Goal: Task Accomplishment & Management: Use online tool/utility

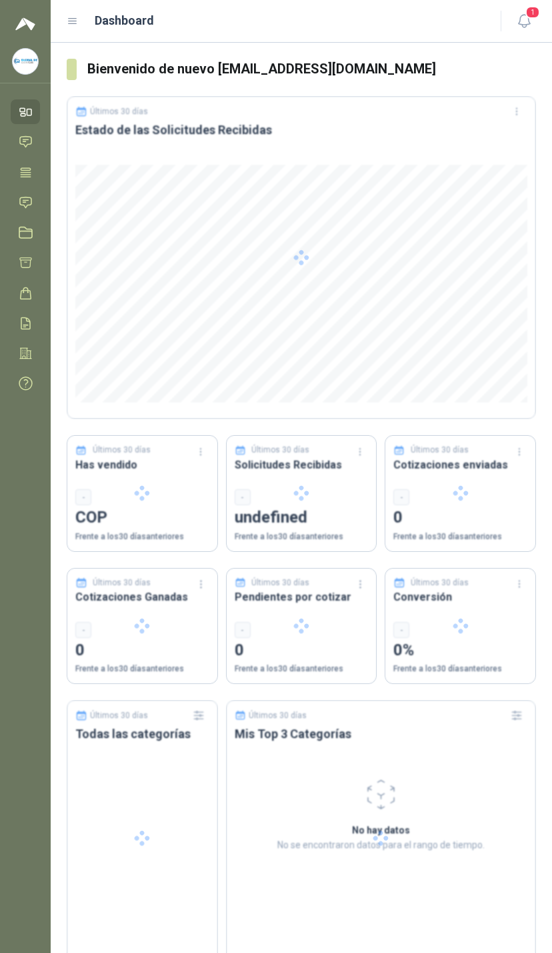
scroll to position [141, 215]
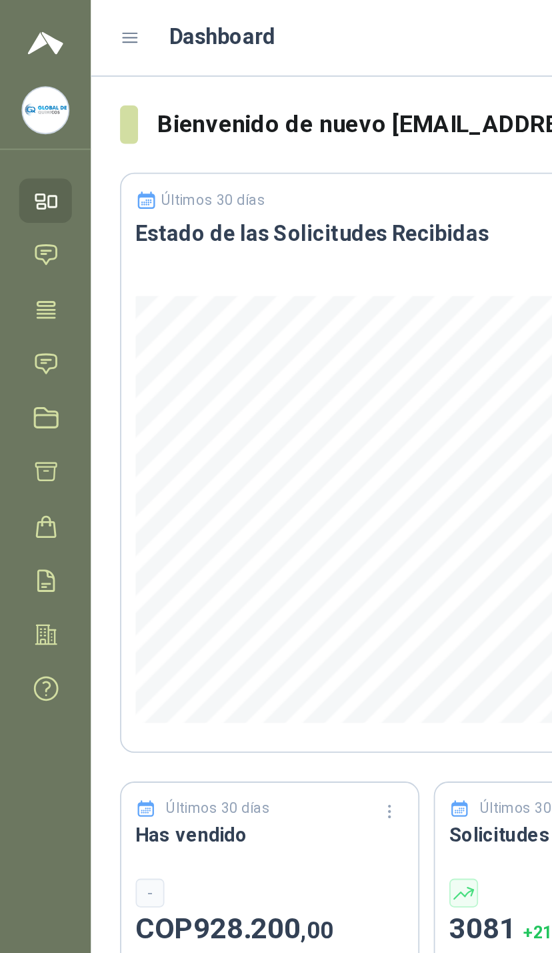
click at [26, 202] on icon at bounding box center [25, 202] width 11 height 11
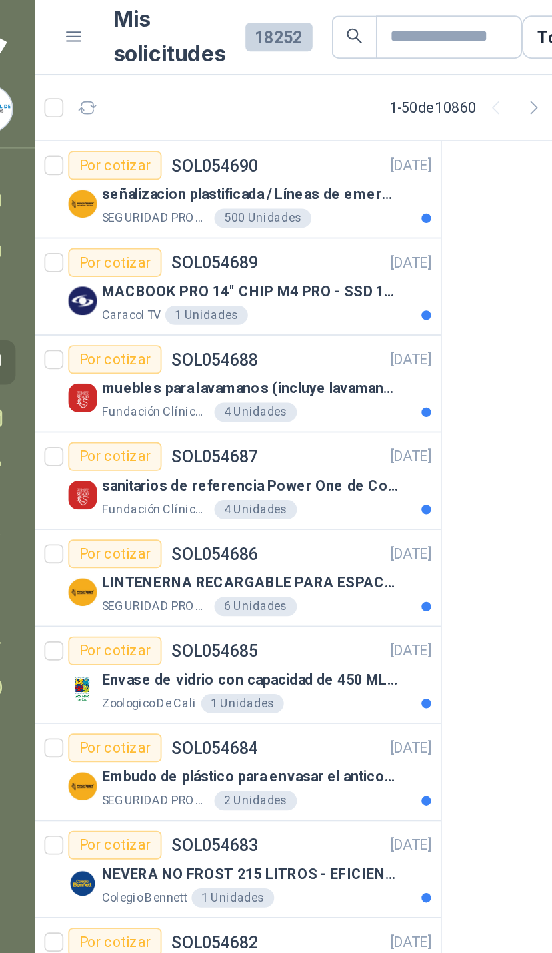
click at [219, 105] on p "señalizacion plastificada / Líneas de emergencia" at bounding box center [171, 109] width 166 height 13
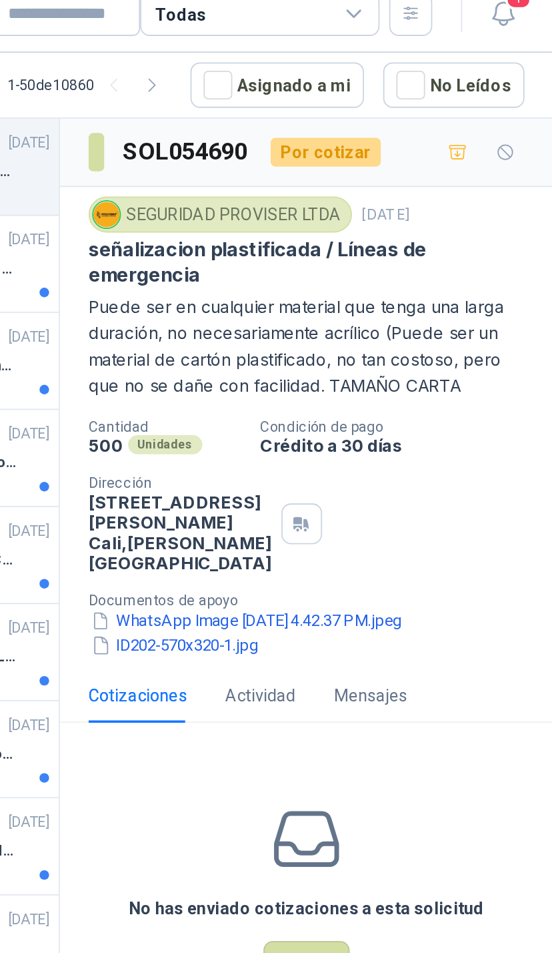
click at [294, 380] on button "ID202-570x320-1.jpg" at bounding box center [342, 373] width 96 height 14
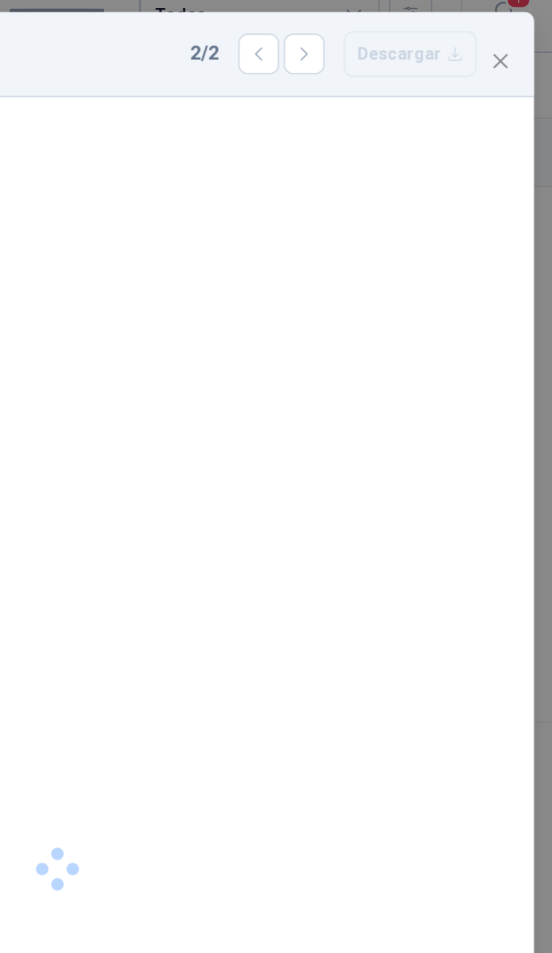
scroll to position [20, 0]
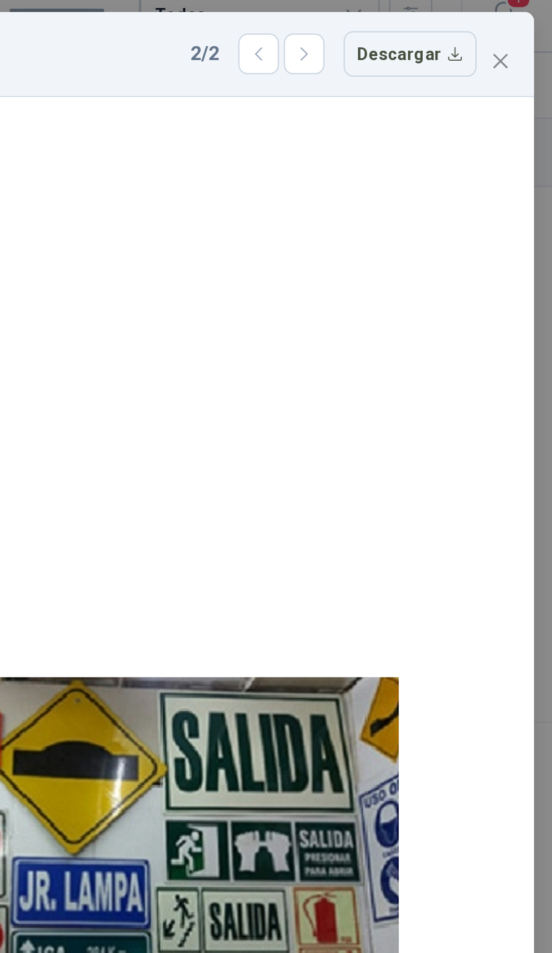
click at [518, 42] on icon "close" at bounding box center [523, 47] width 11 height 11
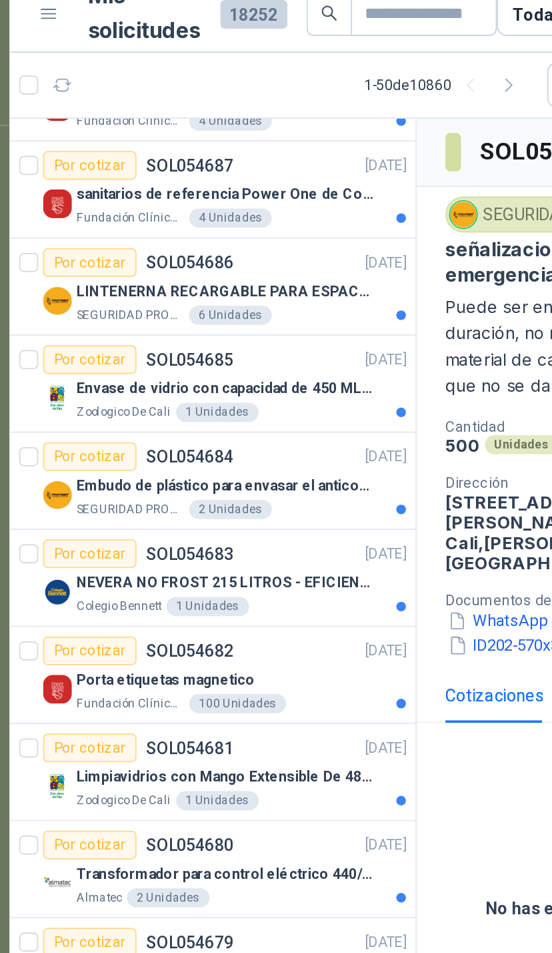
scroll to position [153, 0]
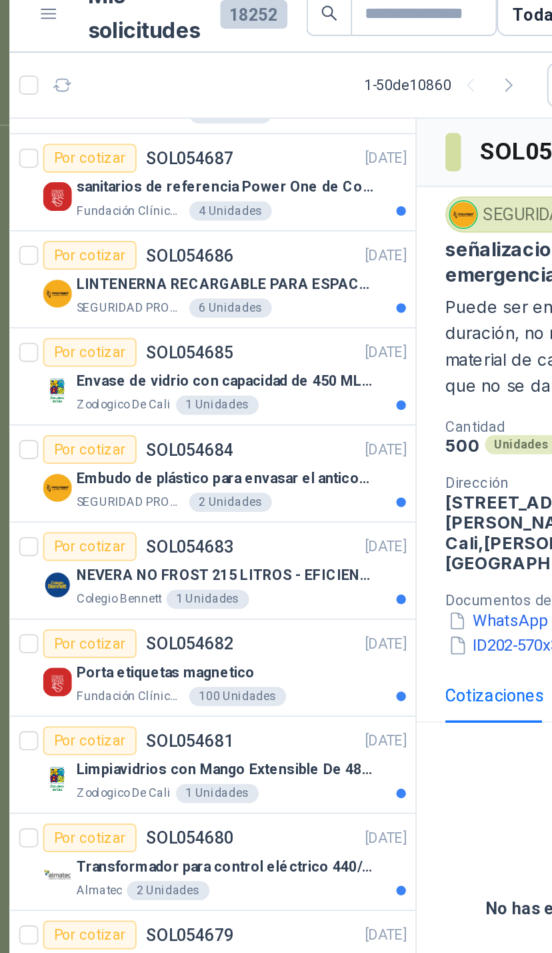
click at [209, 218] on div "Envase de vidrio con capacidad de 450 ML – 9X8X8 CM Caja x 12 unidades" at bounding box center [179, 225] width 183 height 16
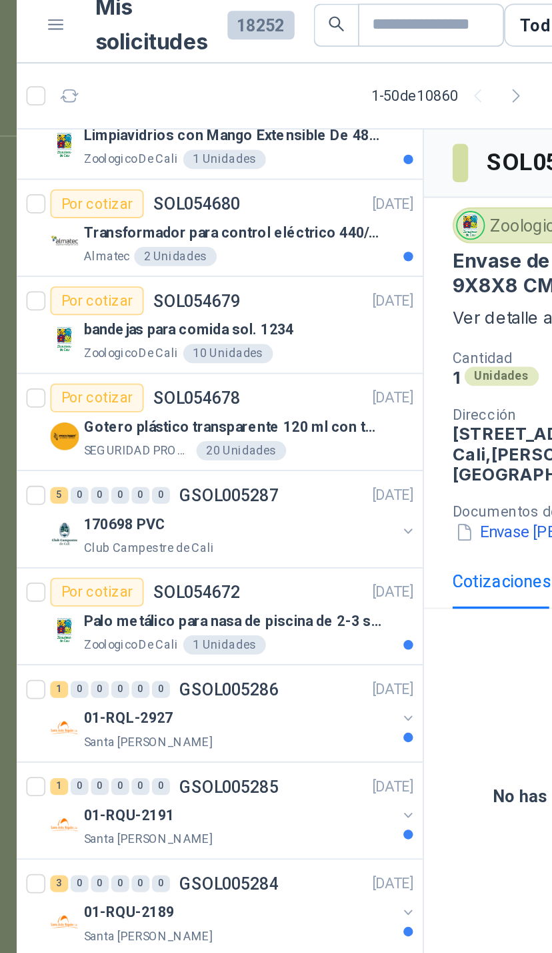
scroll to position [524, 0]
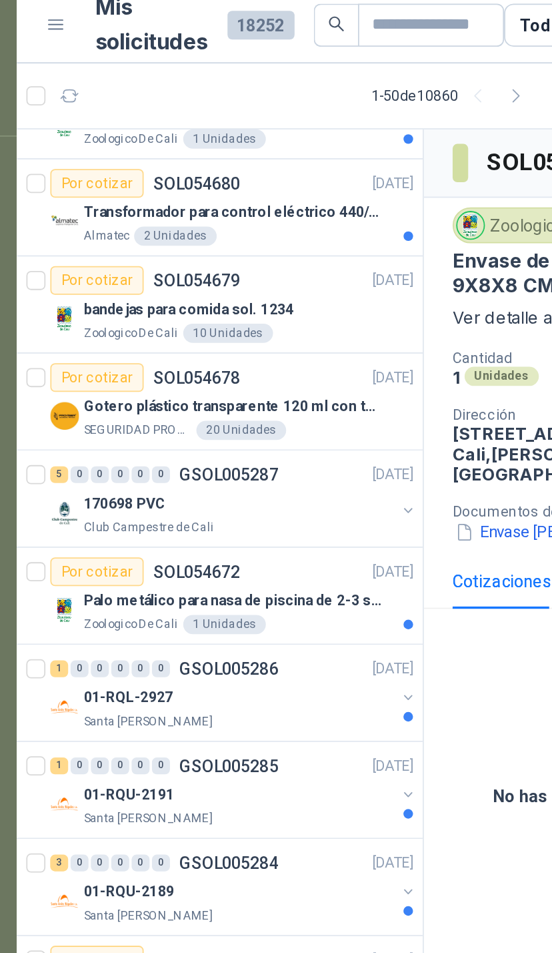
click at [263, 287] on button "button" at bounding box center [268, 291] width 11 height 11
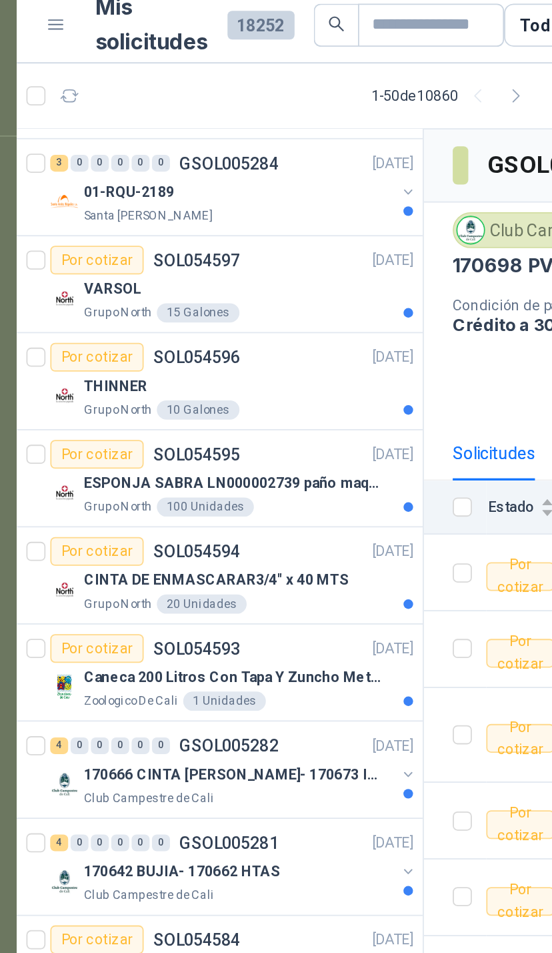
scroll to position [1200, 0]
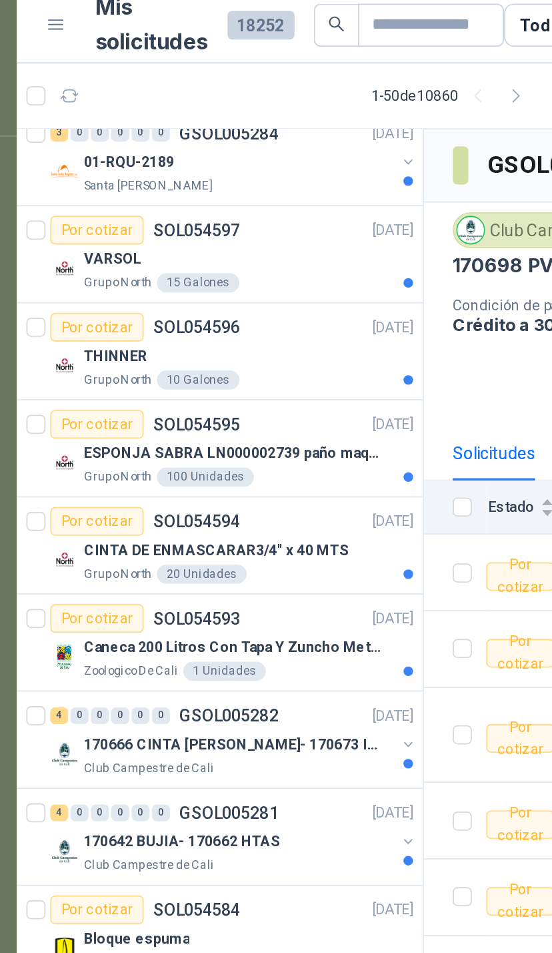
click at [207, 200] on div "THINNER" at bounding box center [179, 205] width 183 height 16
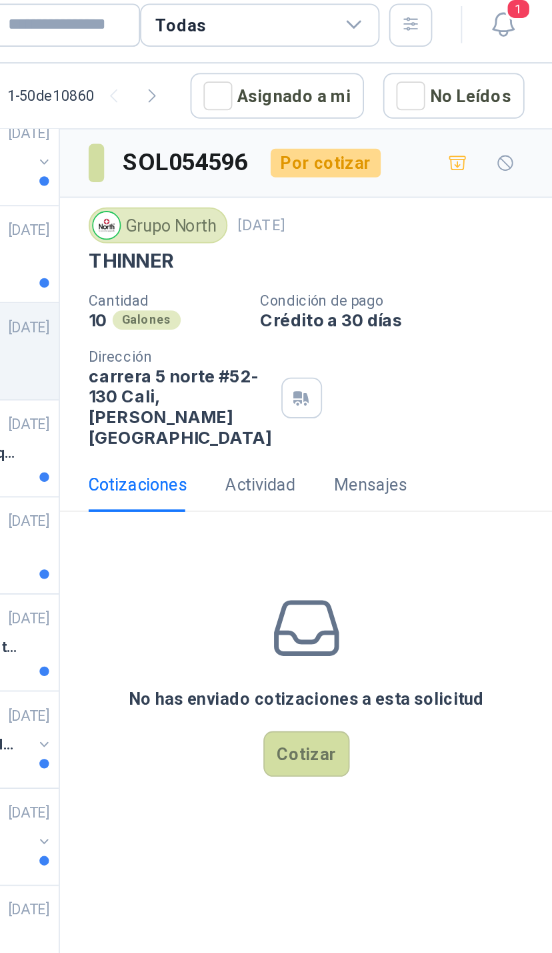
click at [391, 434] on button "Cotizar" at bounding box center [415, 426] width 48 height 25
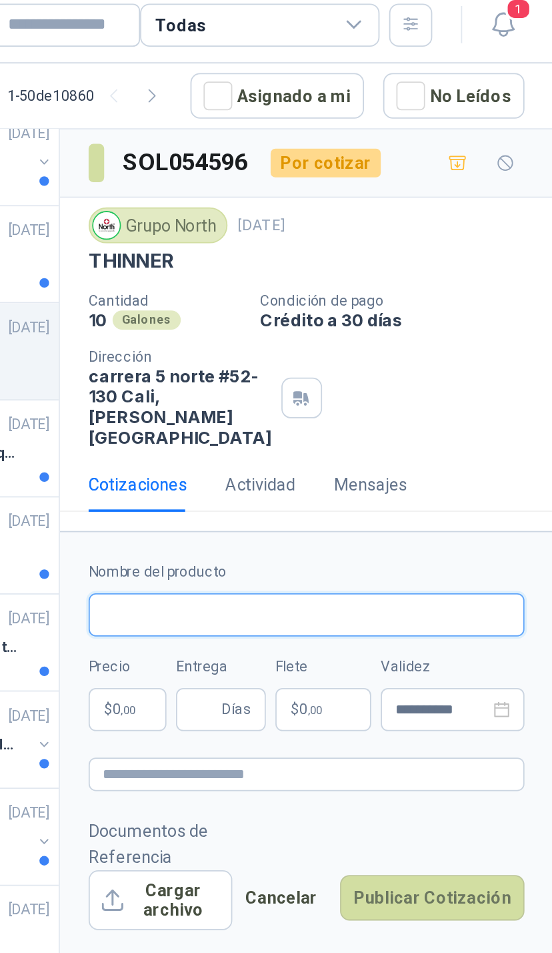
click at [294, 357] on input "Nombre del producto" at bounding box center [415, 350] width 243 height 24
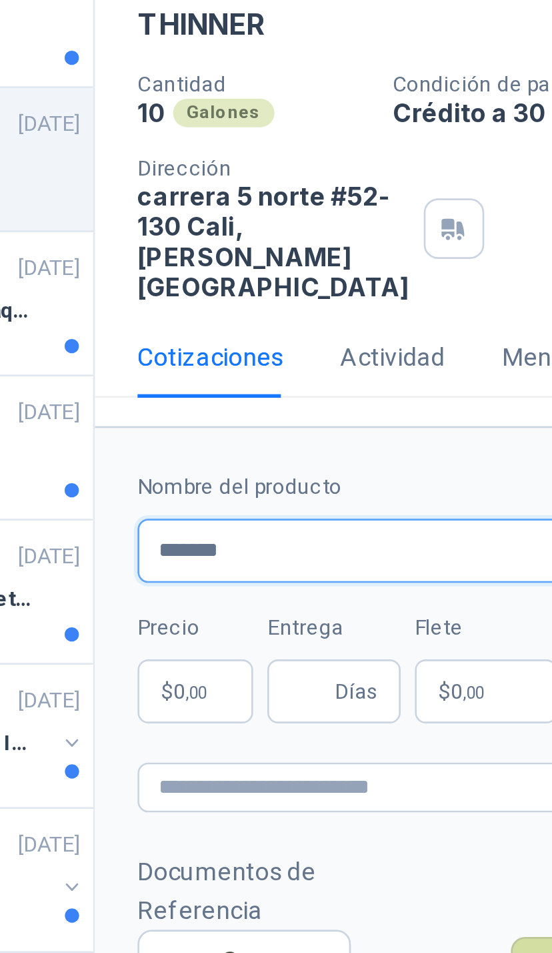
type input "******"
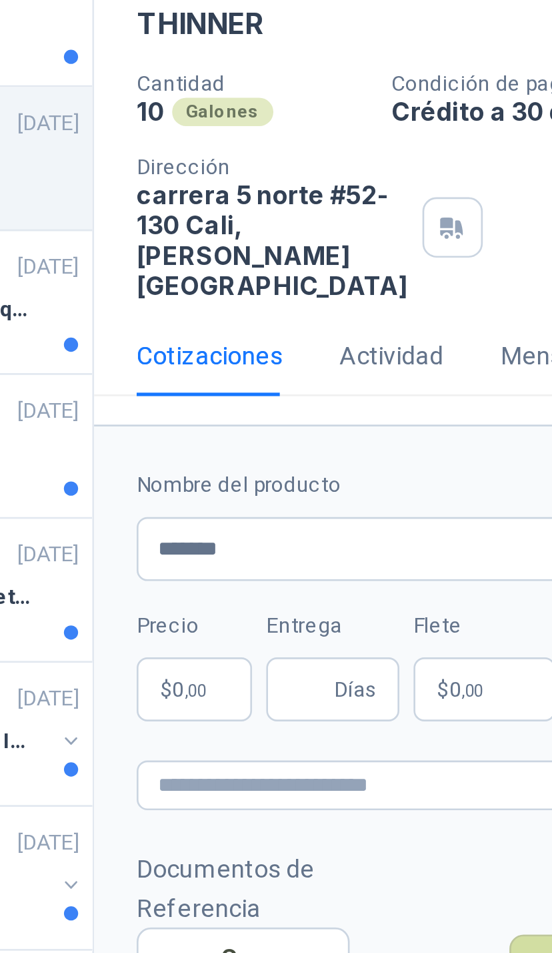
click at [307, 398] on span "0 ,00" at bounding box center [313, 402] width 13 height 8
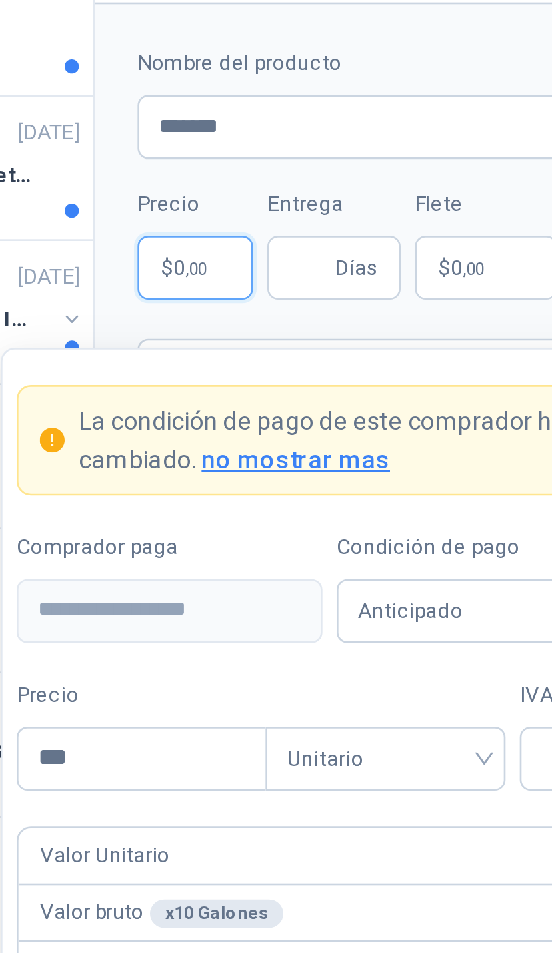
click at [307, 398] on span "0 ,00" at bounding box center [313, 402] width 13 height 8
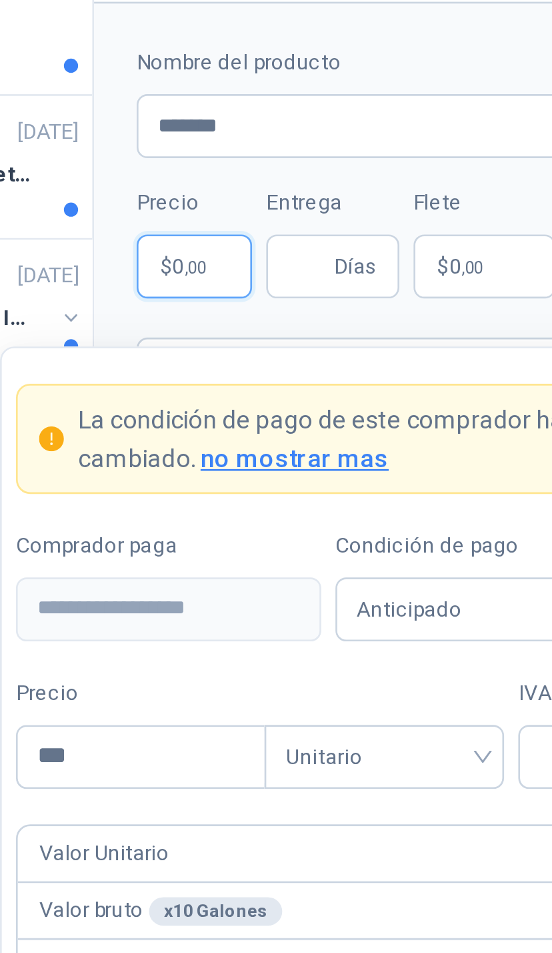
click at [307, 398] on span "0 ,00" at bounding box center [313, 402] width 13 height 8
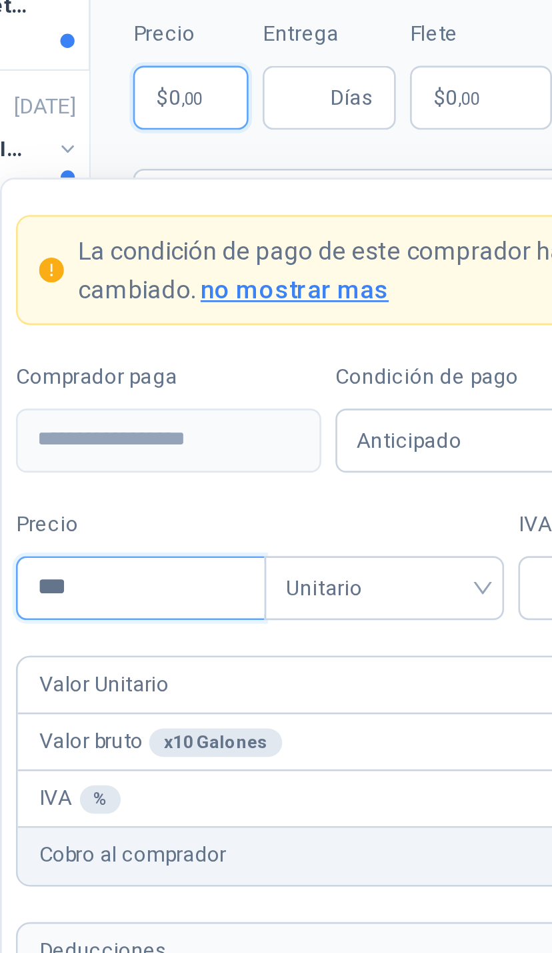
click at [250, 575] on input "***" at bounding box center [296, 586] width 93 height 23
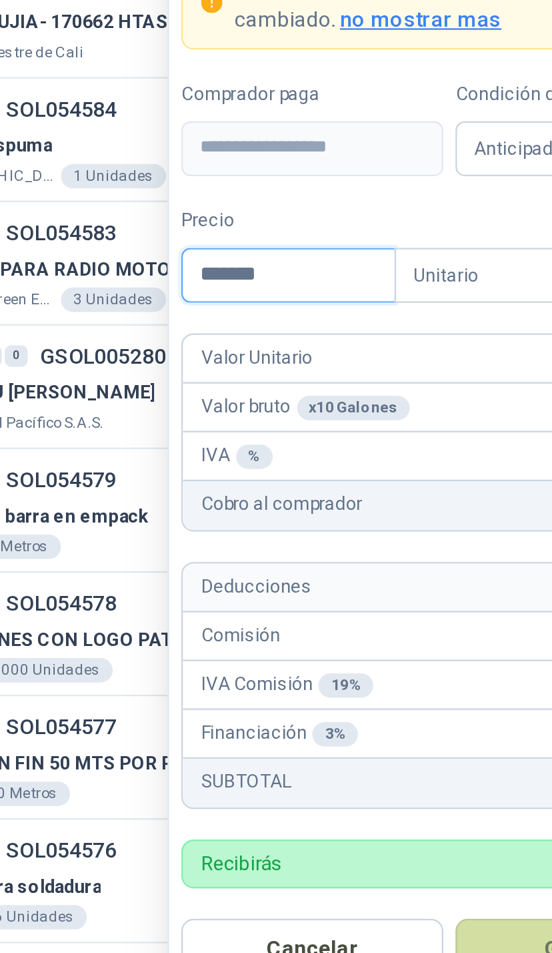
type input "********"
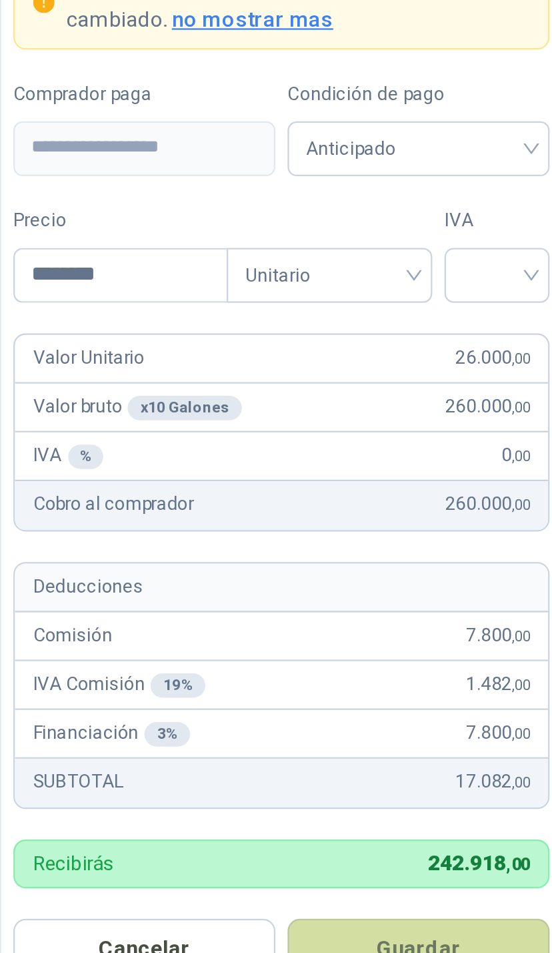
click at [440, 575] on input "search" at bounding box center [455, 585] width 30 height 20
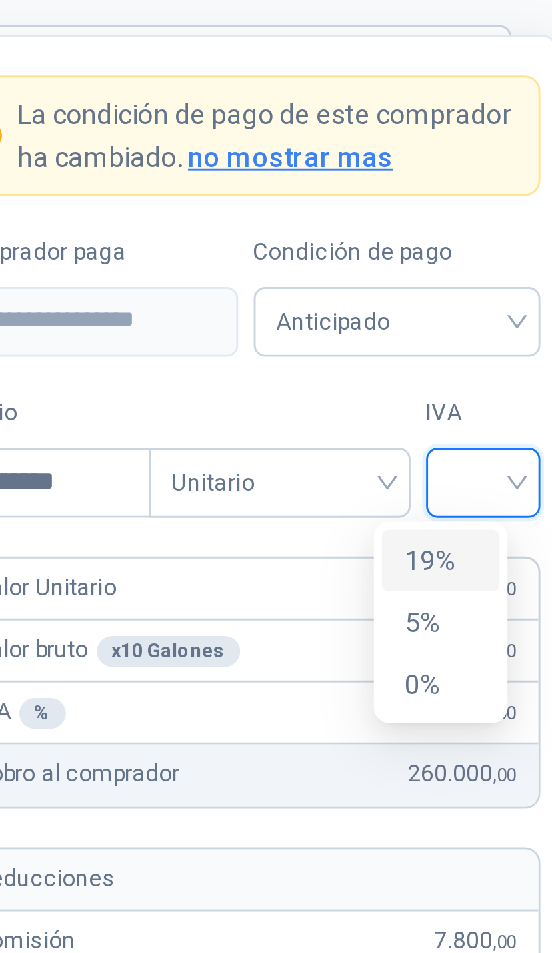
click at [515, 575] on input "search" at bounding box center [526, 585] width 23 height 20
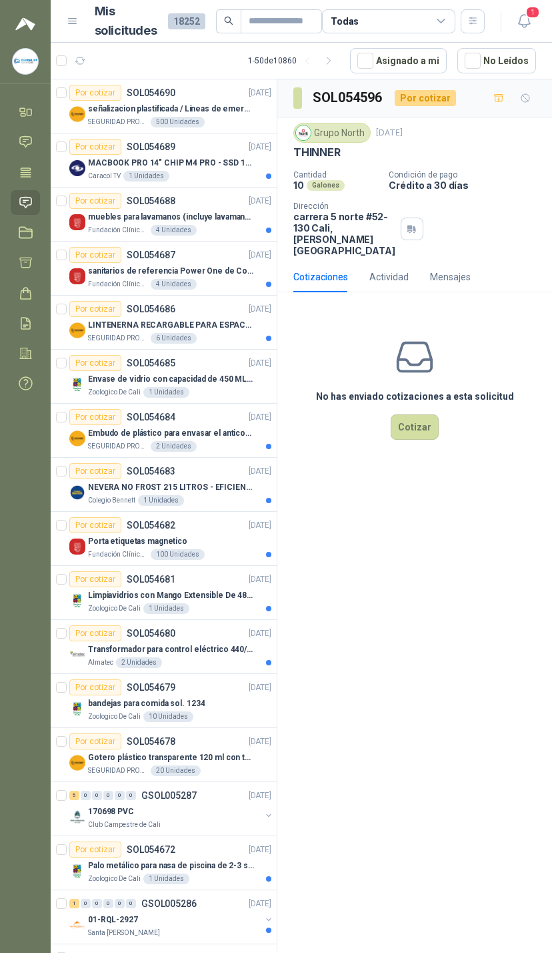
scroll to position [4, 0]
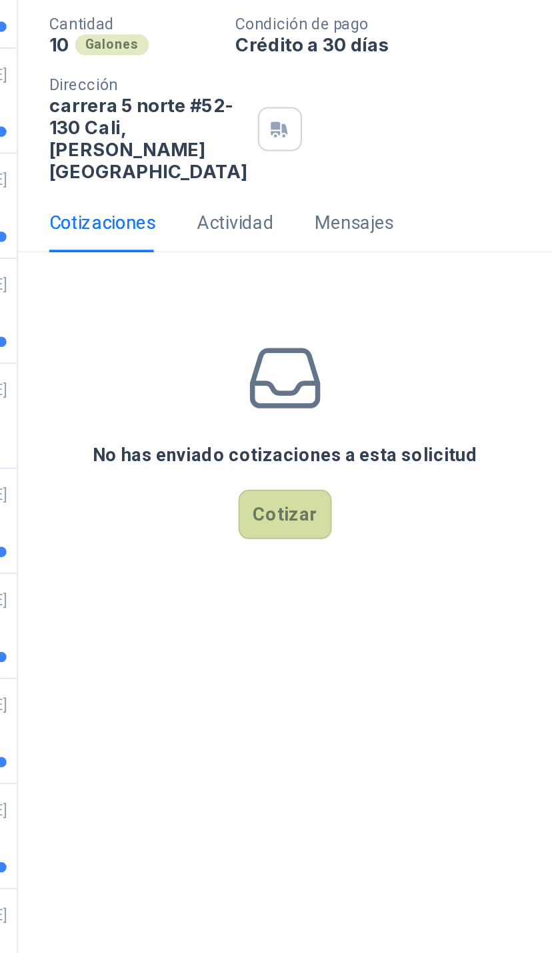
click at [391, 414] on button "Cotizar" at bounding box center [415, 426] width 48 height 25
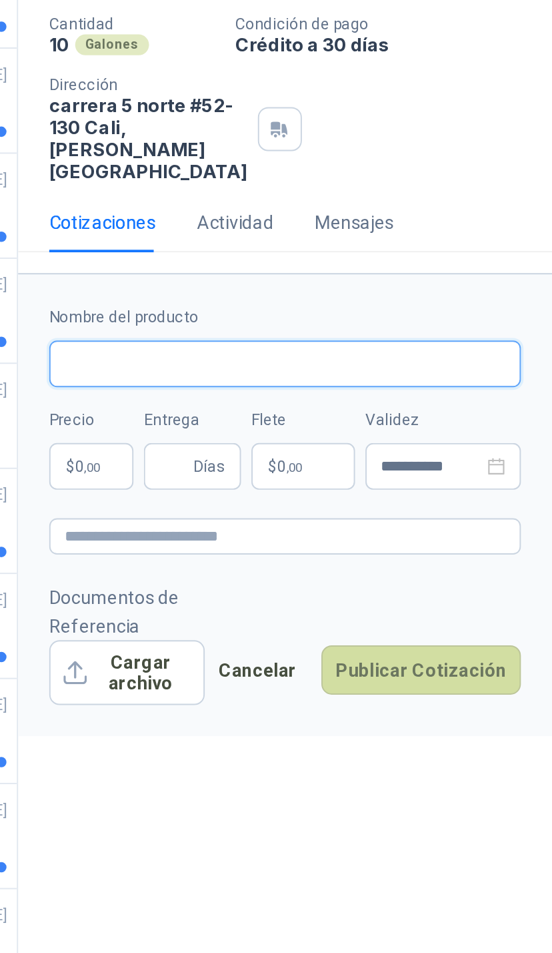
click at [294, 338] on input "Nombre del producto" at bounding box center [415, 350] width 243 height 24
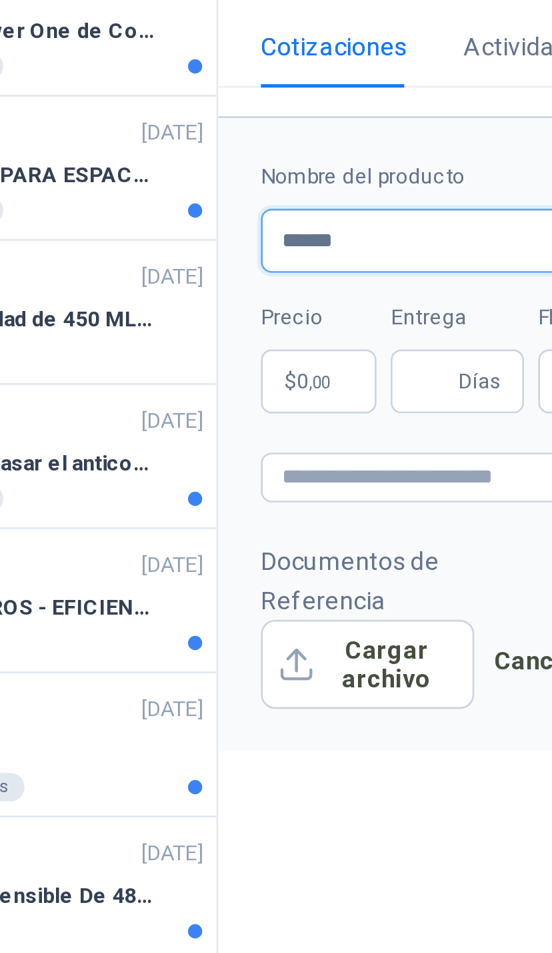
type input "******"
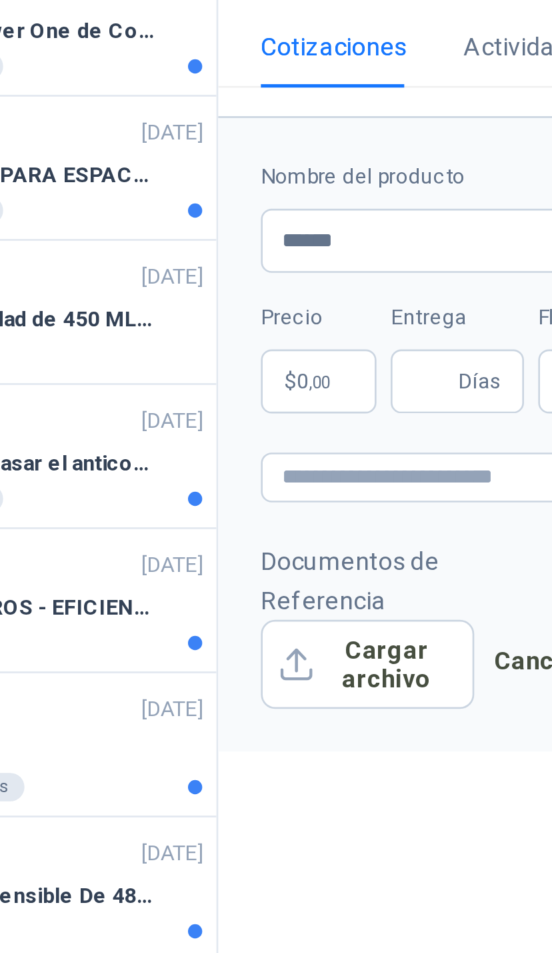
click at [312, 399] on span ",00" at bounding box center [316, 402] width 8 height 7
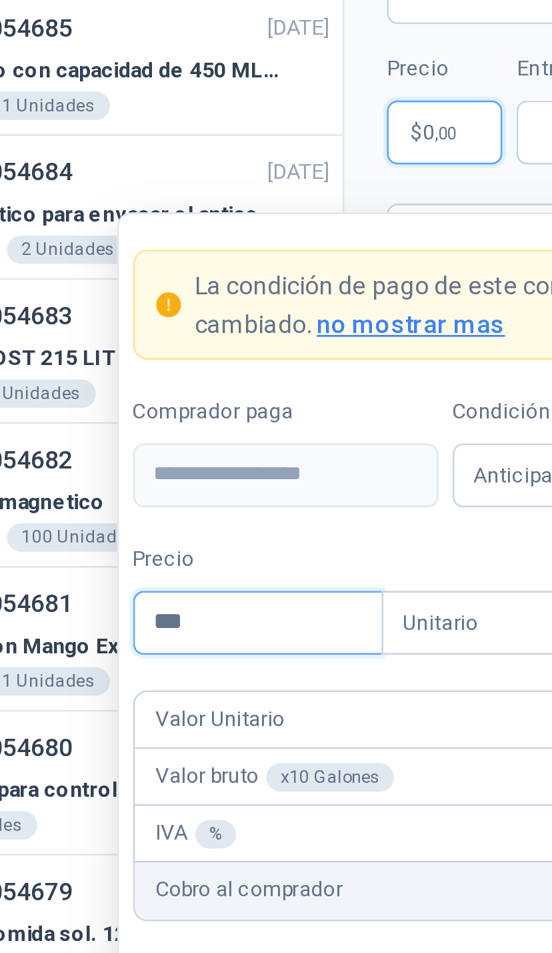
click at [199, 575] on input "***" at bounding box center [245, 586] width 93 height 23
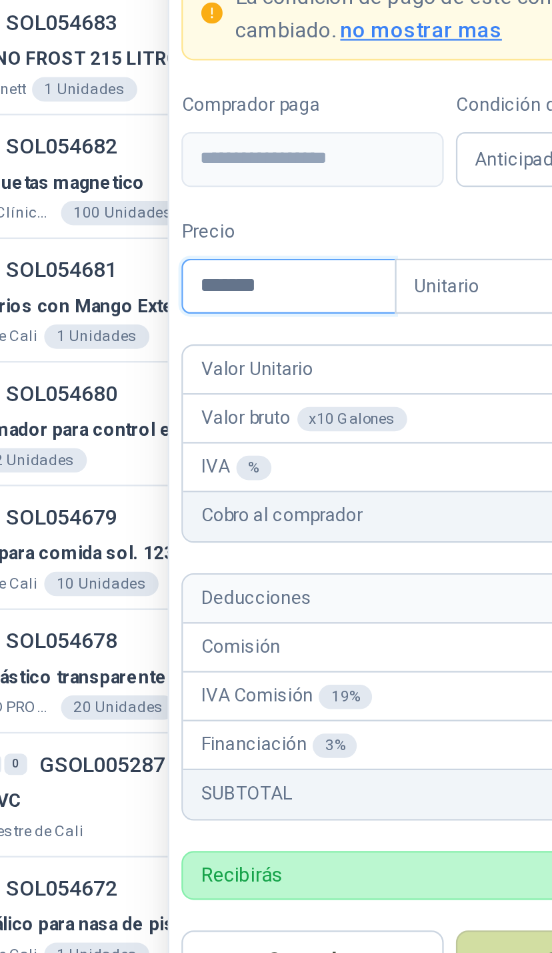
click at [204, 575] on input "*******" at bounding box center [250, 586] width 93 height 23
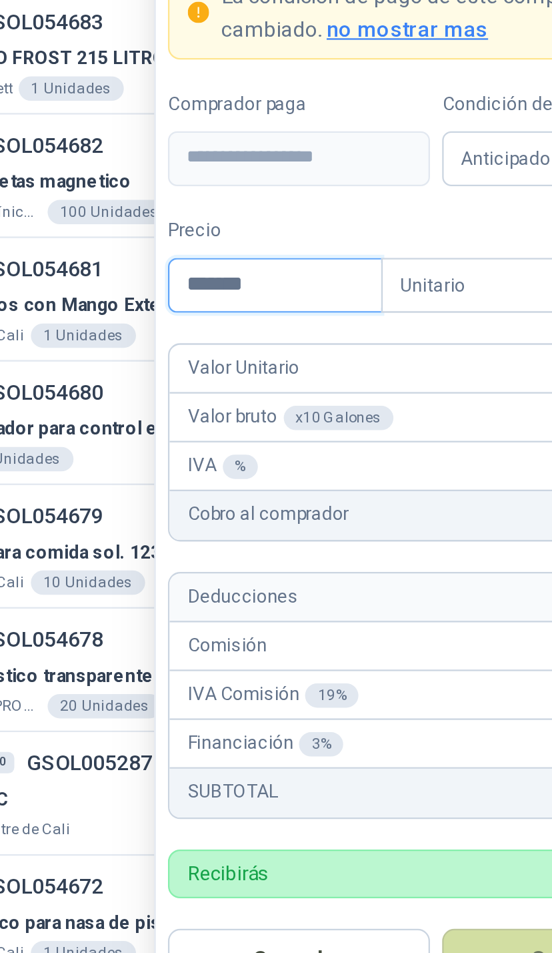
type input "********"
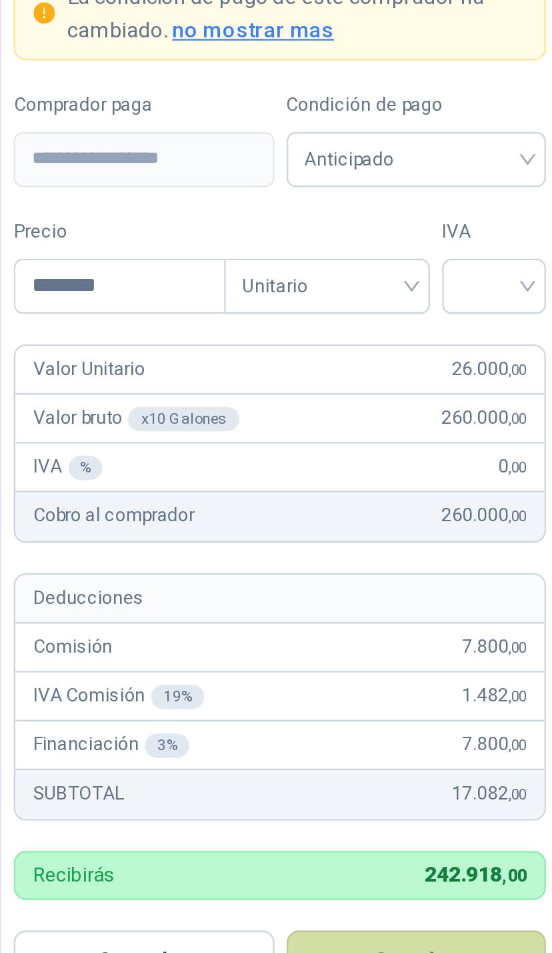
click at [509, 575] on input "search" at bounding box center [523, 585] width 29 height 20
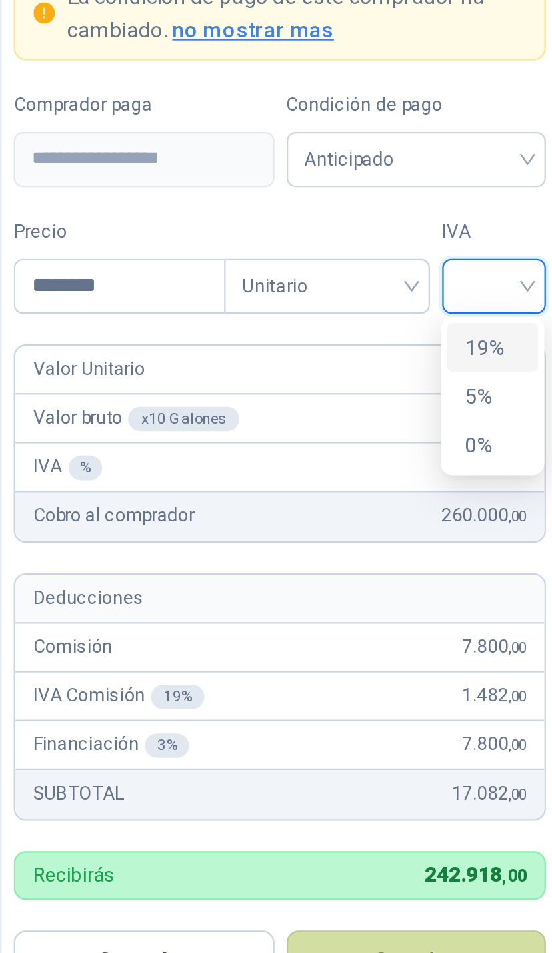
click at [511, 606] on div "19%" at bounding box center [523, 613] width 25 height 15
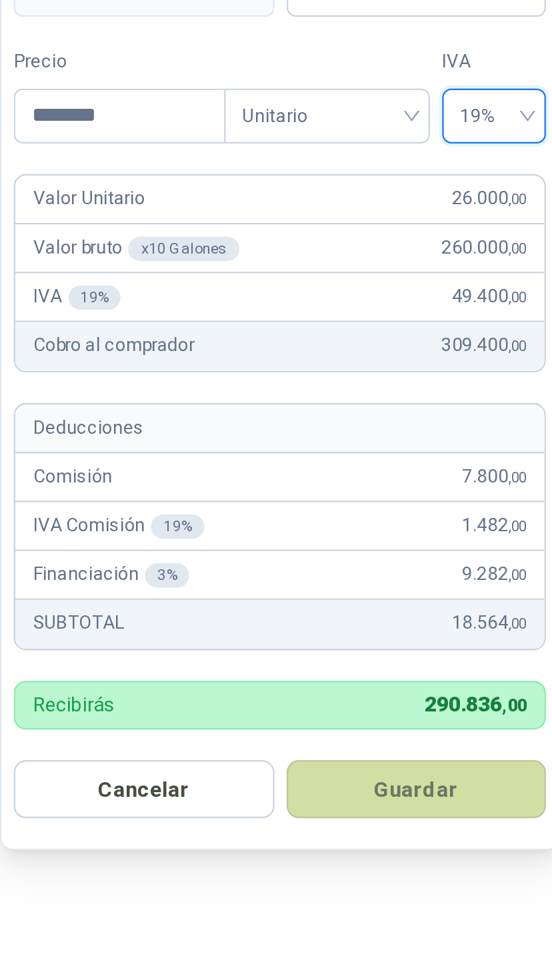
scroll to position [23, 0]
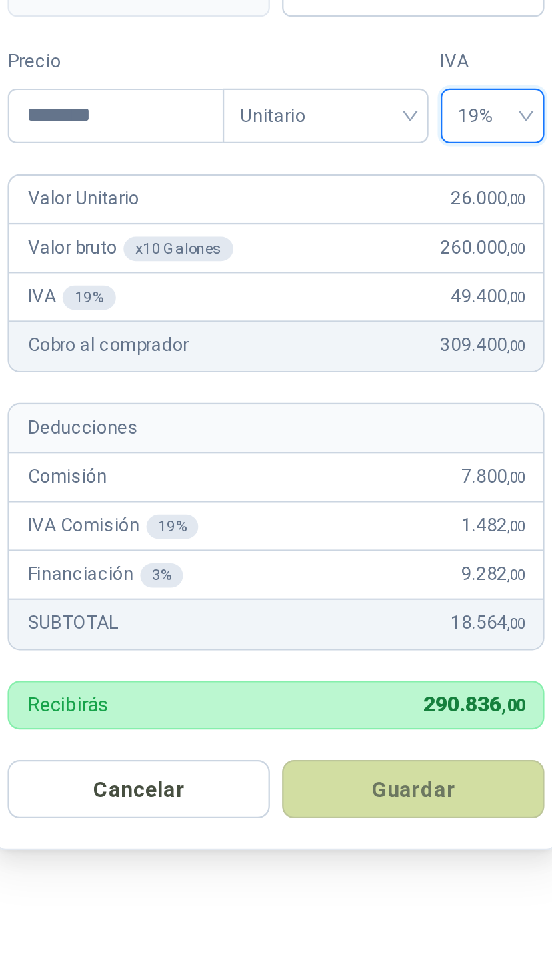
click at [431, 868] on button "Guardar" at bounding box center [488, 880] width 115 height 25
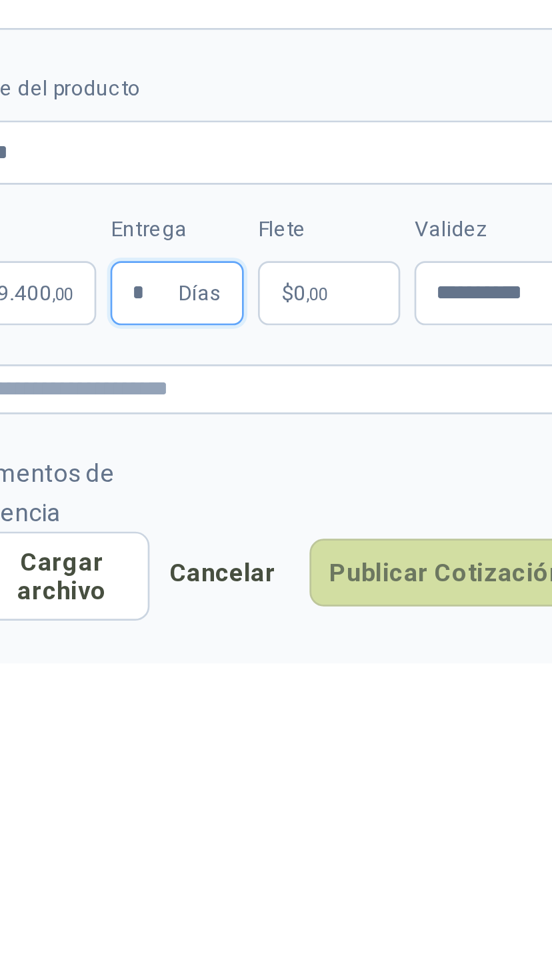
type input "*"
click at [432, 399] on span ",00" at bounding box center [436, 402] width 8 height 7
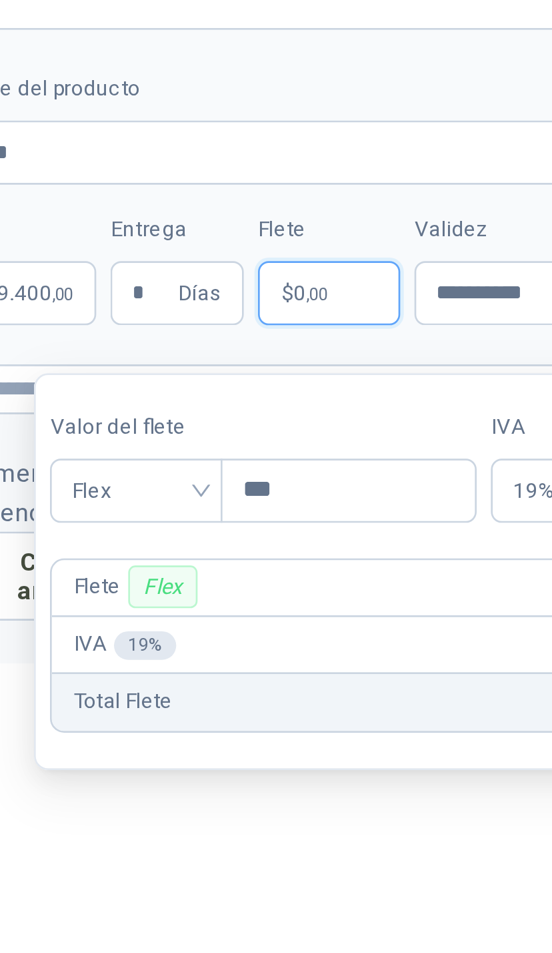
click at [344, 466] on span "Flex" at bounding box center [368, 476] width 49 height 20
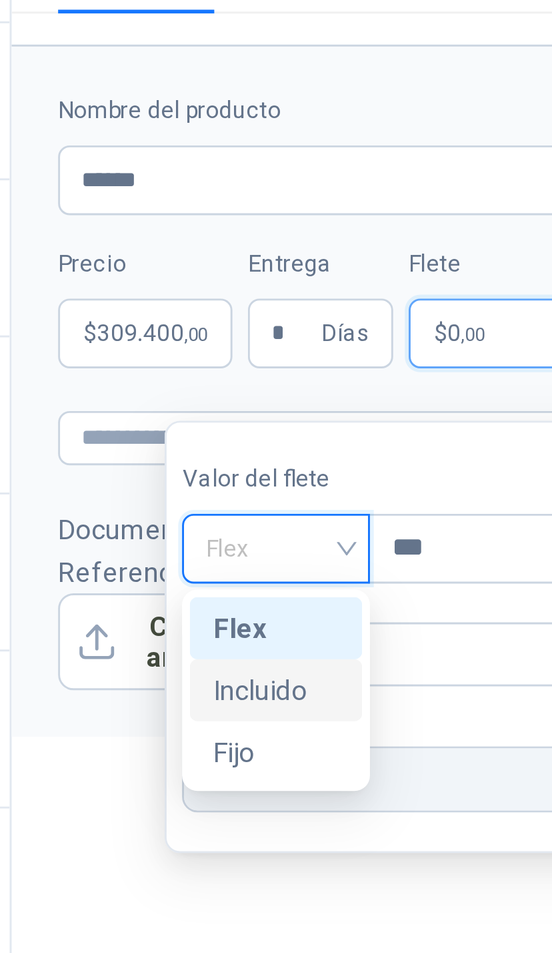
click at [347, 518] on div "Incluido" at bounding box center [368, 525] width 43 height 15
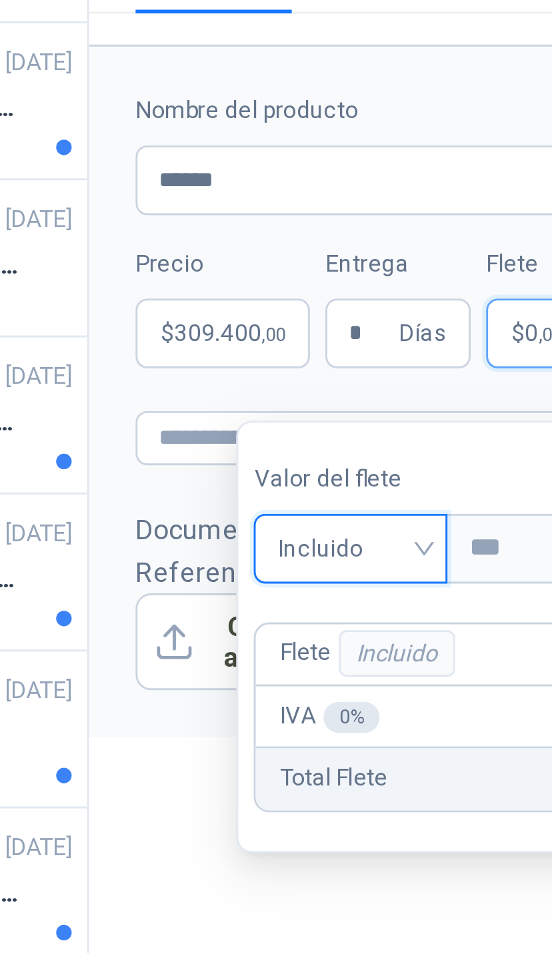
click at [277, 285] on div "**********" at bounding box center [414, 518] width 275 height 878
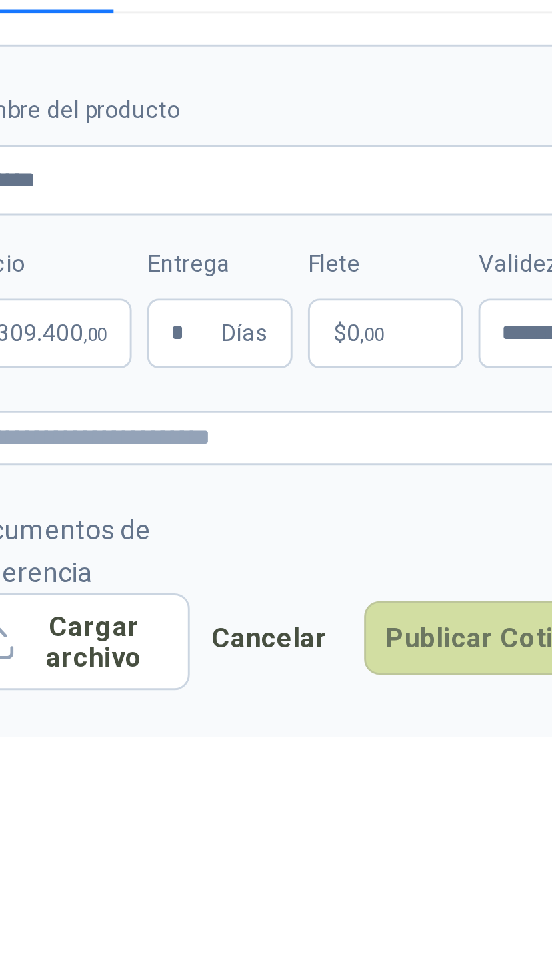
click at [434, 494] on button "Publicar Cotización" at bounding box center [485, 506] width 103 height 25
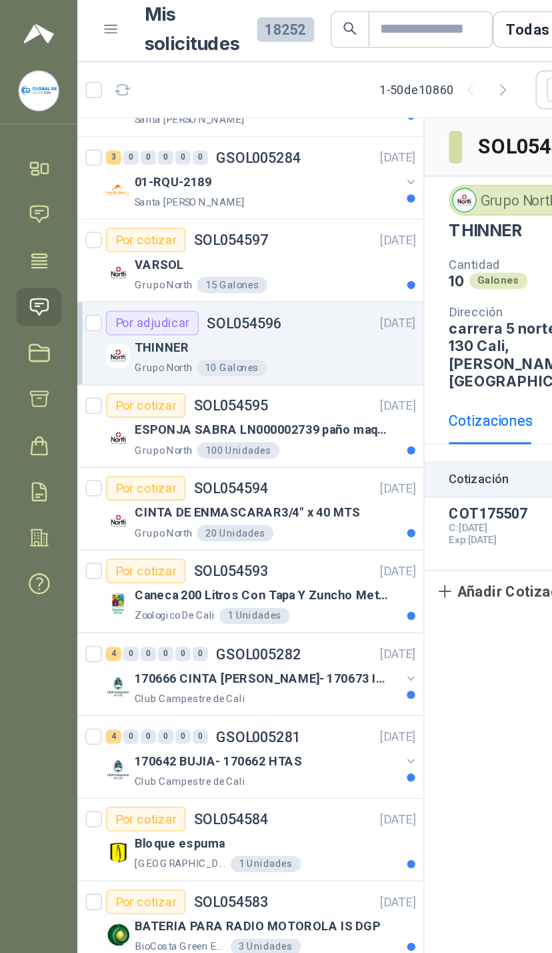
scroll to position [912, 0]
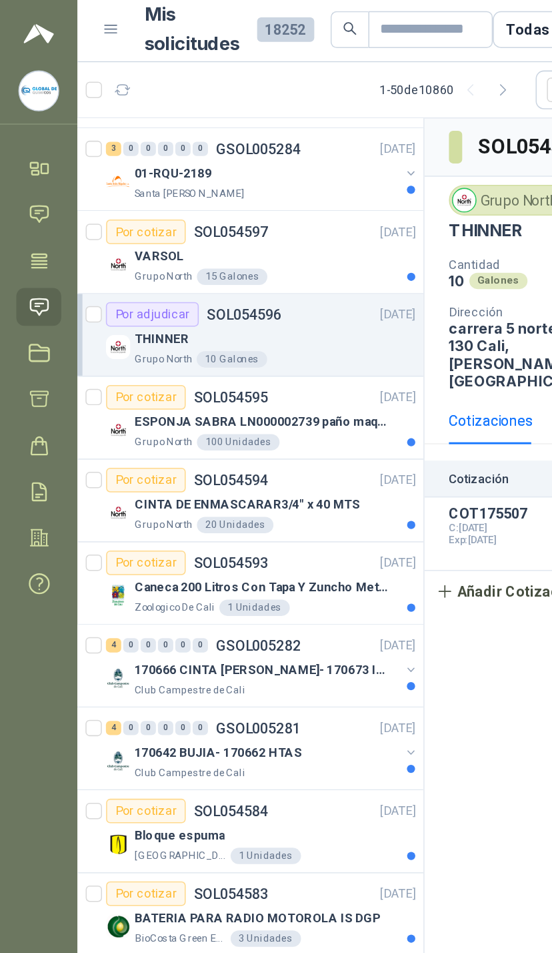
click at [265, 444] on div at bounding box center [268, 444] width 11 height 21
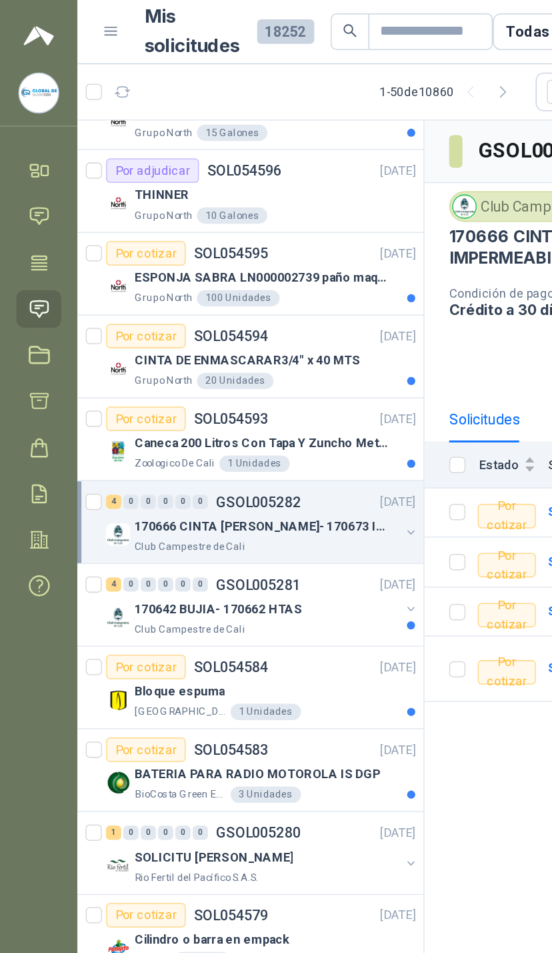
scroll to position [1008, 0]
click at [262, 403] on div "170642 BUJIA- 170662 HTAS Club Campestre de Cali" at bounding box center [171, 403] width 205 height 27
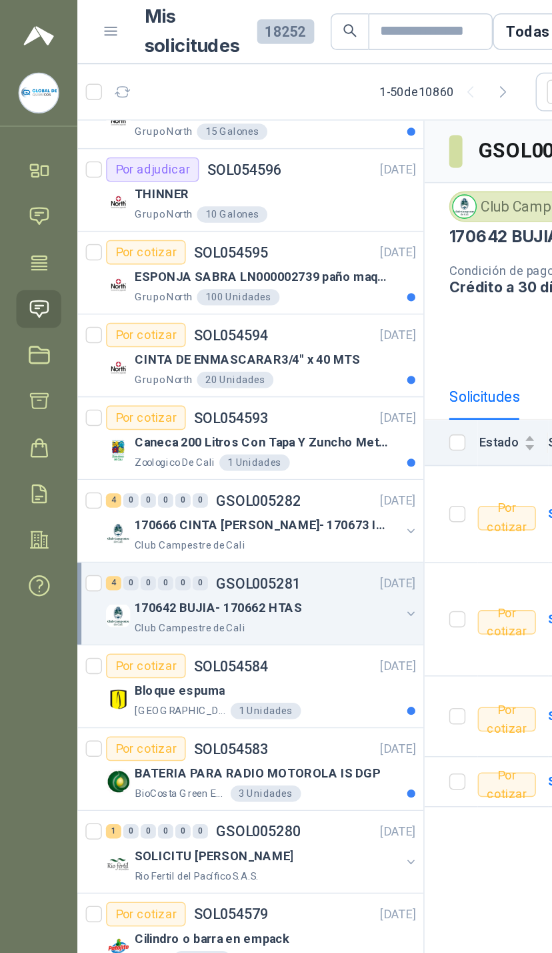
click at [259, 404] on div "170642 BUJIA- 170662 HTAS" at bounding box center [174, 398] width 173 height 16
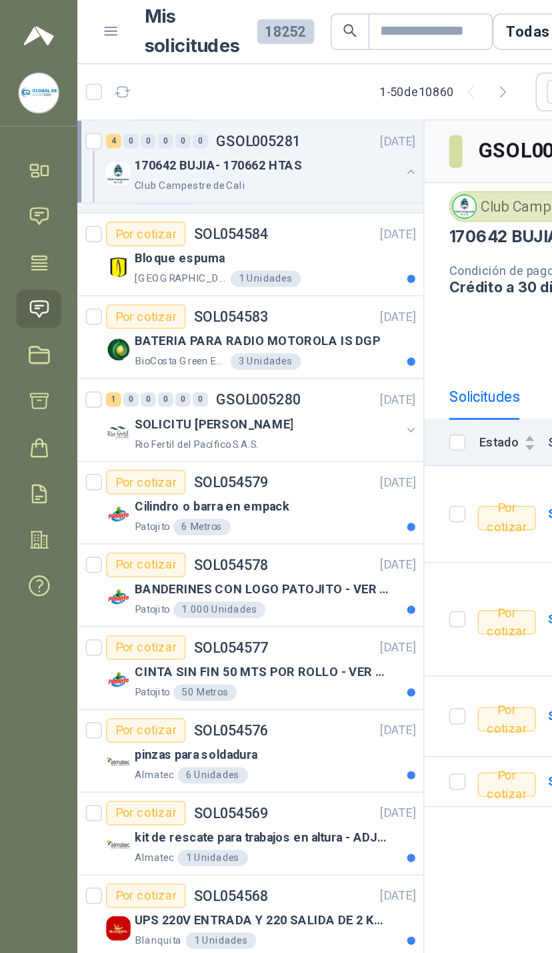
scroll to position [1509, 0]
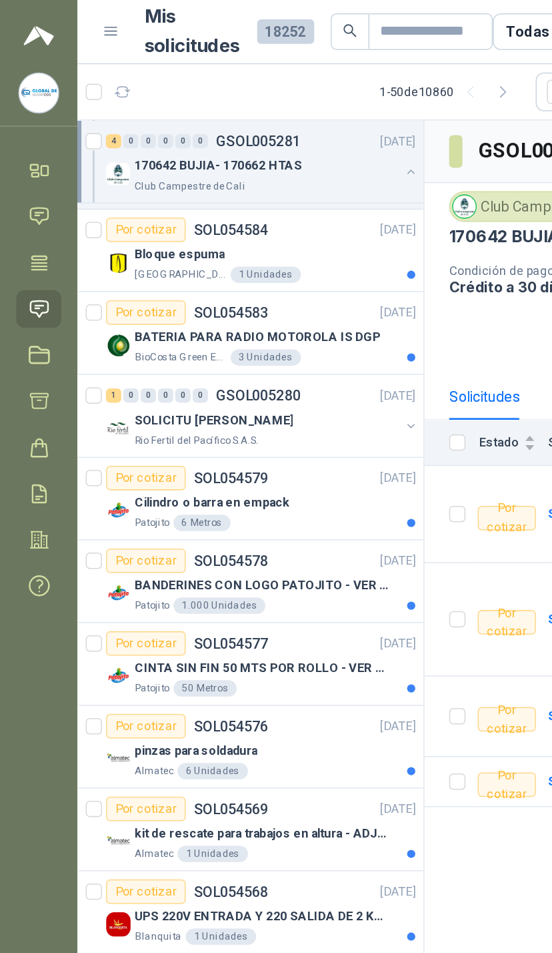
click at [263, 281] on div "SOLICITU [PERSON_NAME] Fertil [PERSON_NAME] S.A.S." at bounding box center [171, 280] width 205 height 27
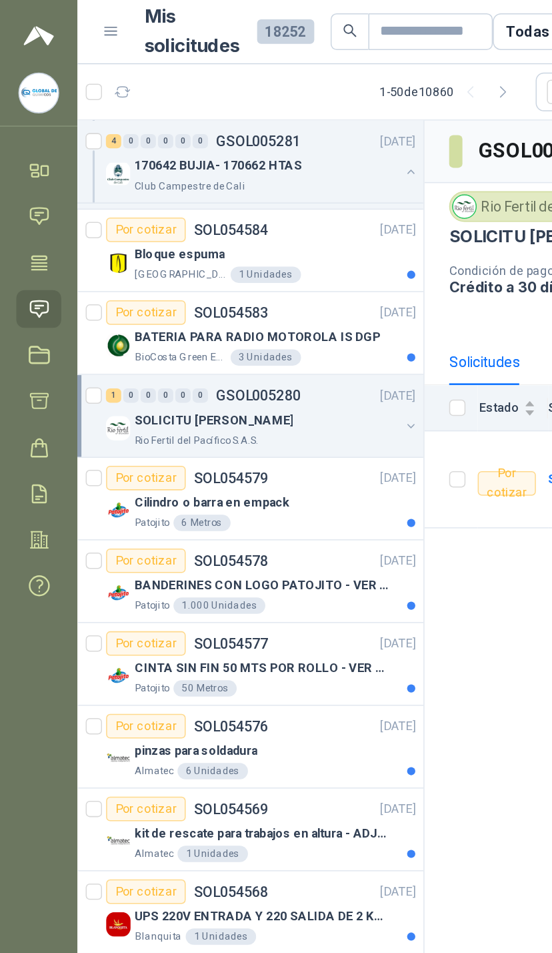
click at [264, 281] on button "button" at bounding box center [268, 278] width 11 height 11
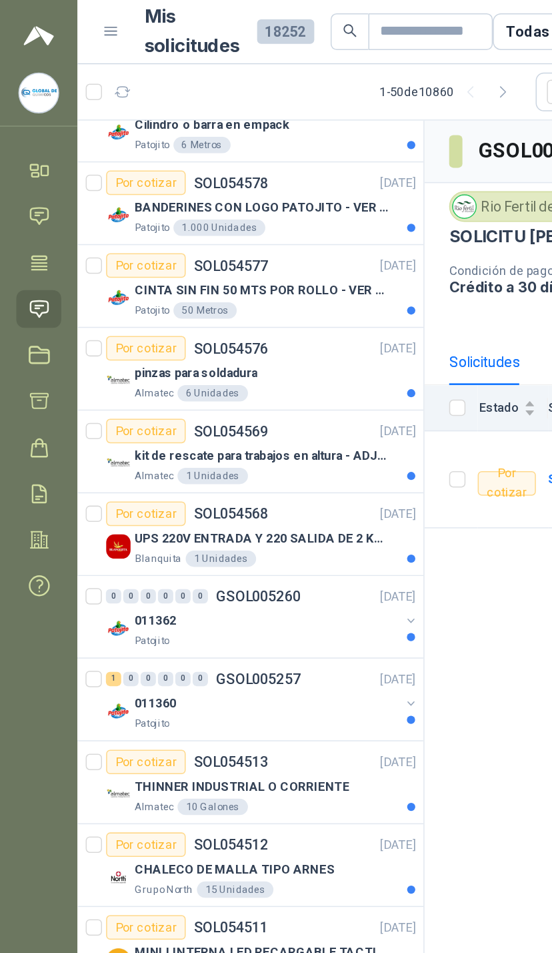
scroll to position [1820, 0]
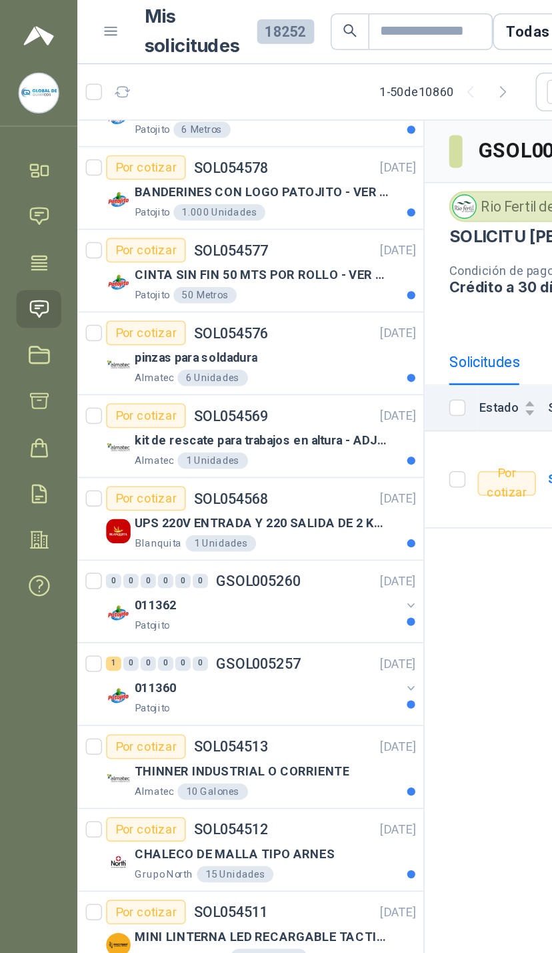
click at [255, 238] on div "pinzas para soldadura" at bounding box center [179, 234] width 183 height 16
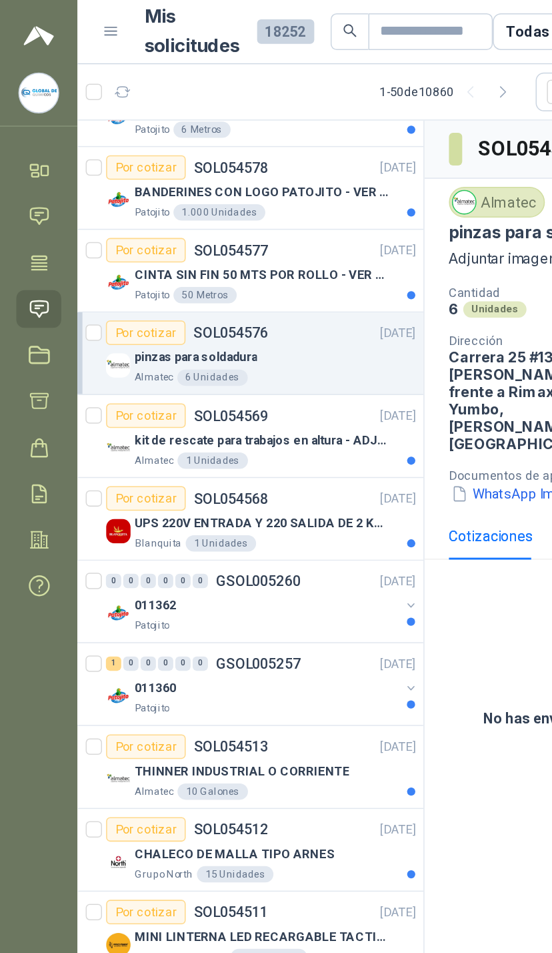
click at [253, 249] on div "Almatec 6 Unidades" at bounding box center [179, 247] width 183 height 11
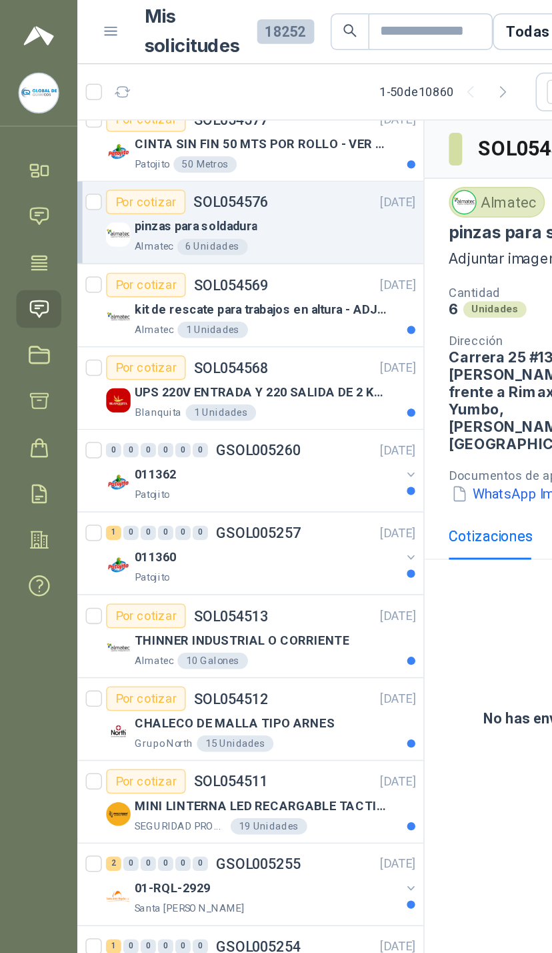
scroll to position [1910, 0]
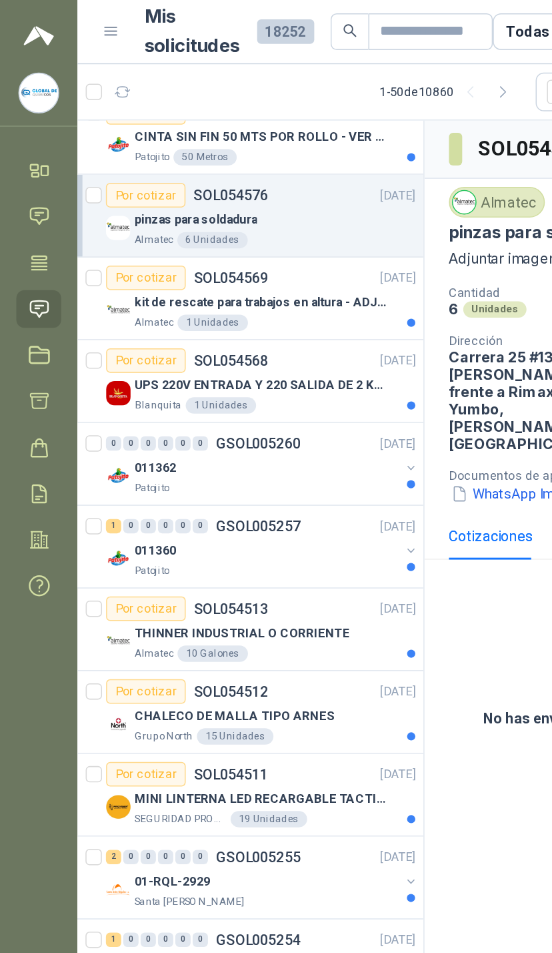
click at [270, 308] on button "button" at bounding box center [268, 306] width 11 height 11
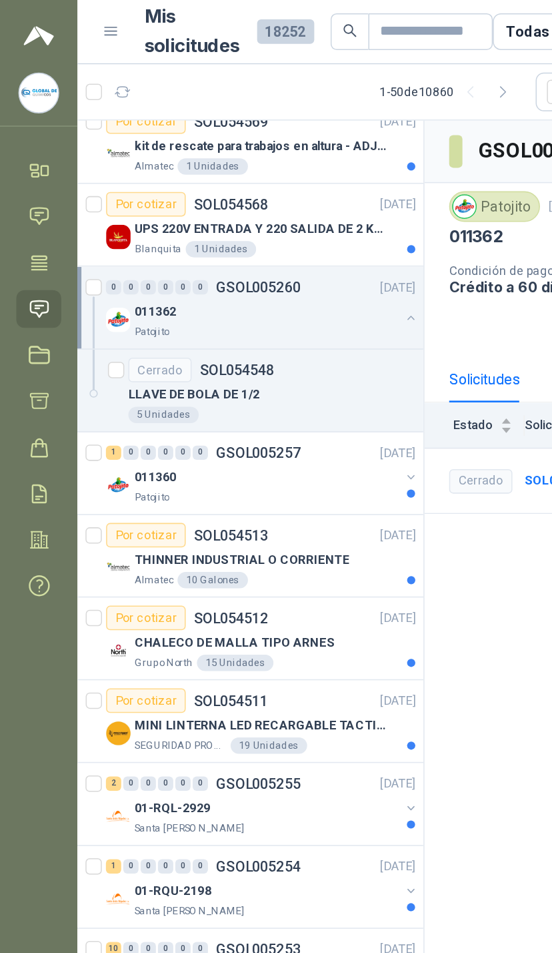
scroll to position [2011, 0]
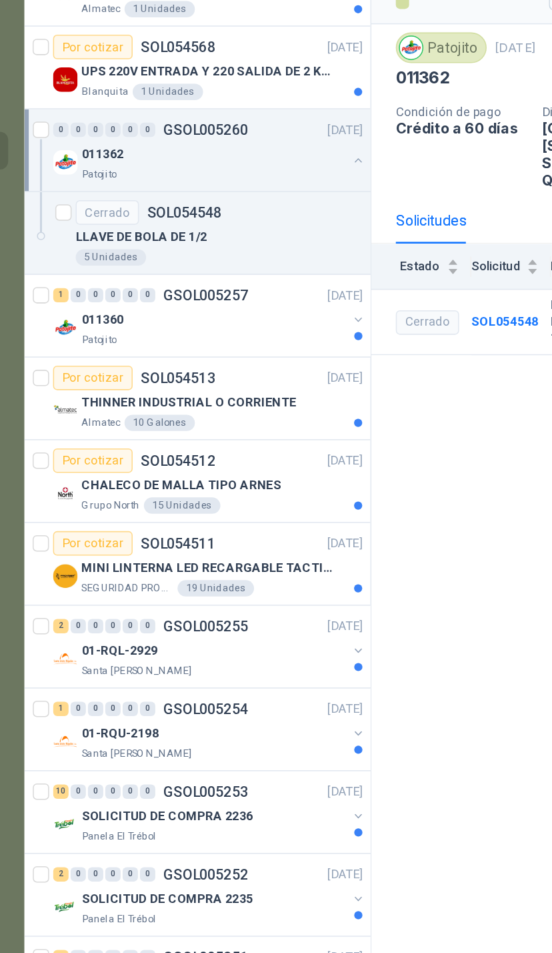
click at [219, 375] on div "Almatec 10 Galones" at bounding box center [179, 380] width 183 height 11
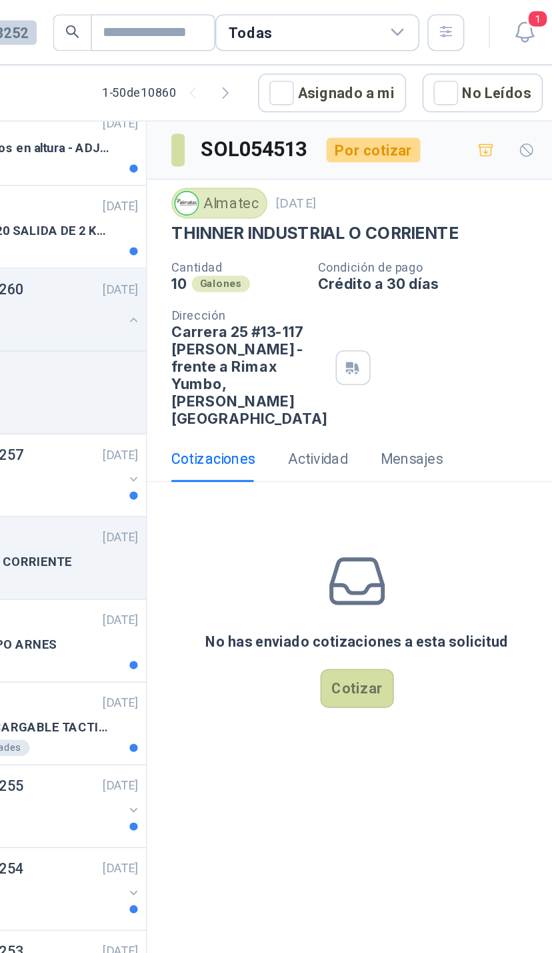
click at [391, 462] on button "Cotizar" at bounding box center [415, 449] width 48 height 25
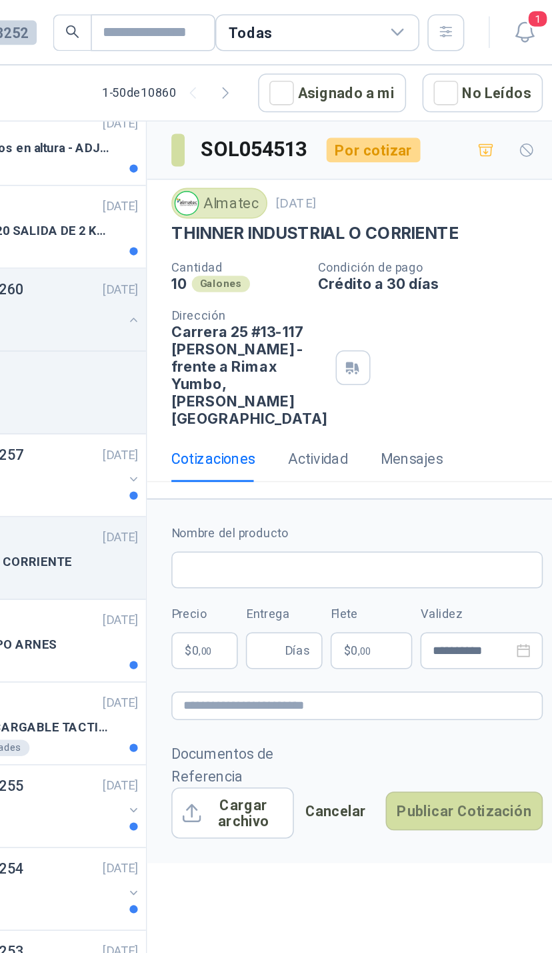
click at [294, 355] on label "Nombre del producto" at bounding box center [415, 348] width 243 height 13
click at [294, 384] on input "Nombre del producto" at bounding box center [415, 372] width 243 height 24
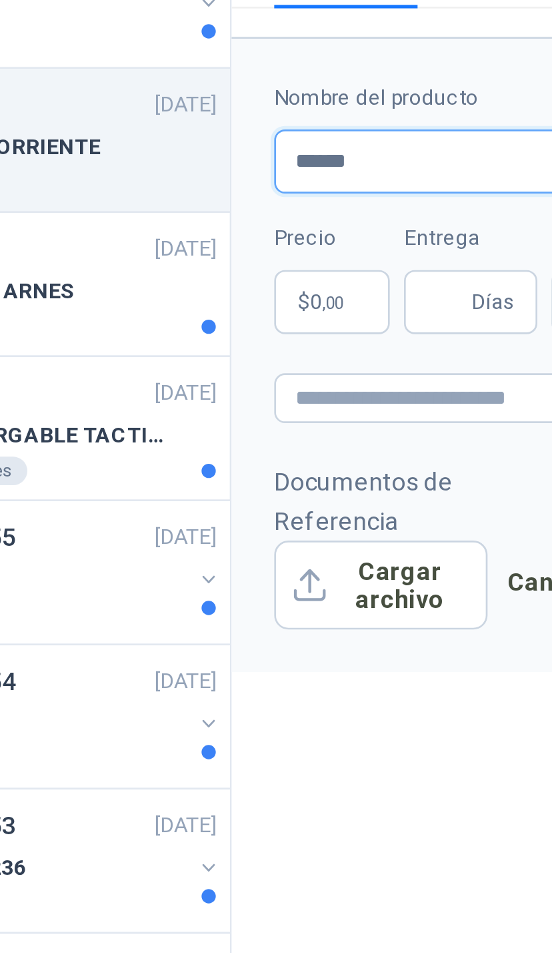
type input "******"
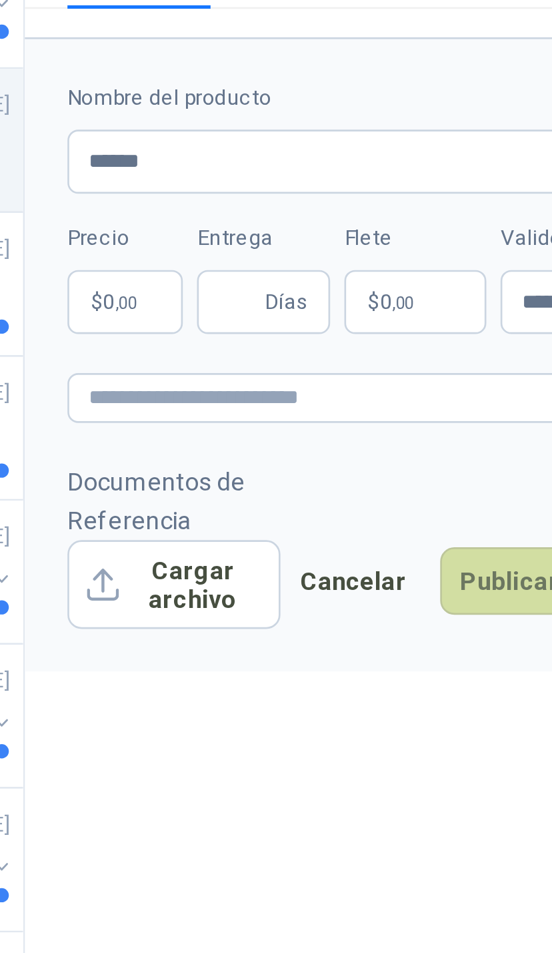
click at [312, 422] on span ",00" at bounding box center [316, 425] width 8 height 7
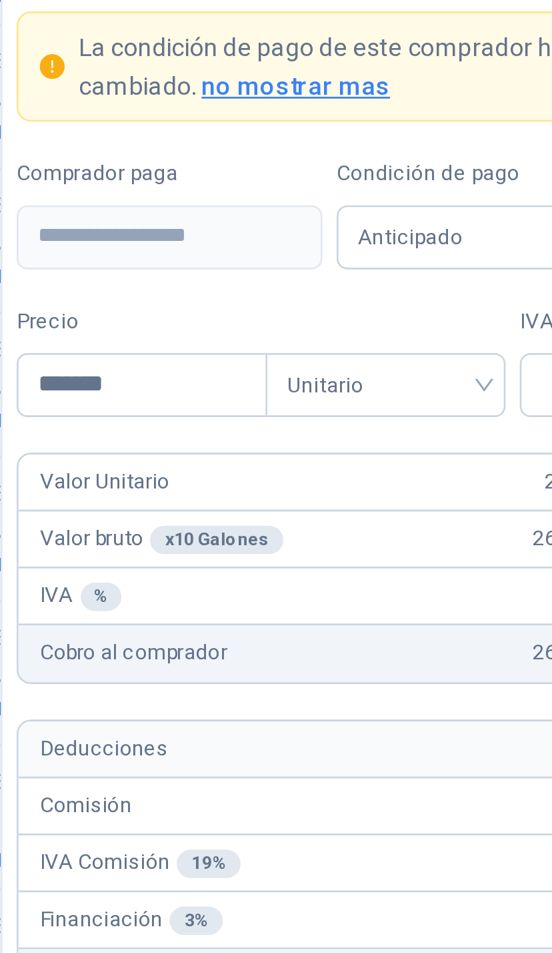
type input "********"
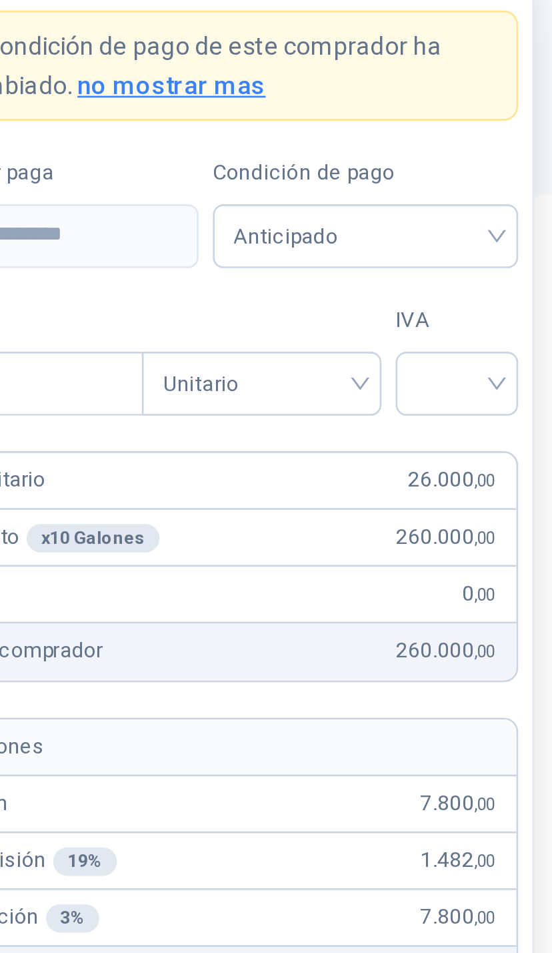
click at [497, 623] on input "search" at bounding box center [512, 633] width 30 height 20
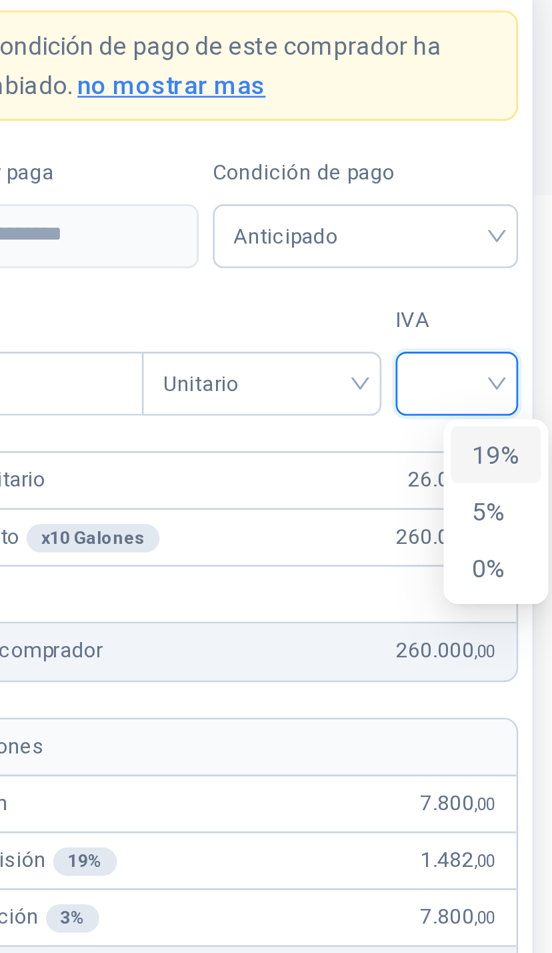
click at [497, 623] on input "search" at bounding box center [512, 633] width 30 height 20
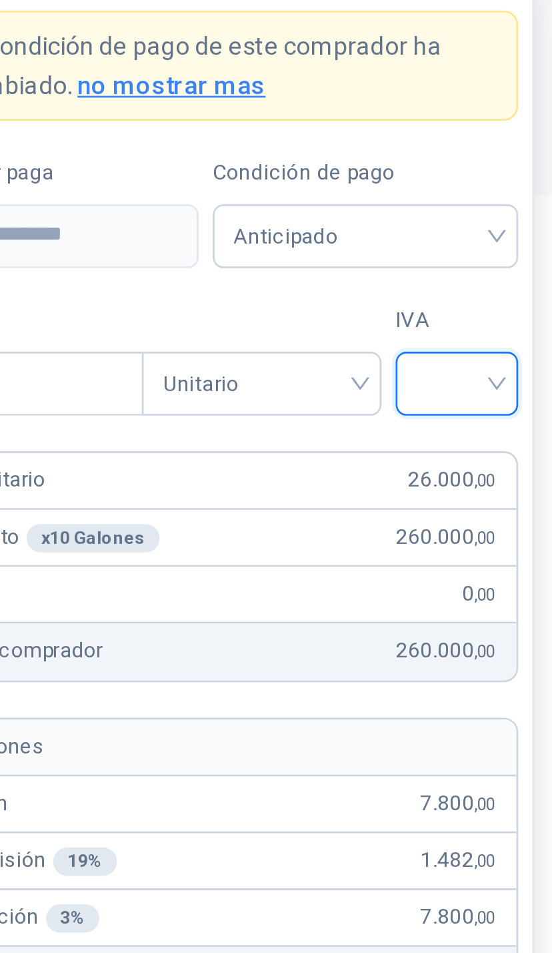
click at [497, 623] on input "search" at bounding box center [512, 633] width 30 height 20
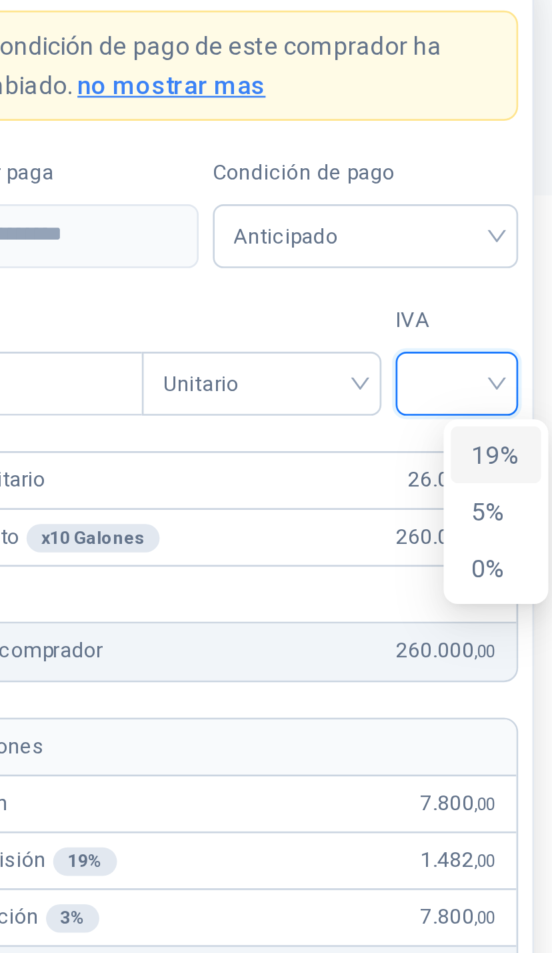
click at [518, 654] on div "19%" at bounding box center [527, 661] width 18 height 15
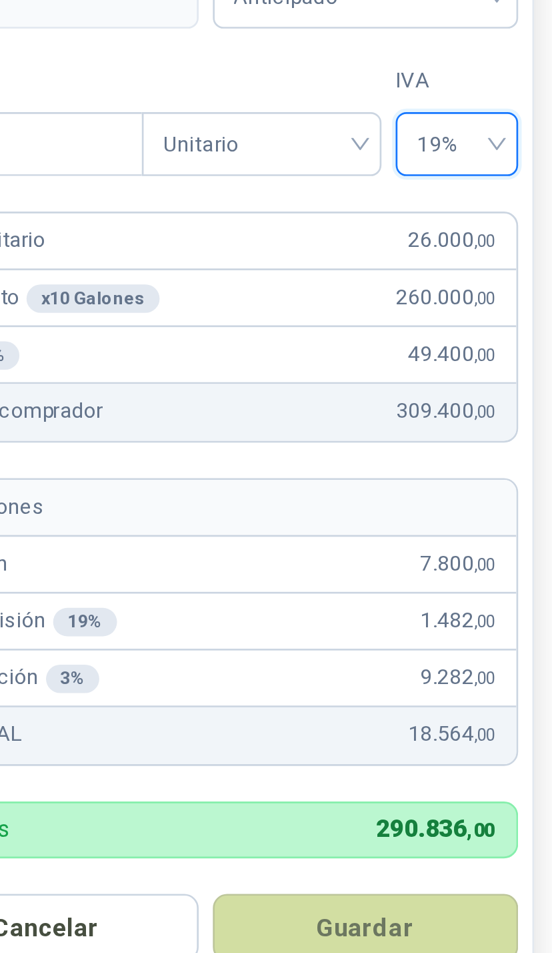
scroll to position [40, 0]
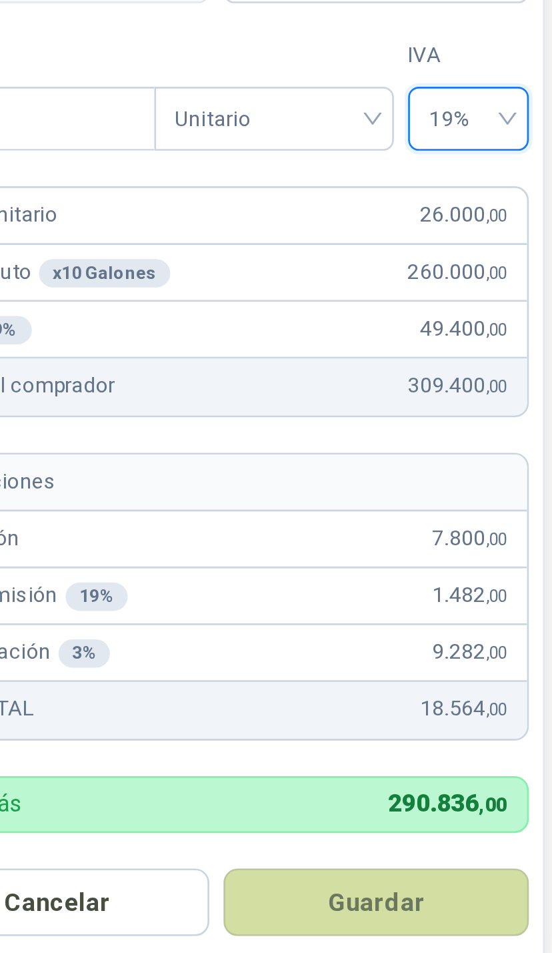
click at [420, 913] on button "Guardar" at bounding box center [477, 925] width 115 height 25
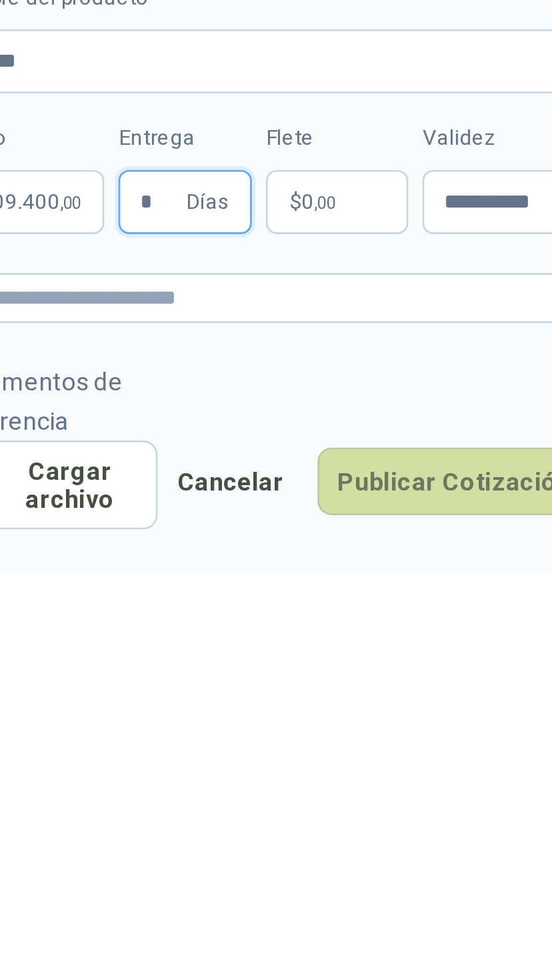
type input "*"
click at [432, 422] on span ",00" at bounding box center [436, 425] width 8 height 7
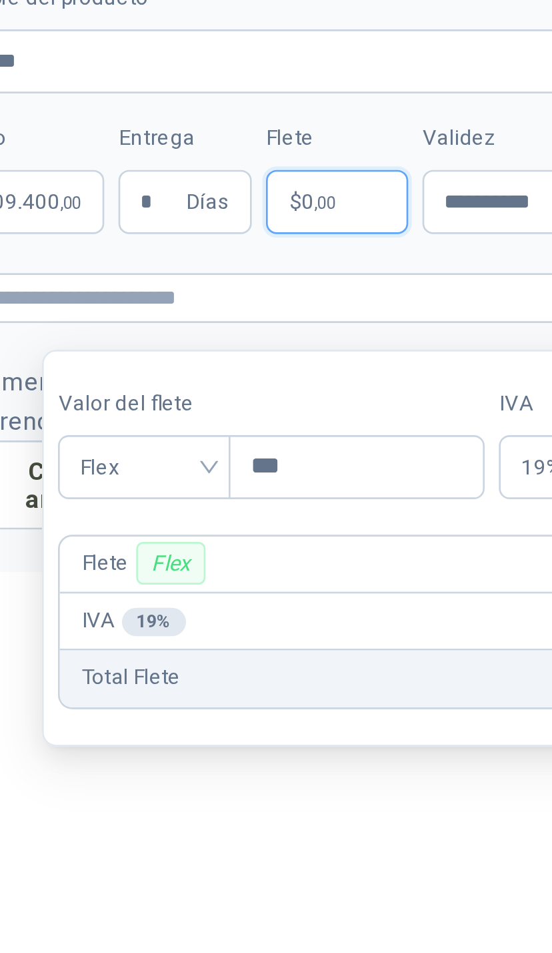
click at [344, 514] on span "Flex" at bounding box center [368, 524] width 49 height 20
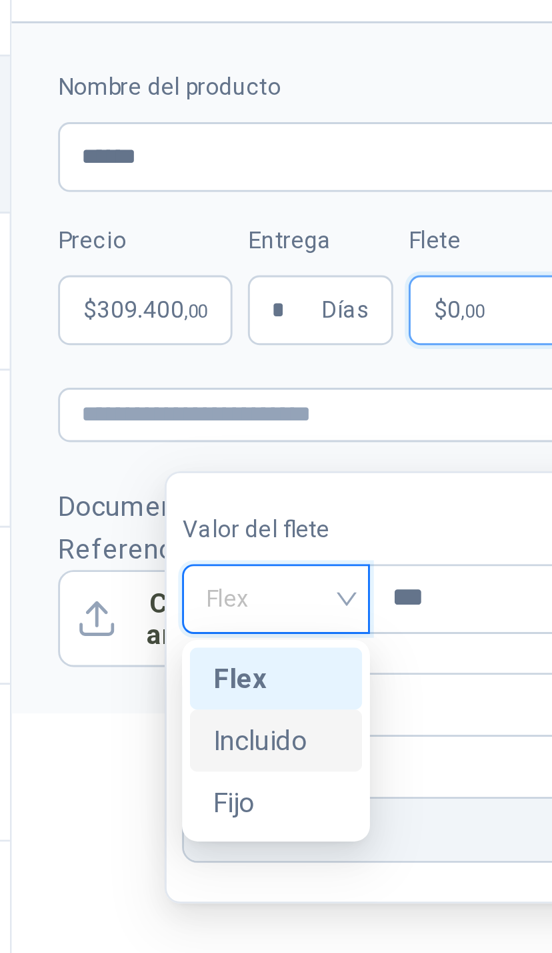
click at [347, 566] on div "Incluido" at bounding box center [368, 573] width 43 height 15
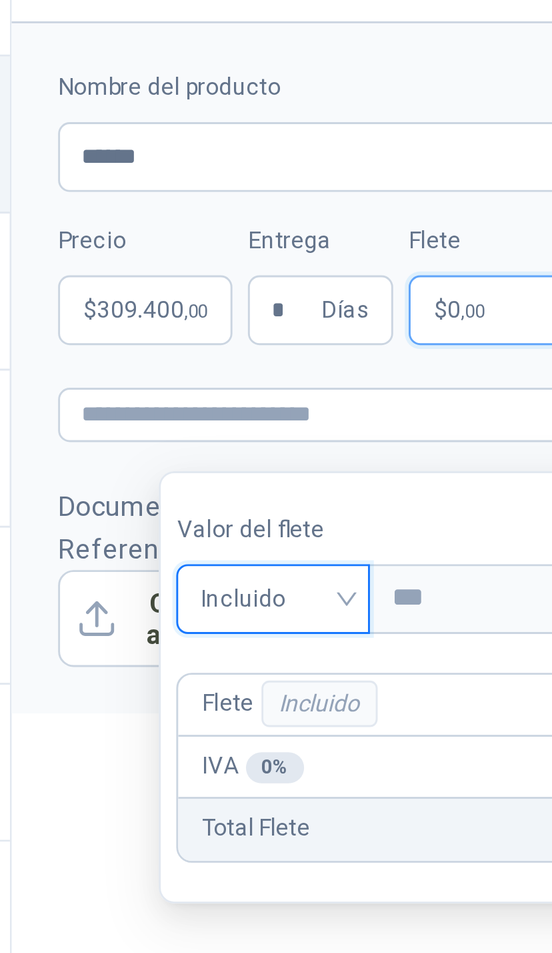
click at [277, 283] on div "**********" at bounding box center [414, 518] width 275 height 878
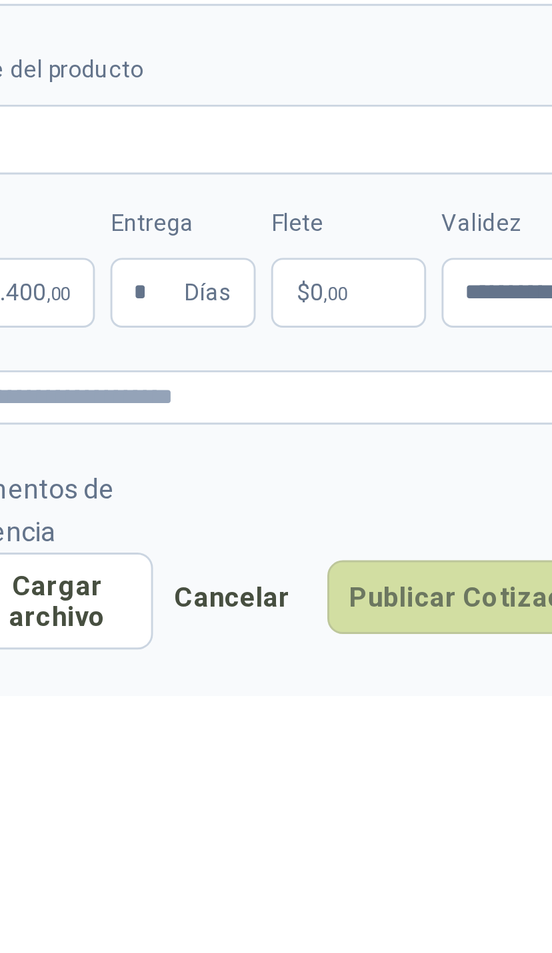
click at [434, 517] on button "Publicar Cotización" at bounding box center [485, 529] width 103 height 25
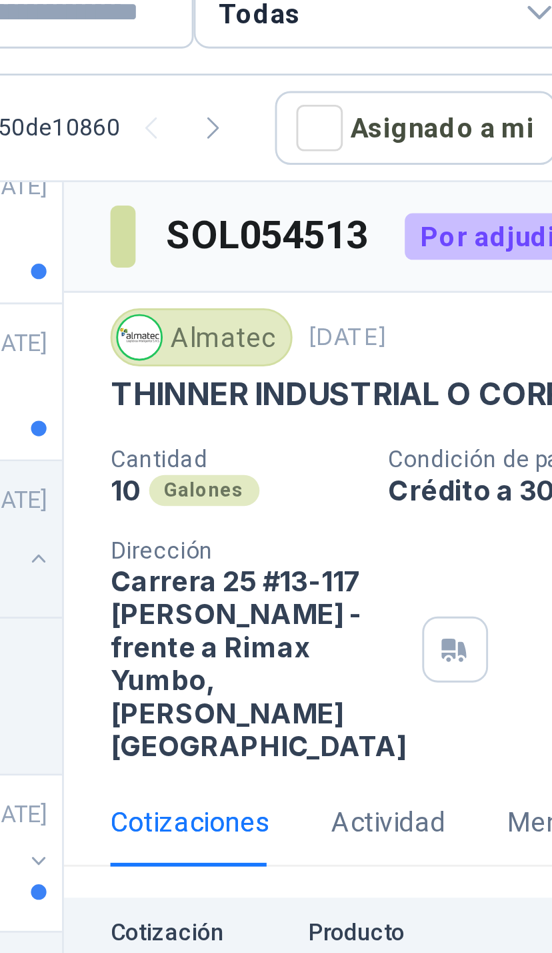
scroll to position [0, 0]
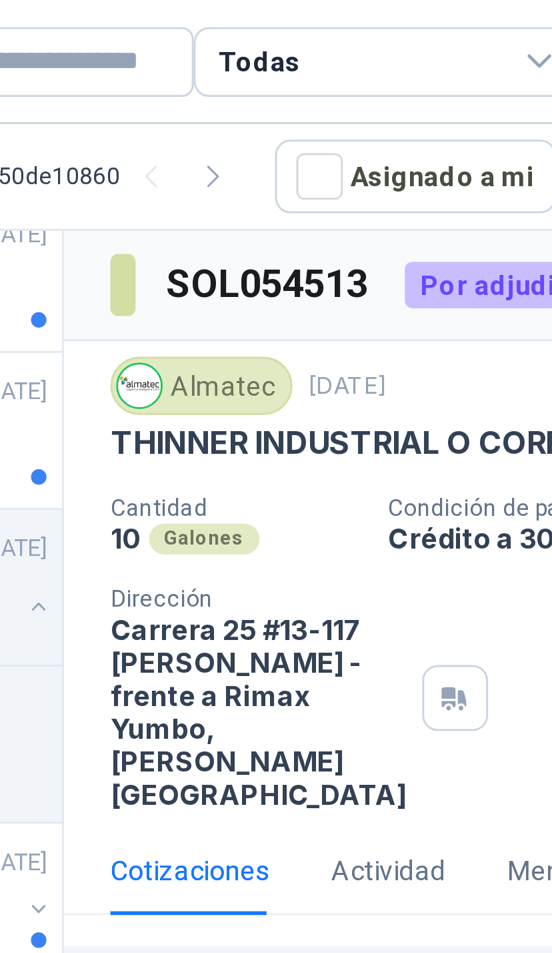
click at [322, 22] on div "Todas" at bounding box center [388, 21] width 133 height 24
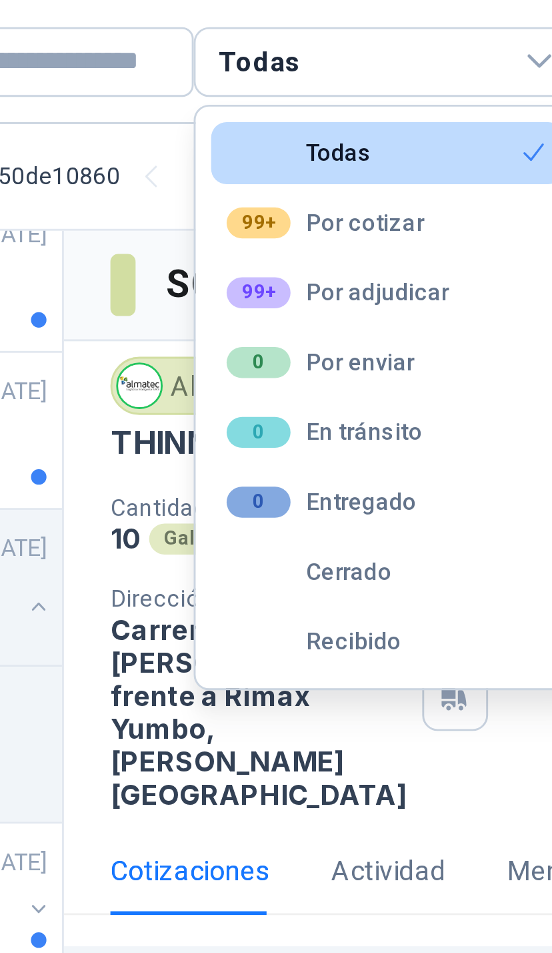
click at [334, 103] on div "99+ Por adjudicar" at bounding box center [372, 100] width 77 height 11
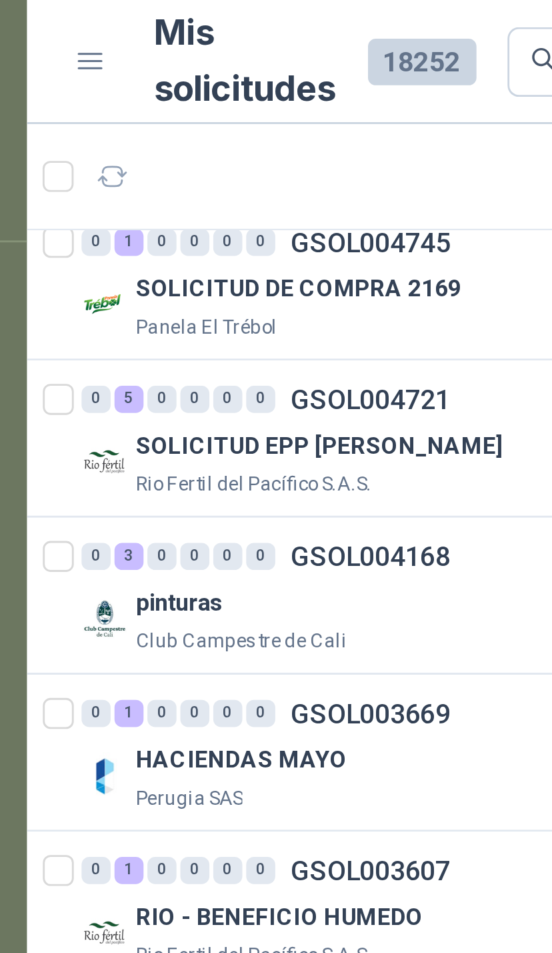
scroll to position [336, 0]
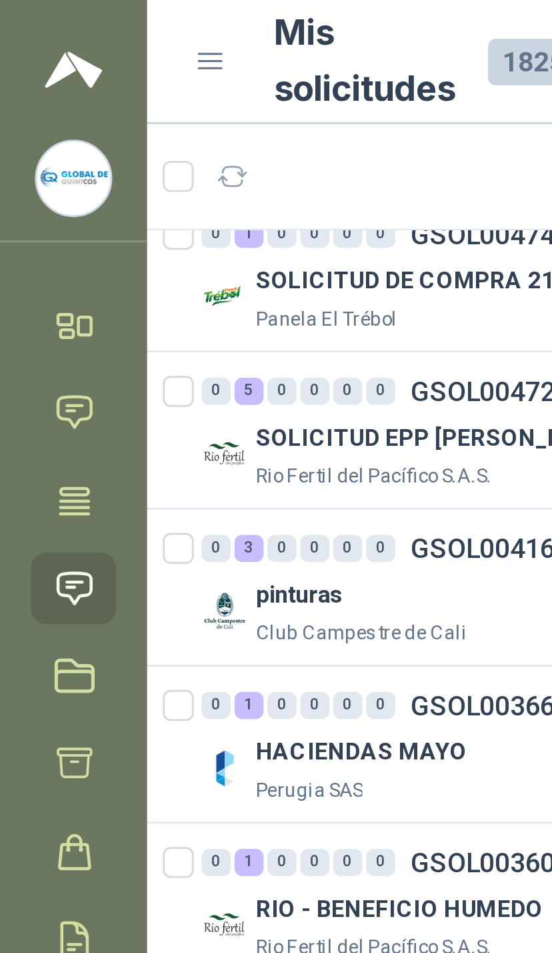
click at [21, 201] on icon at bounding box center [26, 202] width 14 height 14
click at [69, 21] on icon at bounding box center [73, 21] width 8 height 5
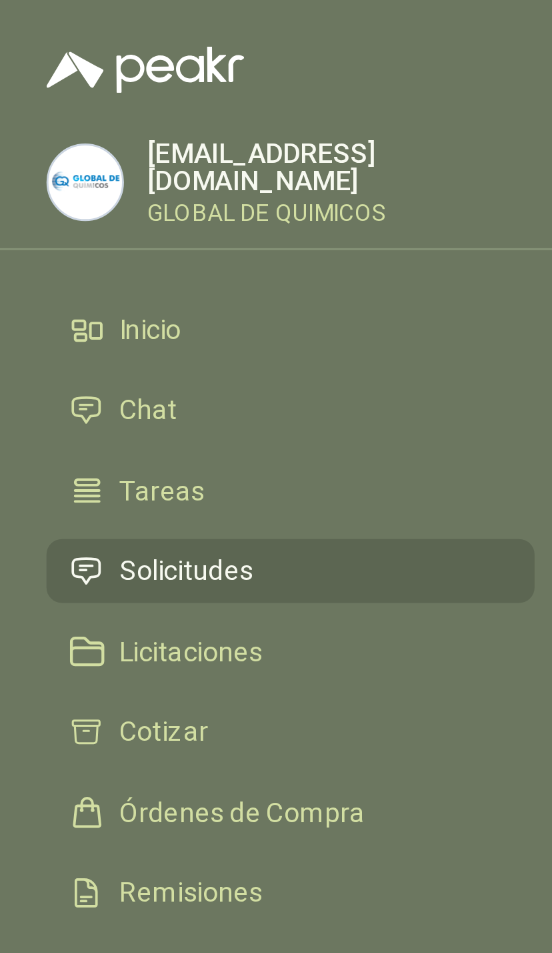
click at [122, 200] on link "Solicitudes" at bounding box center [100, 196] width 168 height 23
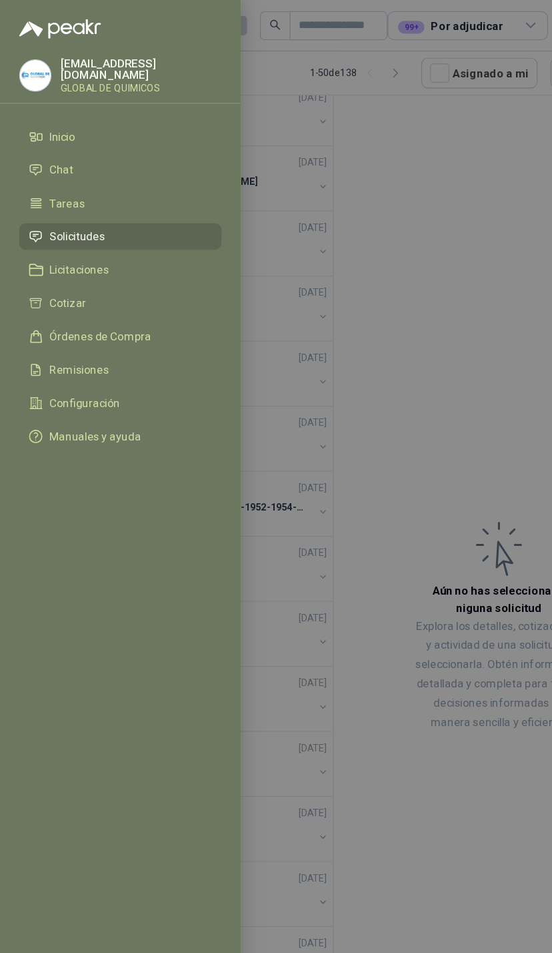
click at [343, 407] on div at bounding box center [276, 476] width 552 height 953
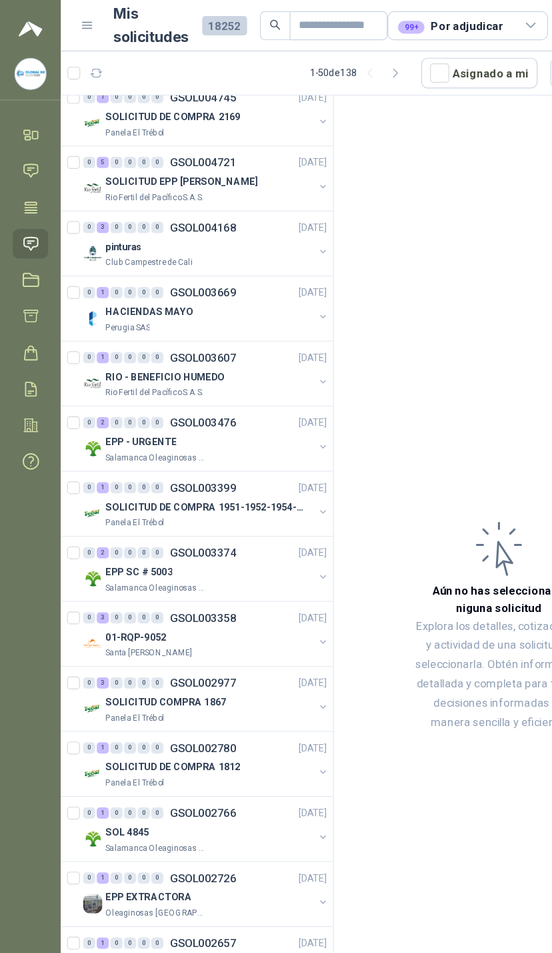
click at [405, 21] on div "99+ Por adjudicar" at bounding box center [374, 21] width 87 height 15
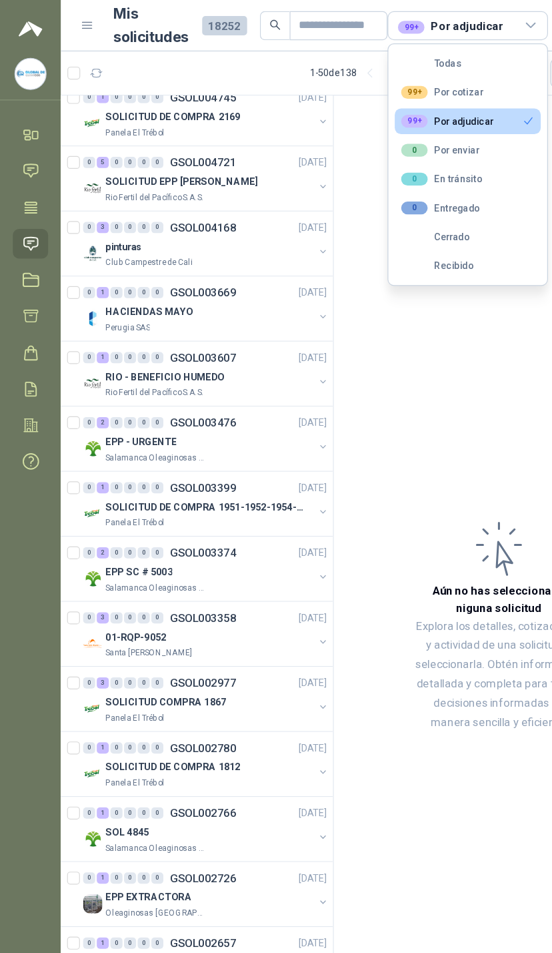
click at [407, 69] on button "99+ Por cotizar" at bounding box center [388, 76] width 121 height 21
click at [427, 93] on button "99+ Por adjudicar" at bounding box center [388, 100] width 121 height 21
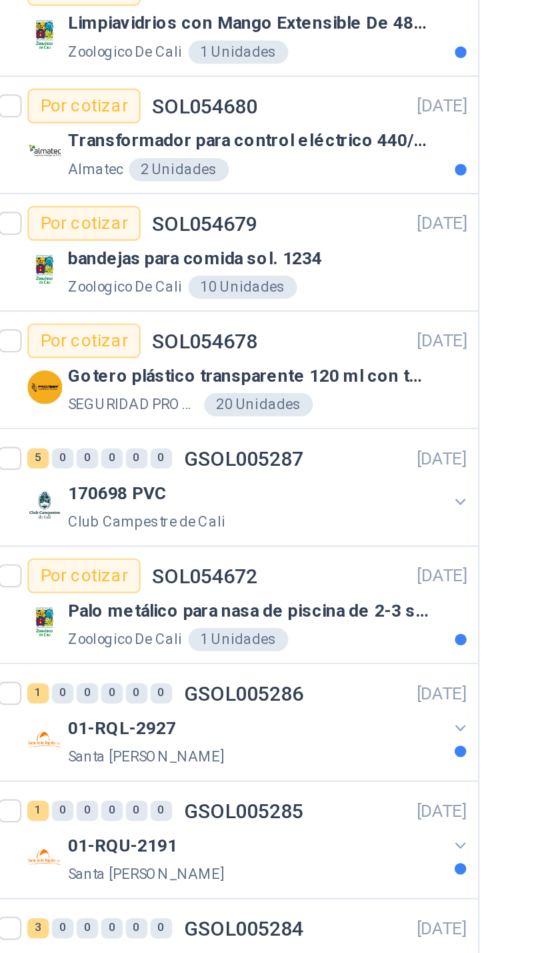
scroll to position [344, 0]
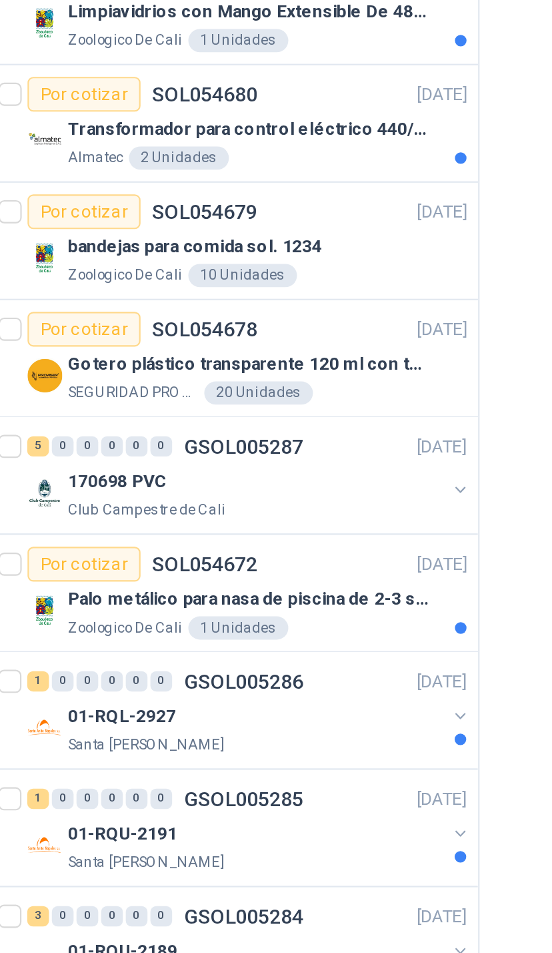
click at [189, 421] on div "SEGURIDAD PROVISER LTDA 20 Unidades" at bounding box center [179, 426] width 183 height 11
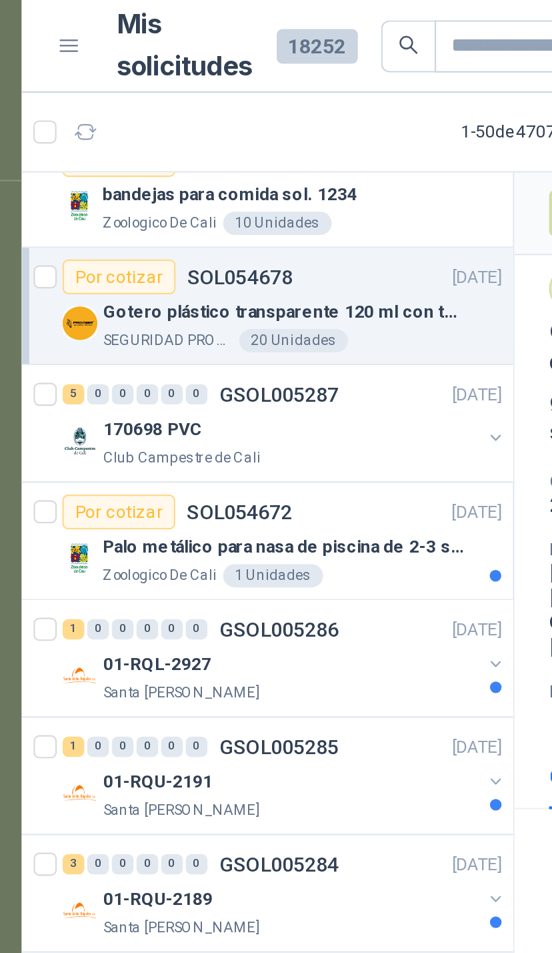
scroll to position [623, 0]
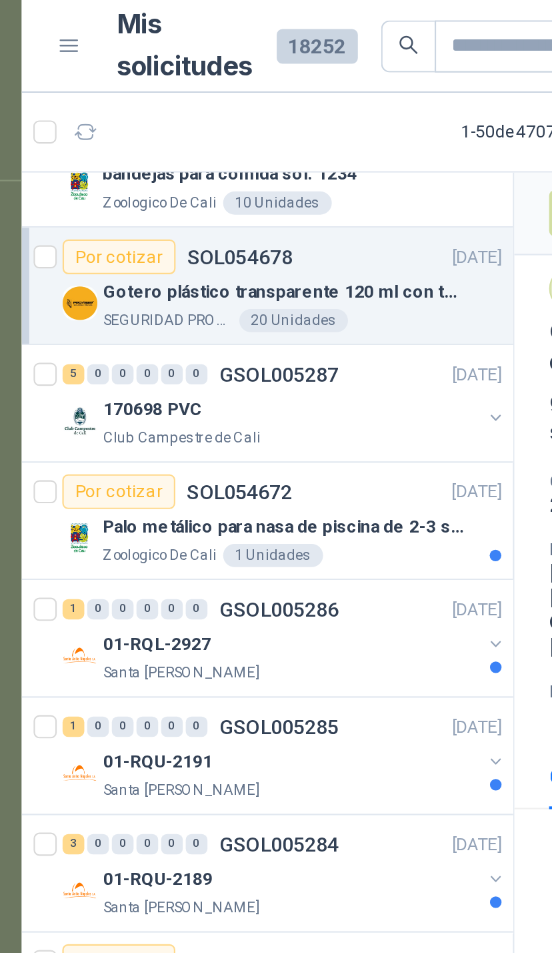
click at [263, 191] on button "button" at bounding box center [268, 192] width 11 height 11
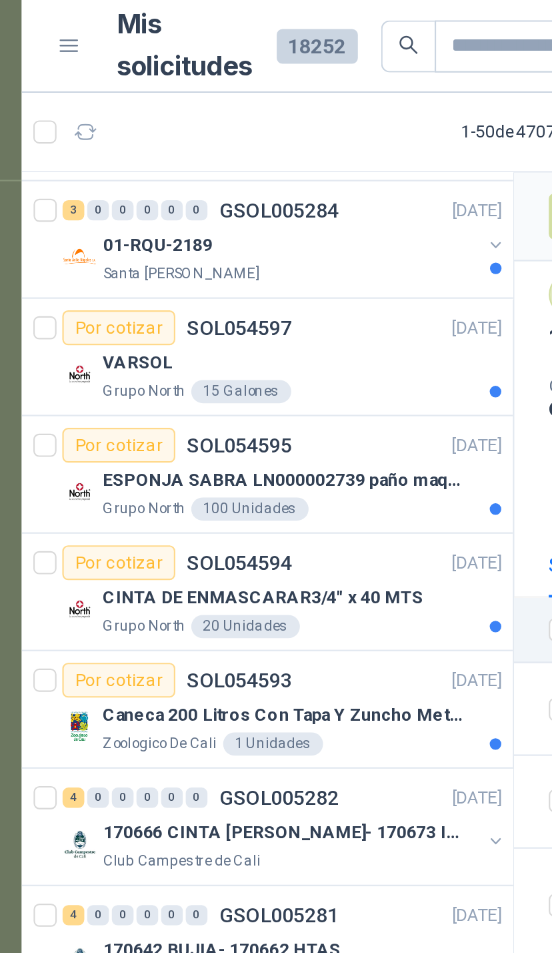
scroll to position [1184, 0]
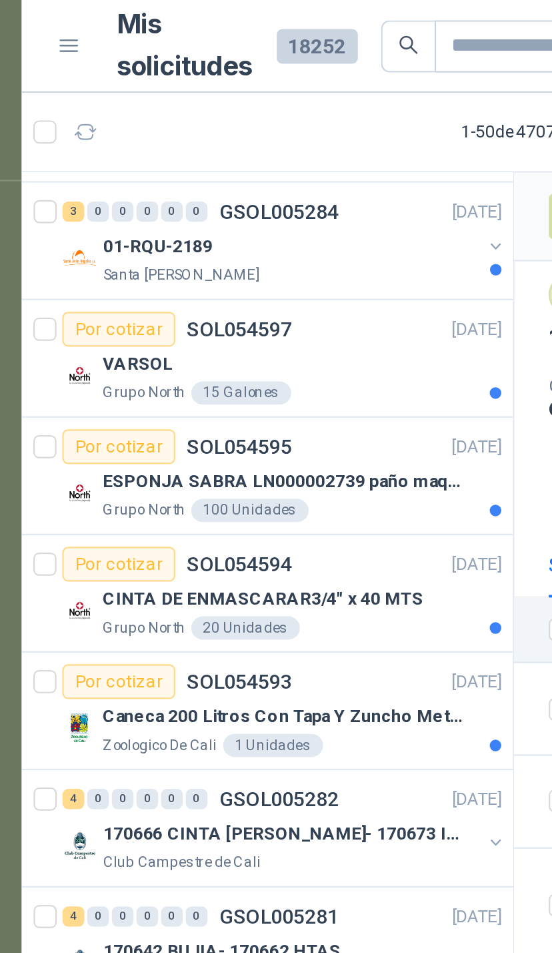
click at [185, 171] on div "VARSOL" at bounding box center [179, 167] width 183 height 16
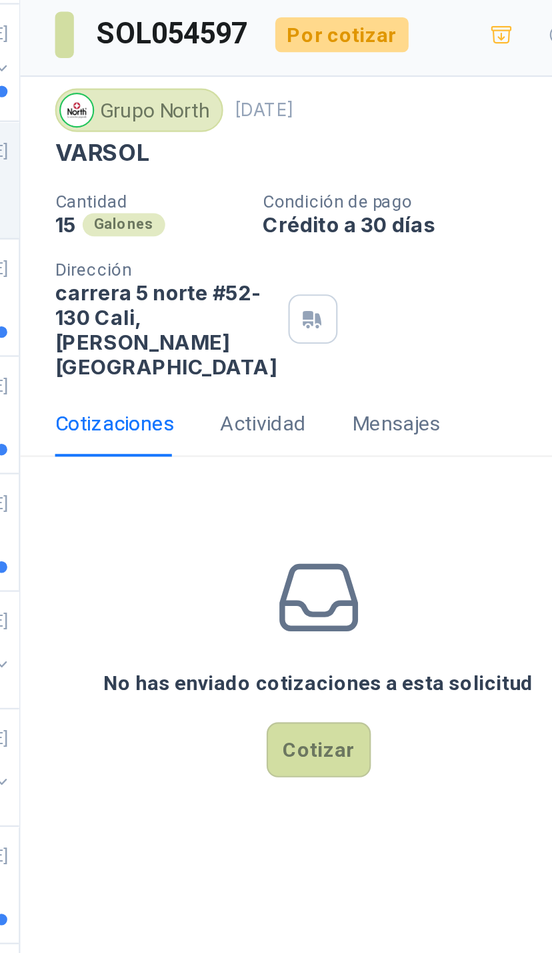
click at [391, 414] on button "Cotizar" at bounding box center [415, 426] width 48 height 25
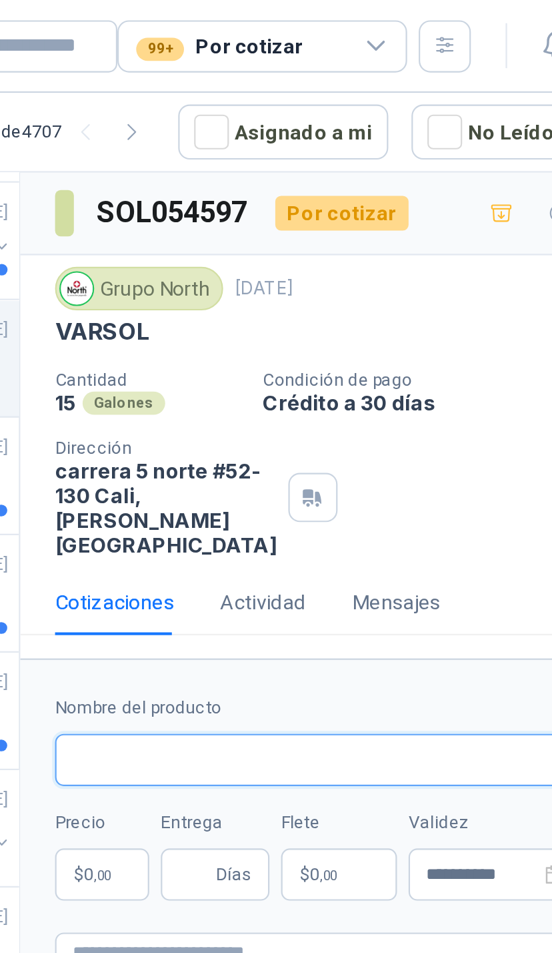
click at [294, 360] on input "Nombre del producto" at bounding box center [415, 350] width 243 height 24
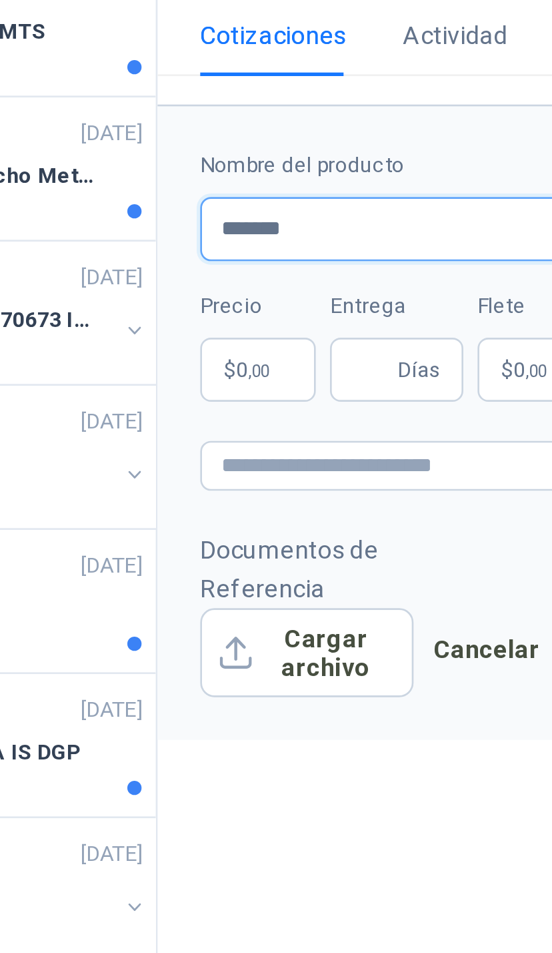
type input "******"
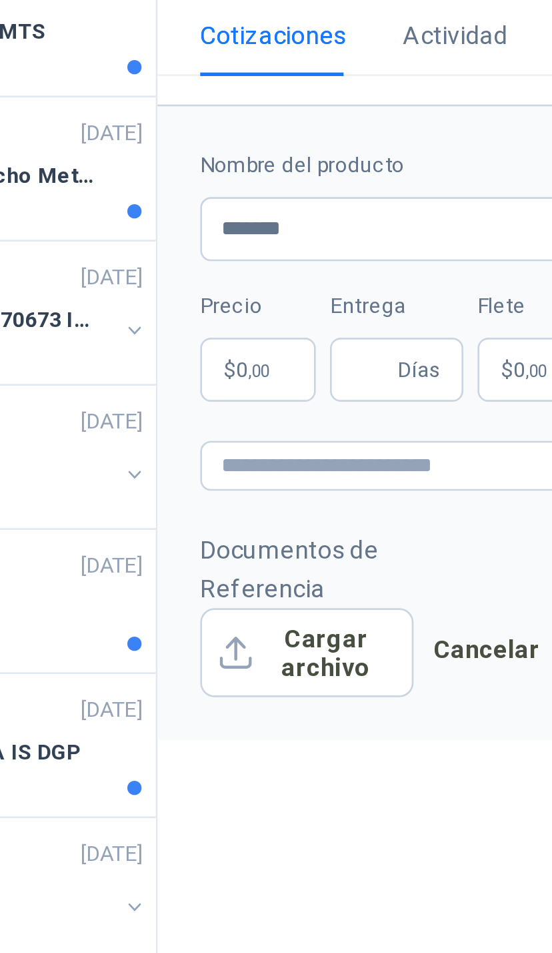
click at [312, 399] on span ",00" at bounding box center [316, 402] width 8 height 7
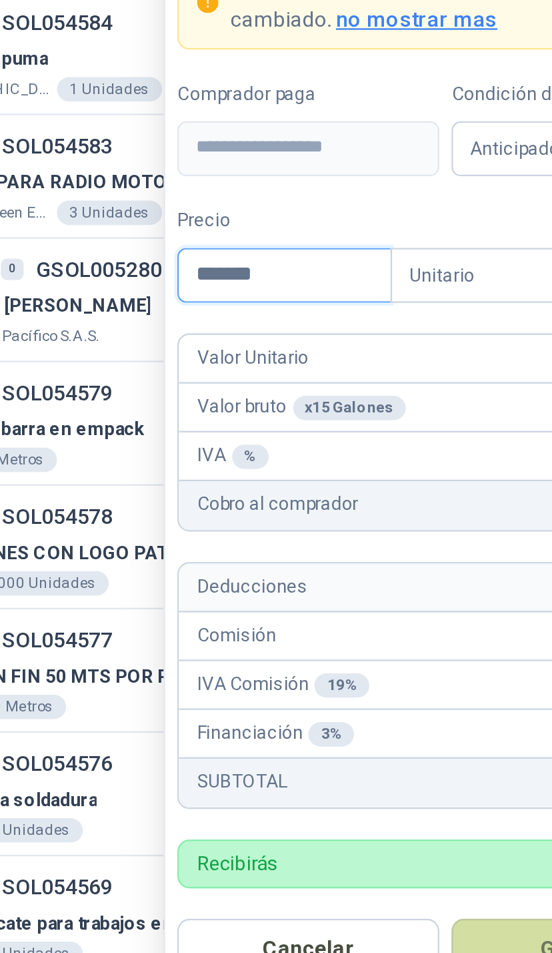
type input "********"
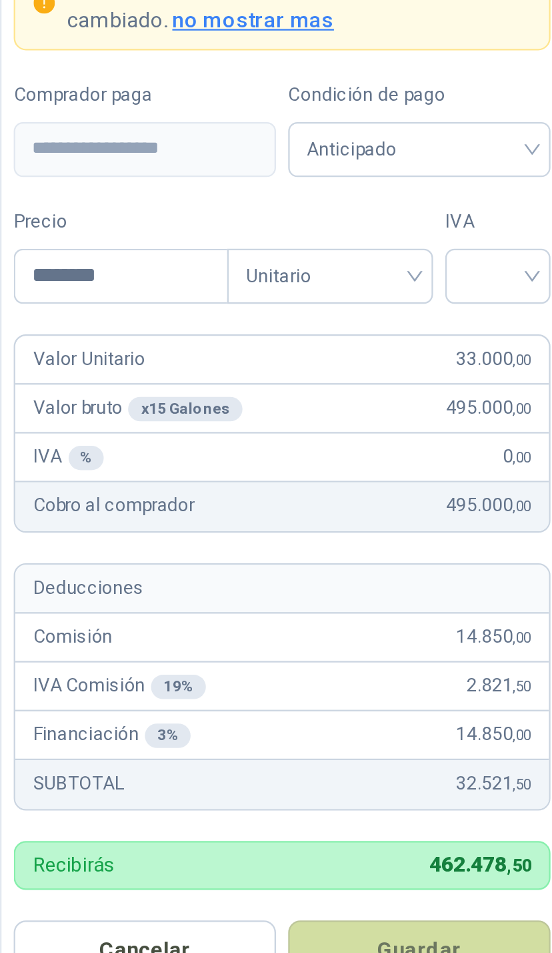
click at [434, 575] on input "search" at bounding box center [449, 585] width 30 height 20
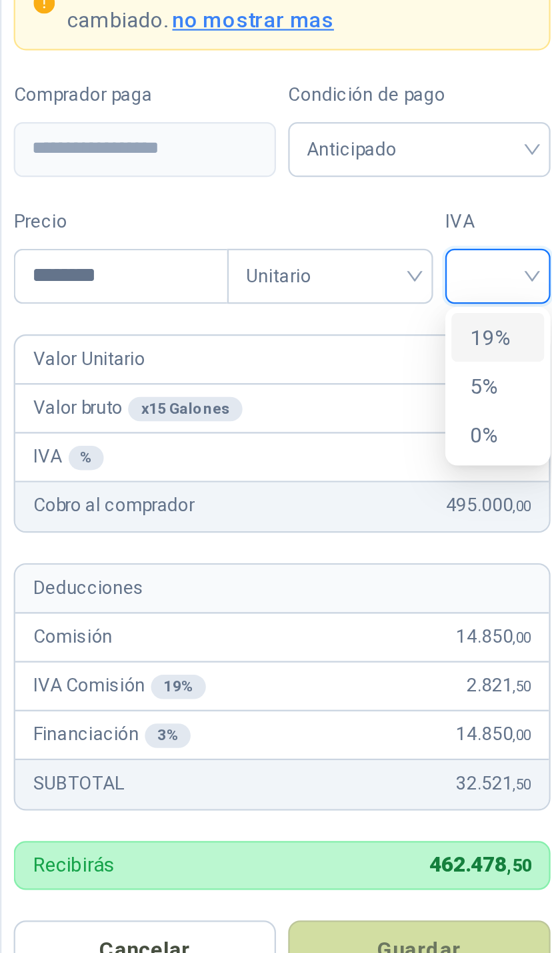
click at [436, 606] on div "19%" at bounding box center [448, 613] width 25 height 15
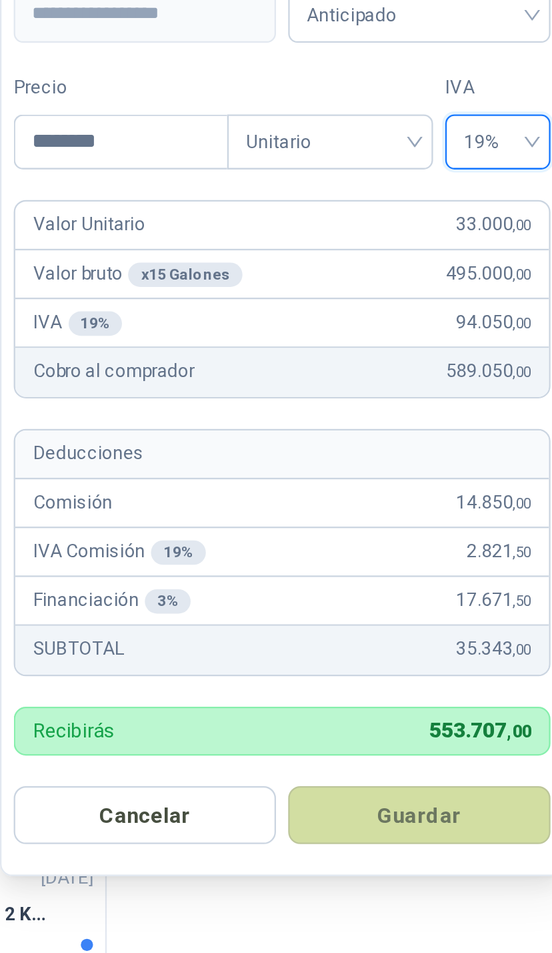
click at [357, 868] on button "Guardar" at bounding box center [414, 880] width 115 height 25
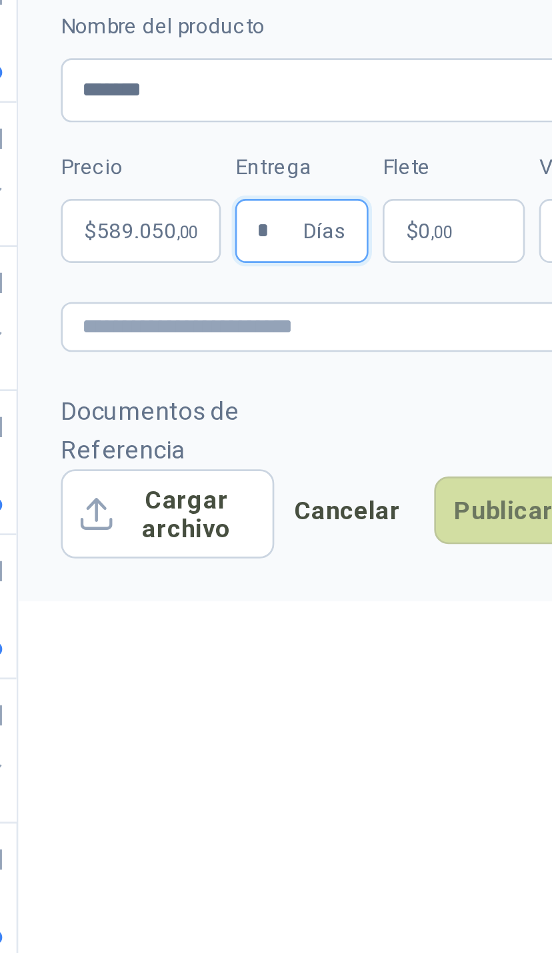
type input "*"
click at [414, 390] on p "$ 0 ,00" at bounding box center [440, 402] width 53 height 24
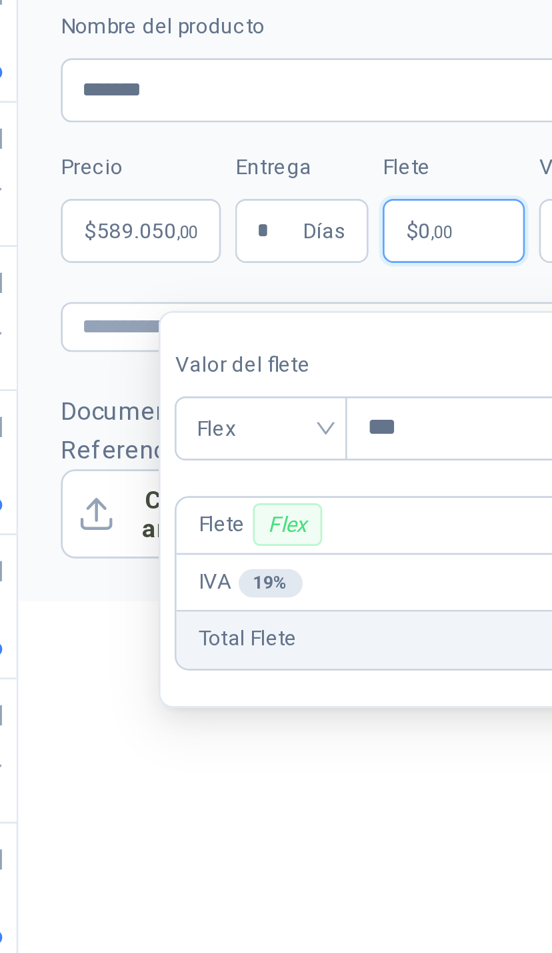
click at [344, 466] on span "Flex" at bounding box center [368, 476] width 49 height 20
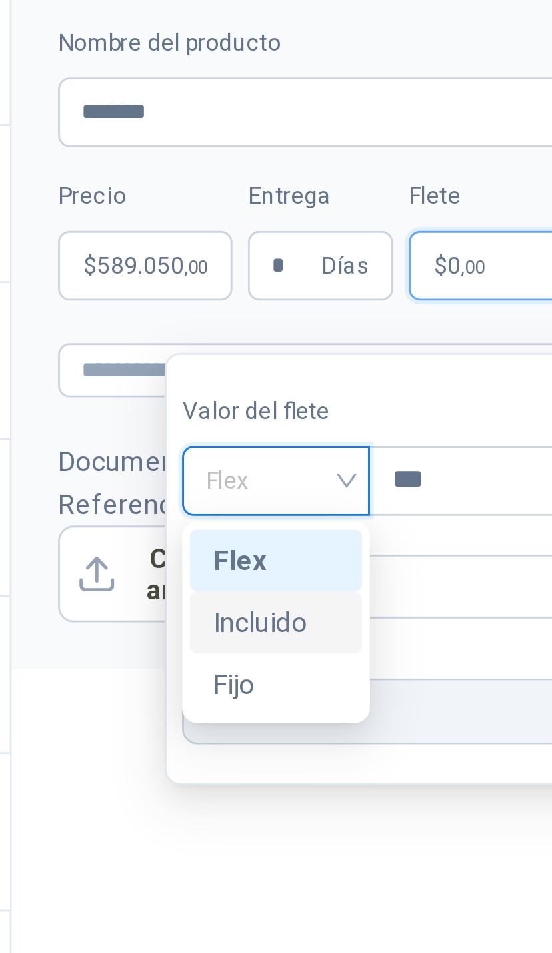
click at [347, 518] on div "Incluido" at bounding box center [368, 525] width 43 height 15
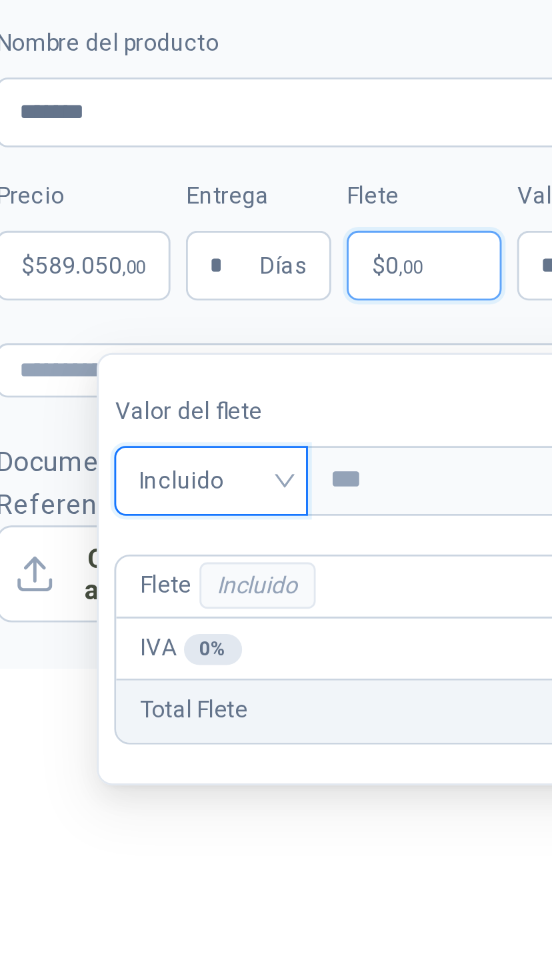
click at [277, 289] on div "**********" at bounding box center [414, 518] width 275 height 878
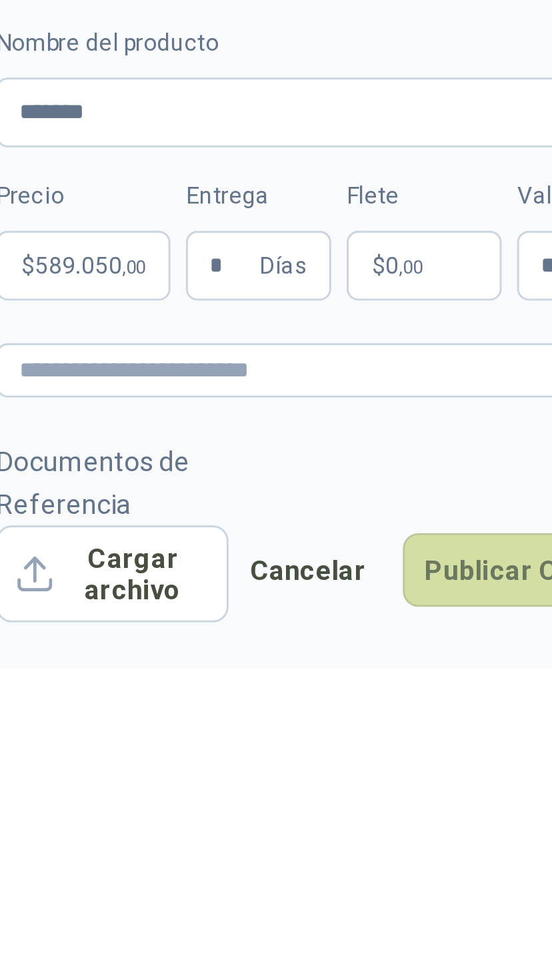
click at [434, 494] on button "Publicar Cotización" at bounding box center [485, 506] width 103 height 25
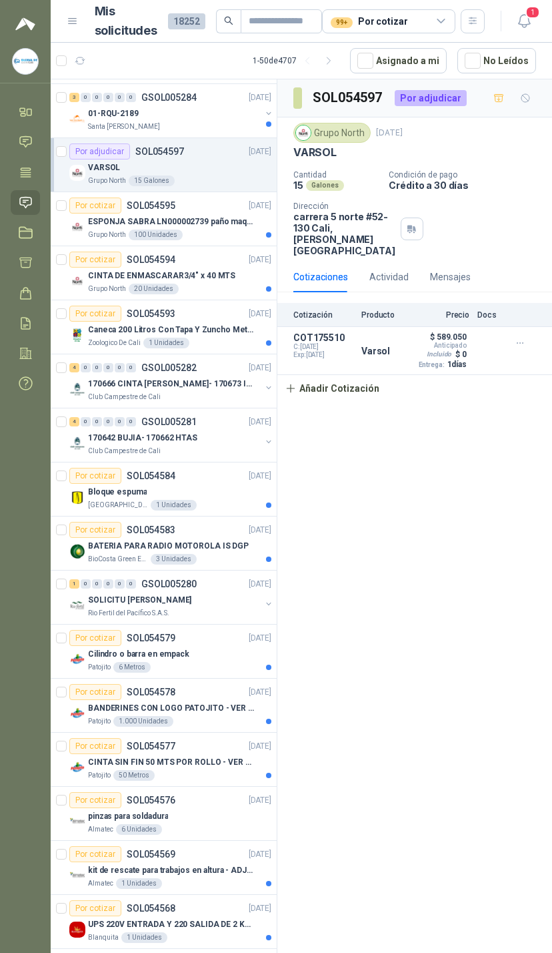
click at [436, 19] on icon at bounding box center [442, 21] width 12 height 12
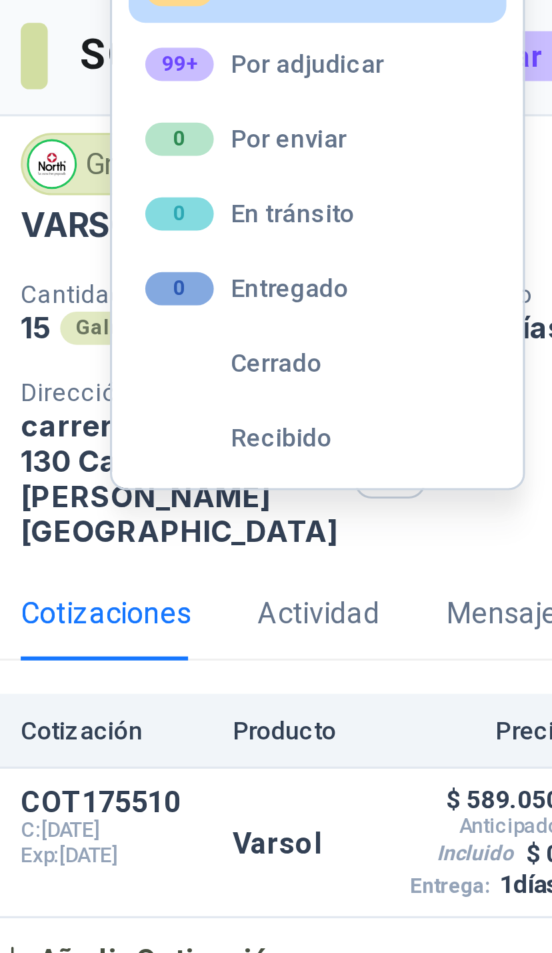
click at [328, 90] on button "99+ Por adjudicar" at bounding box center [388, 100] width 121 height 21
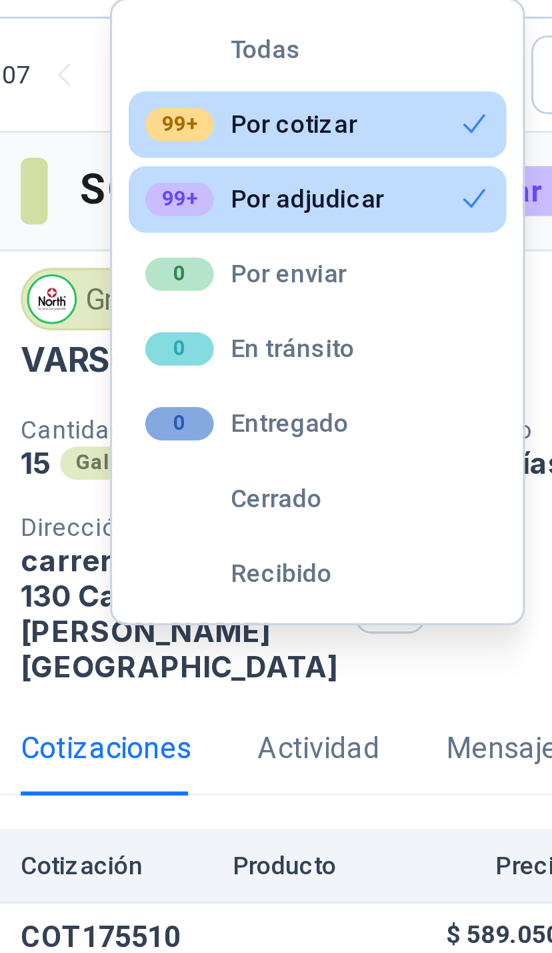
click at [328, 66] on button "99+ Por cotizar" at bounding box center [388, 76] width 121 height 21
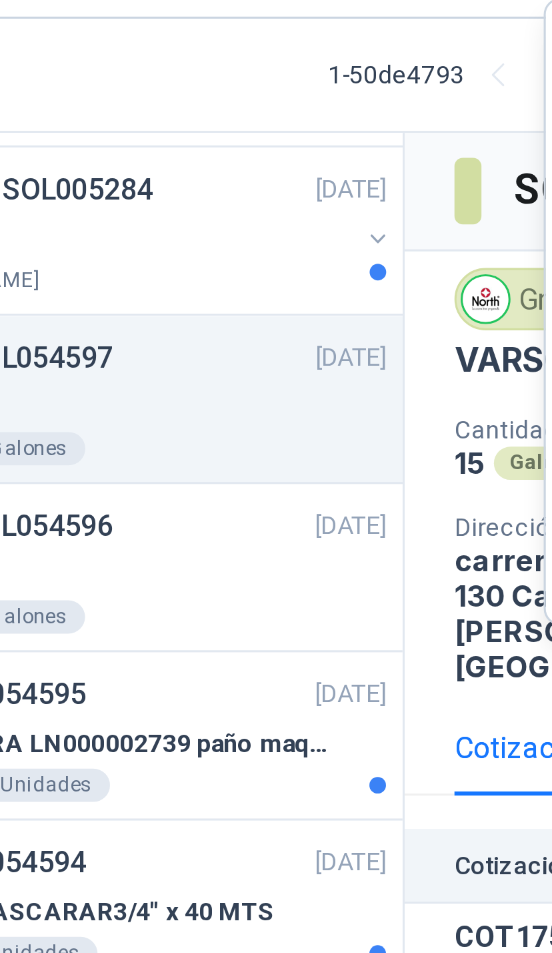
click at [107, 213] on div "THINNER" at bounding box center [179, 221] width 183 height 16
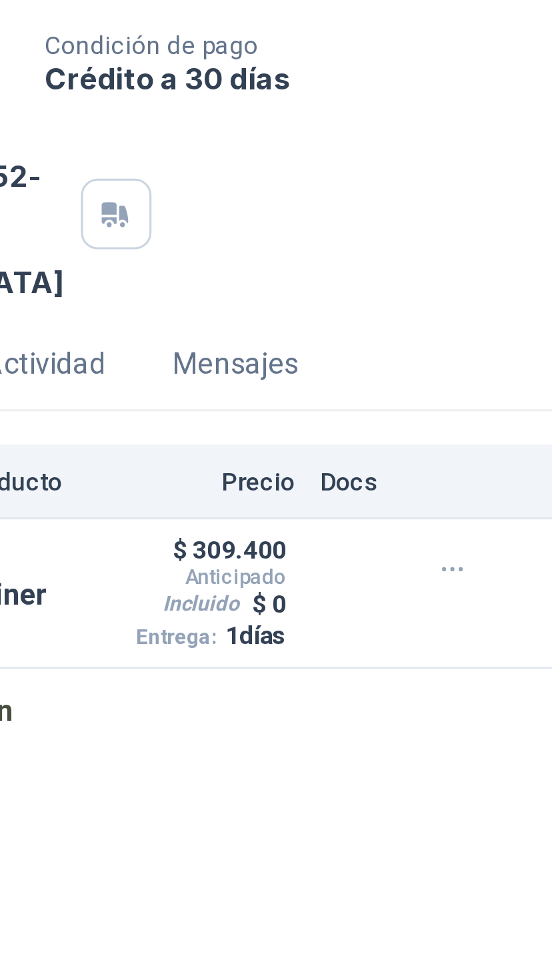
click at [515, 338] on icon "button" at bounding box center [520, 343] width 11 height 11
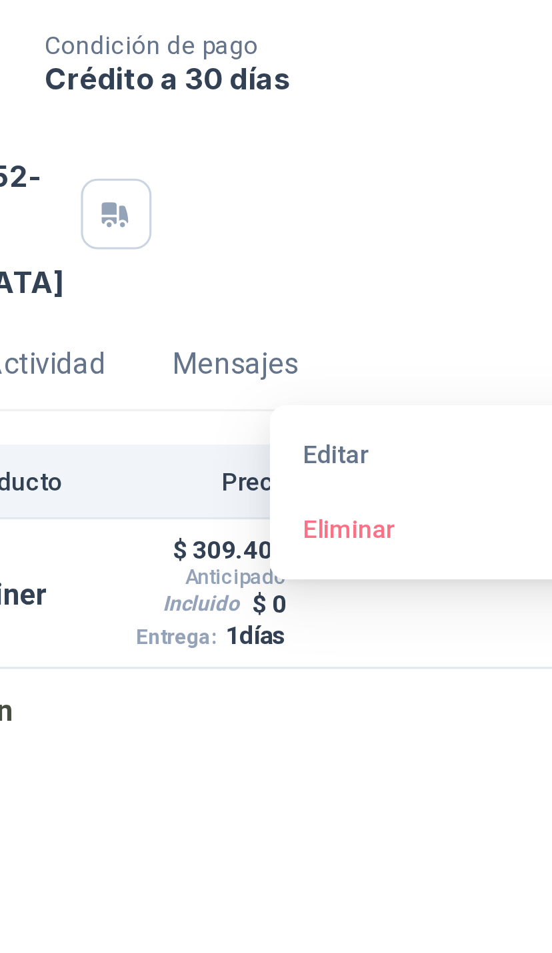
click at [467, 296] on button "Editar" at bounding box center [520, 306] width 107 height 21
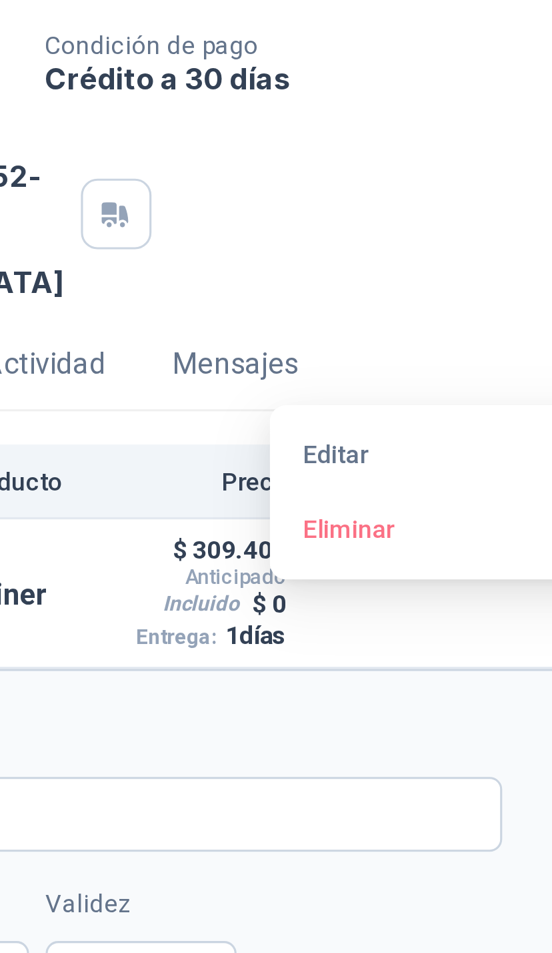
type input "******"
type input "*"
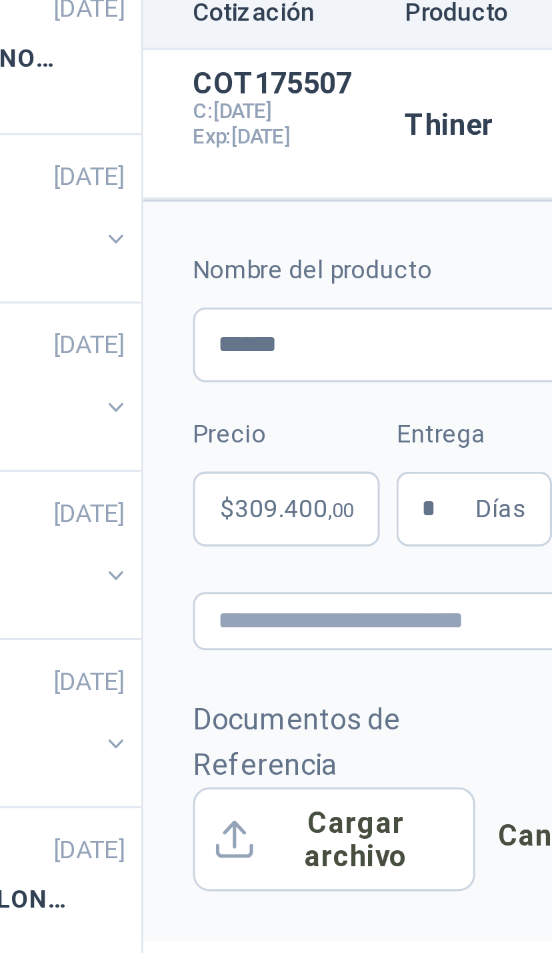
click at [337, 471] on span ",00" at bounding box center [341, 474] width 8 height 7
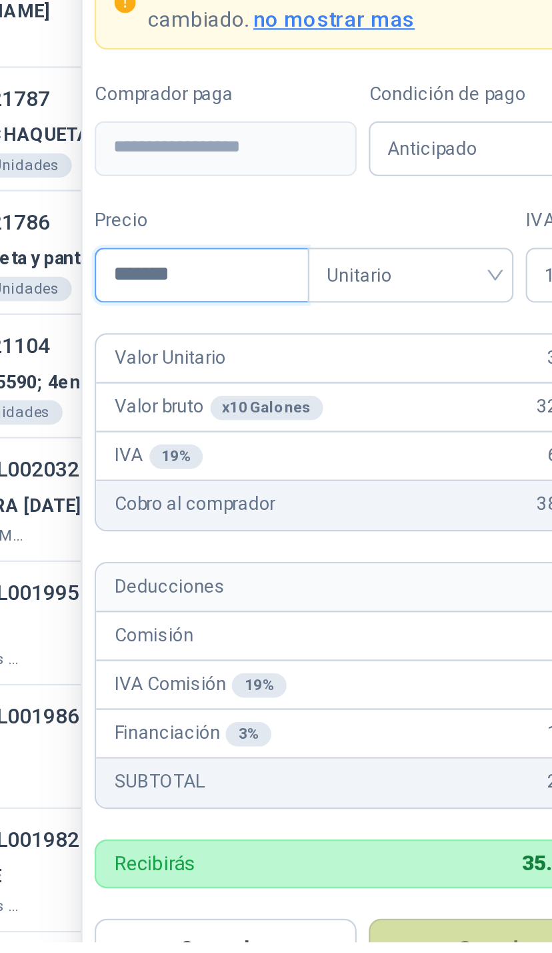
type input "********"
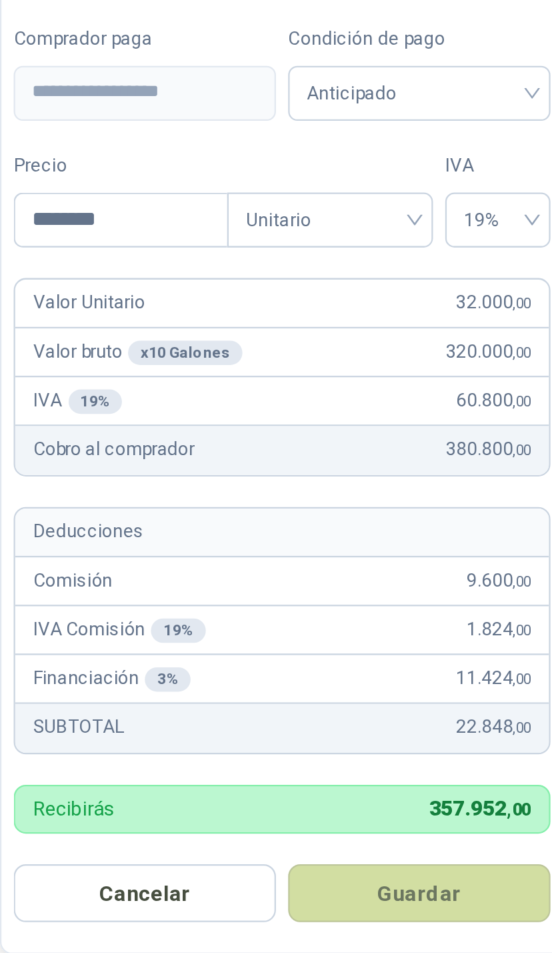
scroll to position [49, 0]
click at [340, 913] on button "Guardar" at bounding box center [397, 925] width 115 height 25
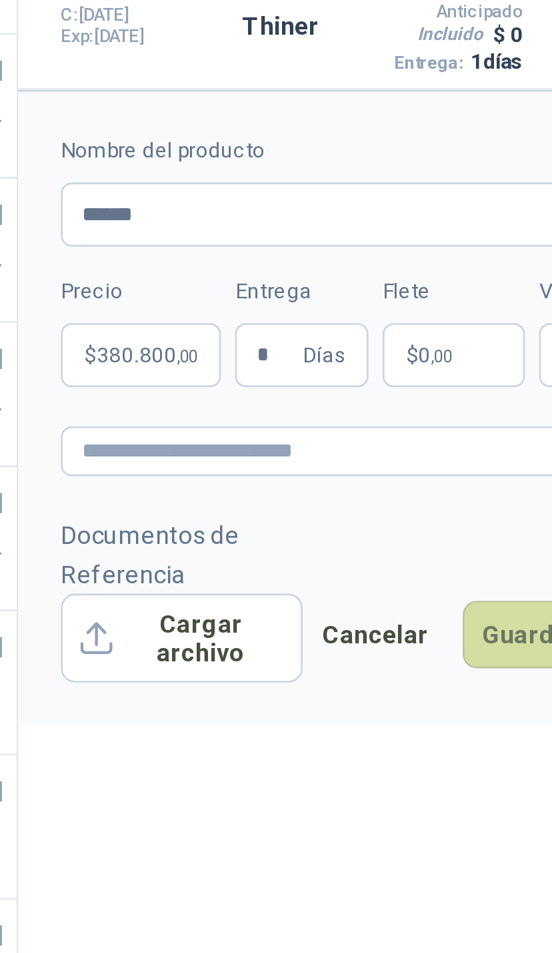
click at [444, 566] on button "Guardar cambios" at bounding box center [490, 578] width 92 height 25
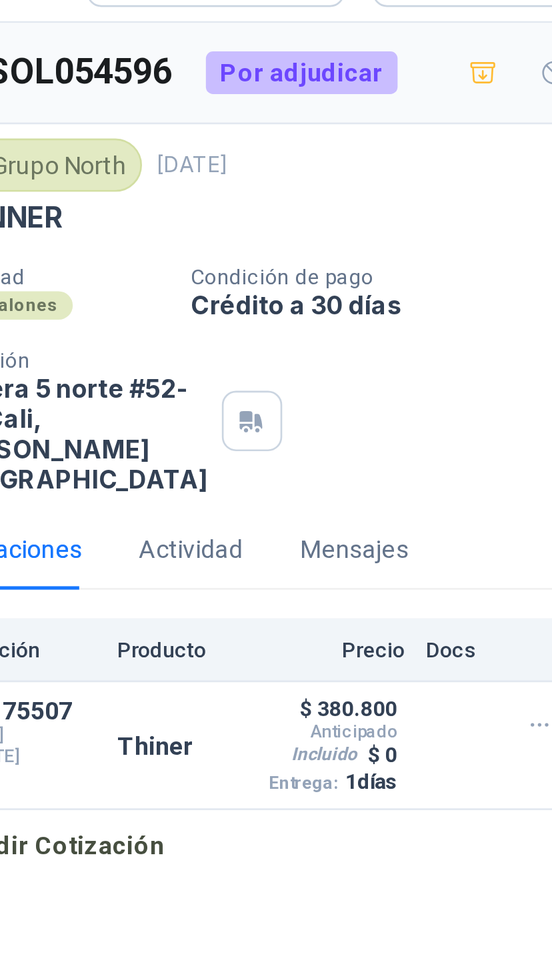
click at [0, 0] on button "Detalles" at bounding box center [0, 0] width 0 height 0
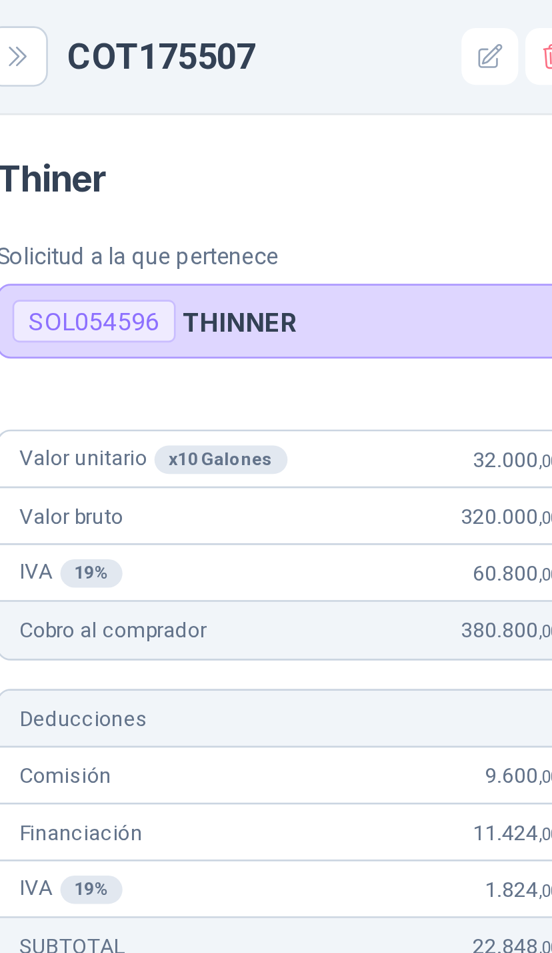
scroll to position [0, 0]
click at [313, 11] on button "Close" at bounding box center [324, 21] width 23 height 23
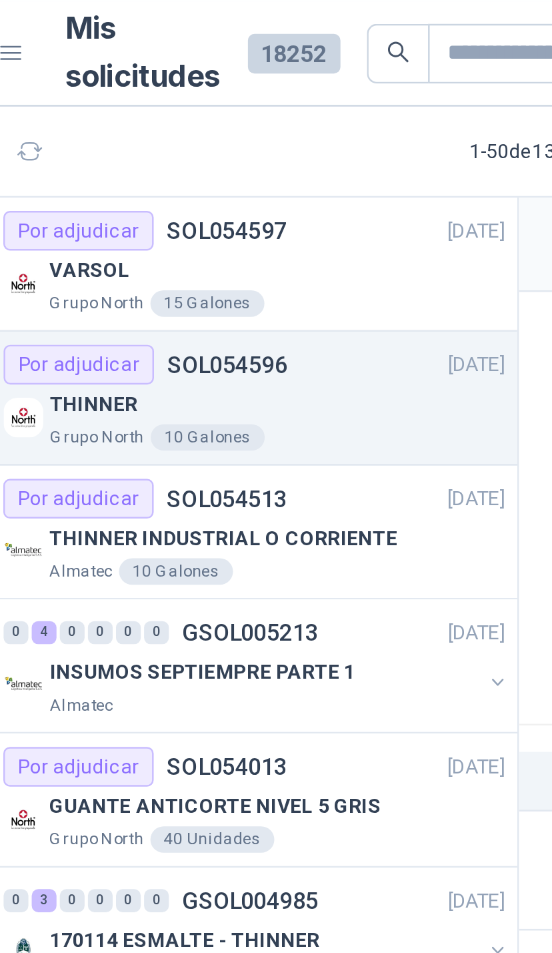
scroll to position [137, 0]
click at [169, 209] on div "THINNER INDUSTRIAL O CORRIENTE" at bounding box center [179, 217] width 183 height 16
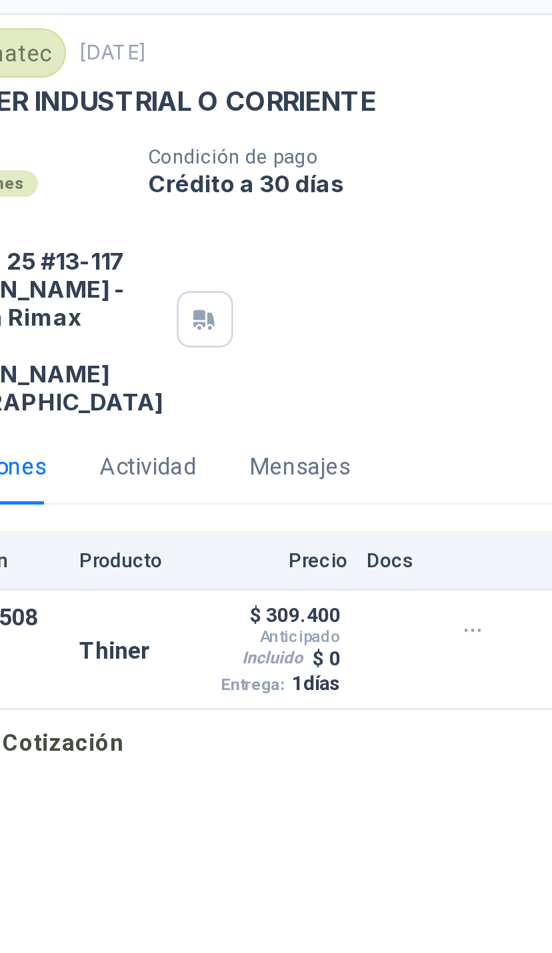
click at [510, 355] on button "button" at bounding box center [520, 365] width 21 height 21
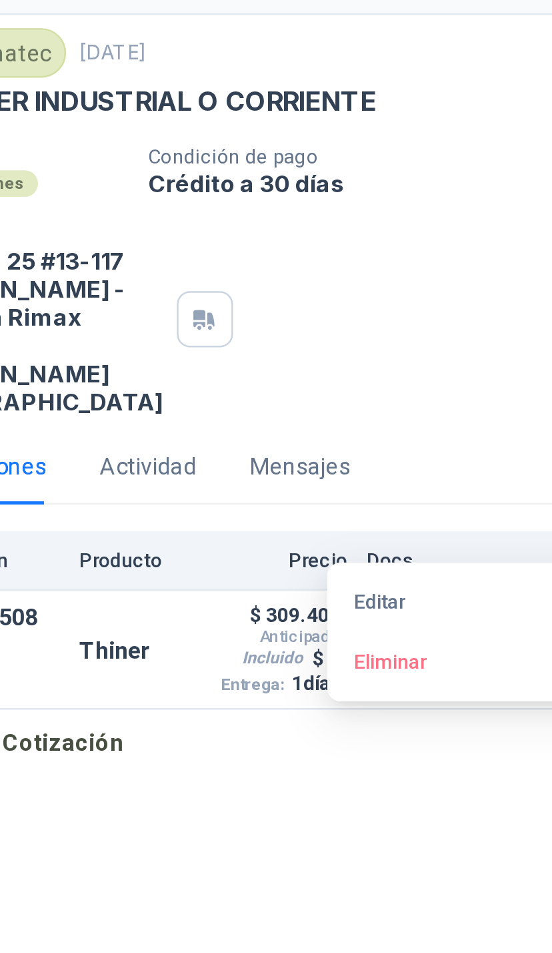
click at [467, 344] on button "Editar" at bounding box center [520, 354] width 107 height 21
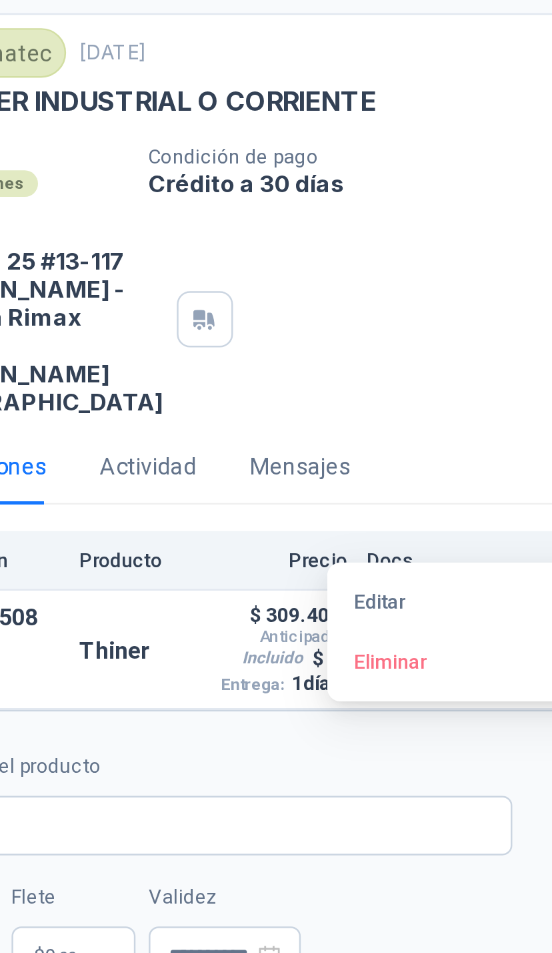
type input "******"
type input "*"
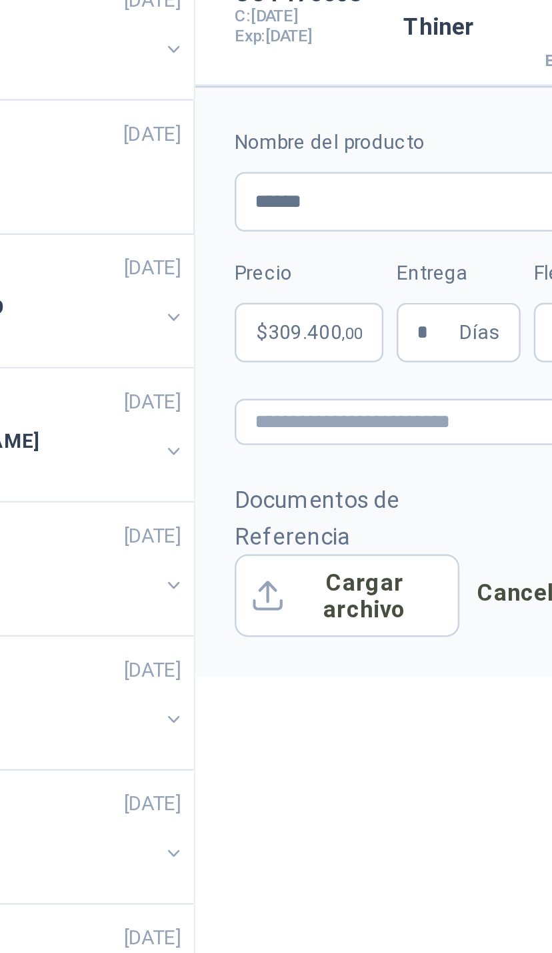
click at [337, 494] on span ",00" at bounding box center [341, 497] width 8 height 7
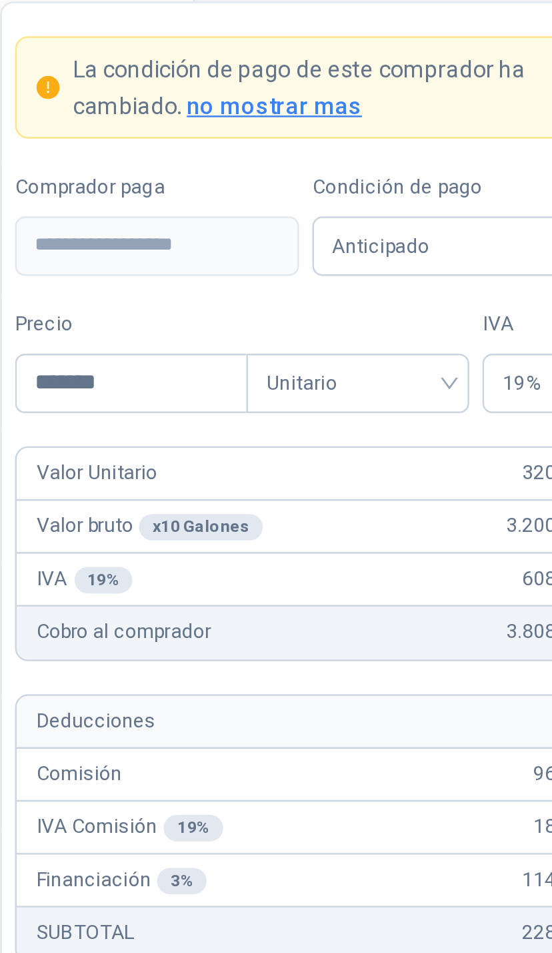
type input "********"
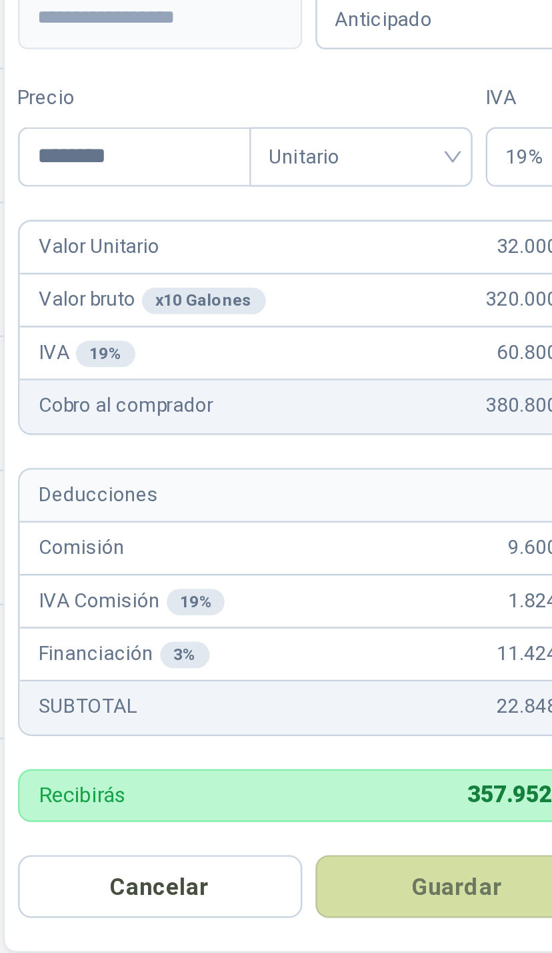
scroll to position [155, 0]
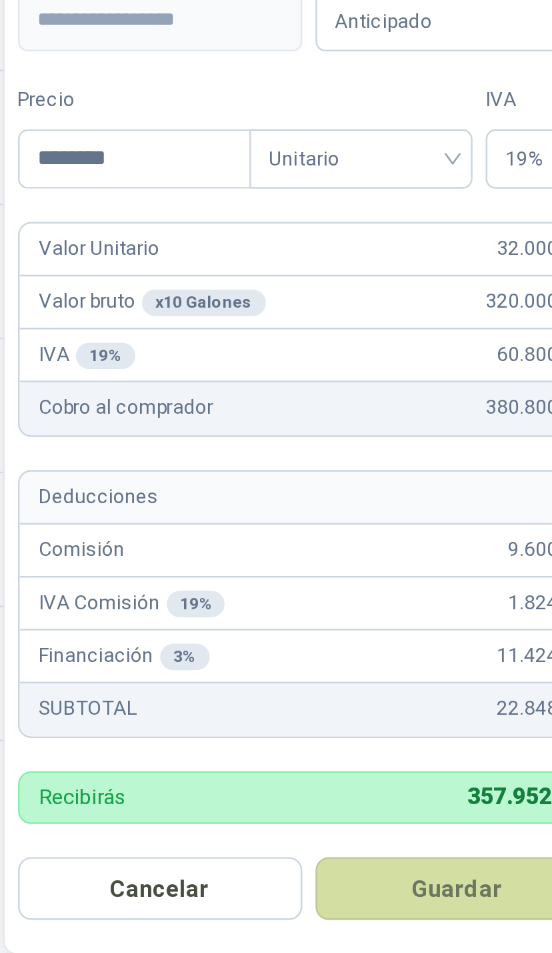
click at [326, 913] on button "Guardar" at bounding box center [383, 925] width 115 height 25
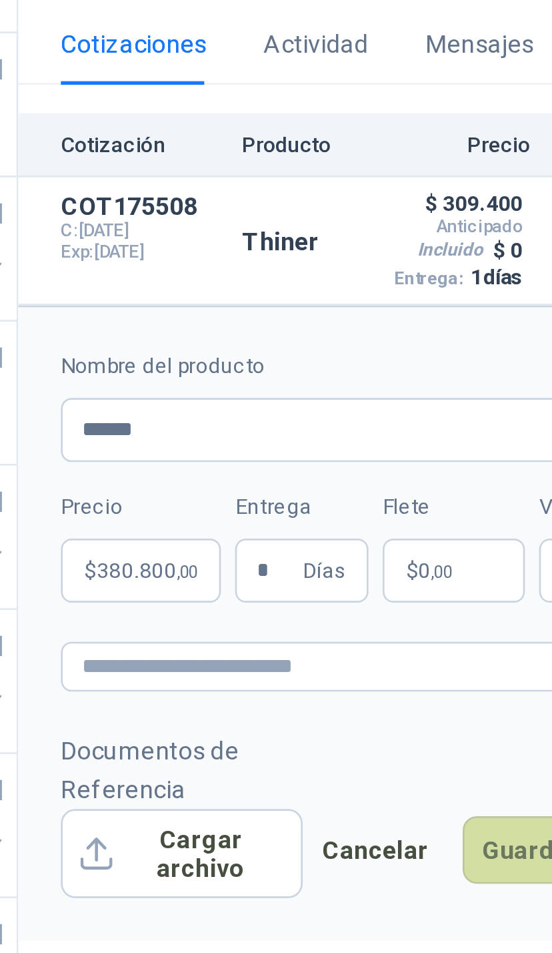
click at [444, 589] on button "Guardar cambios" at bounding box center [490, 601] width 92 height 25
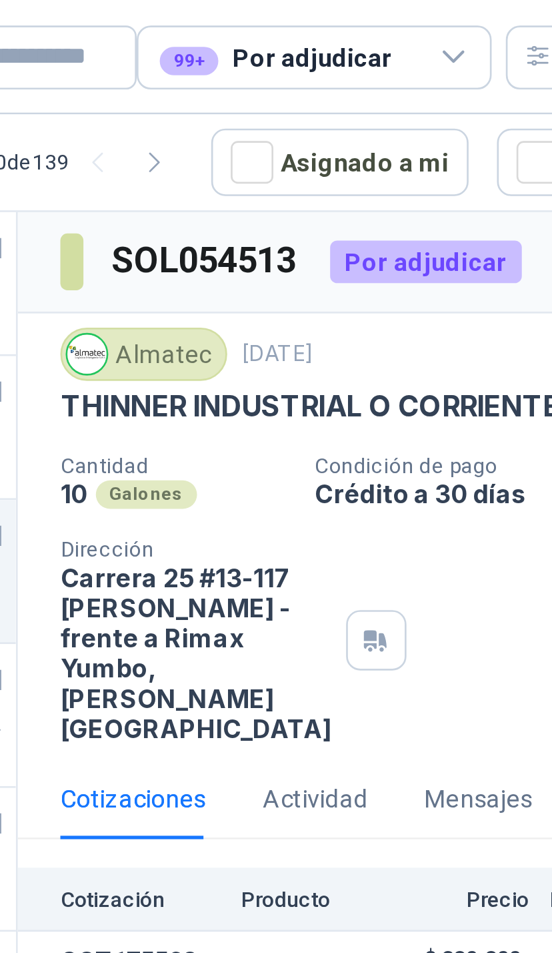
scroll to position [0, 0]
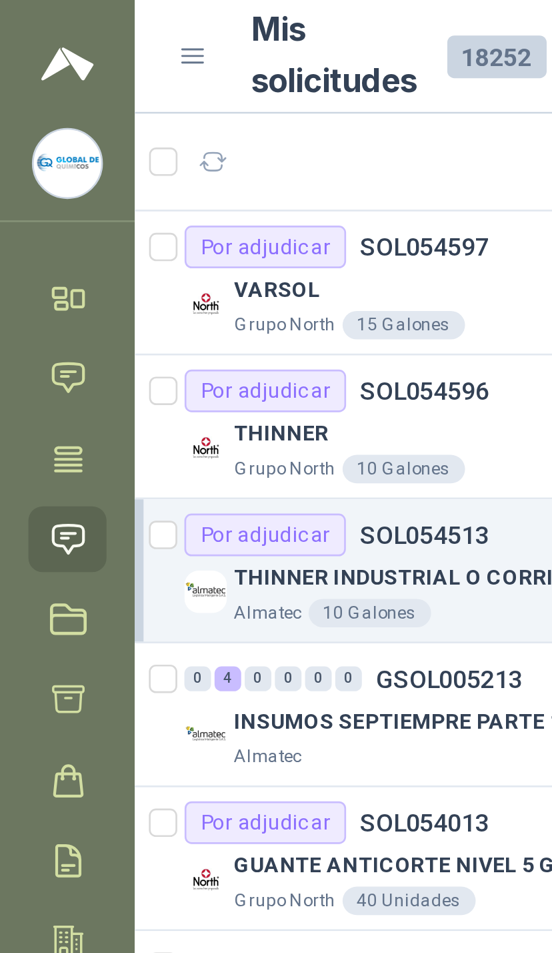
click at [31, 196] on icon at bounding box center [26, 202] width 14 height 14
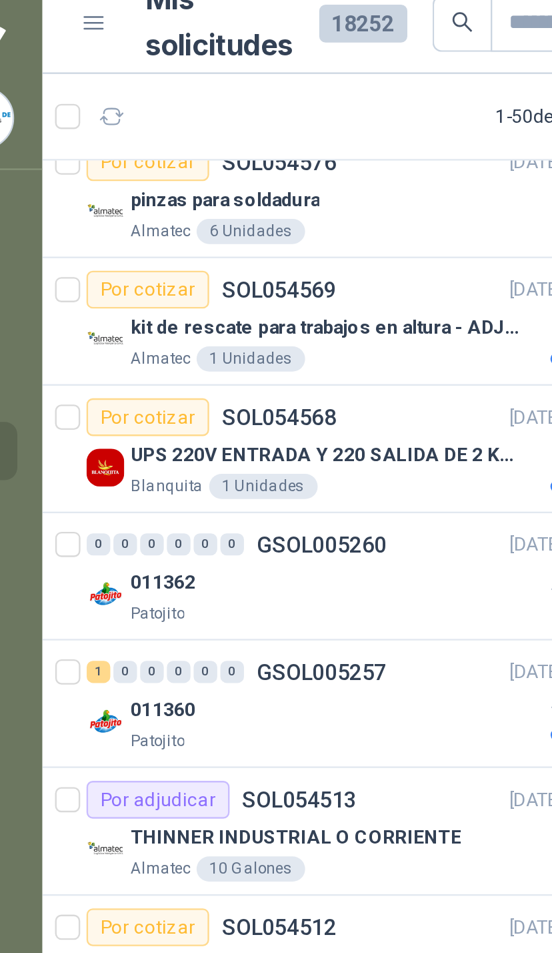
scroll to position [1687, 0]
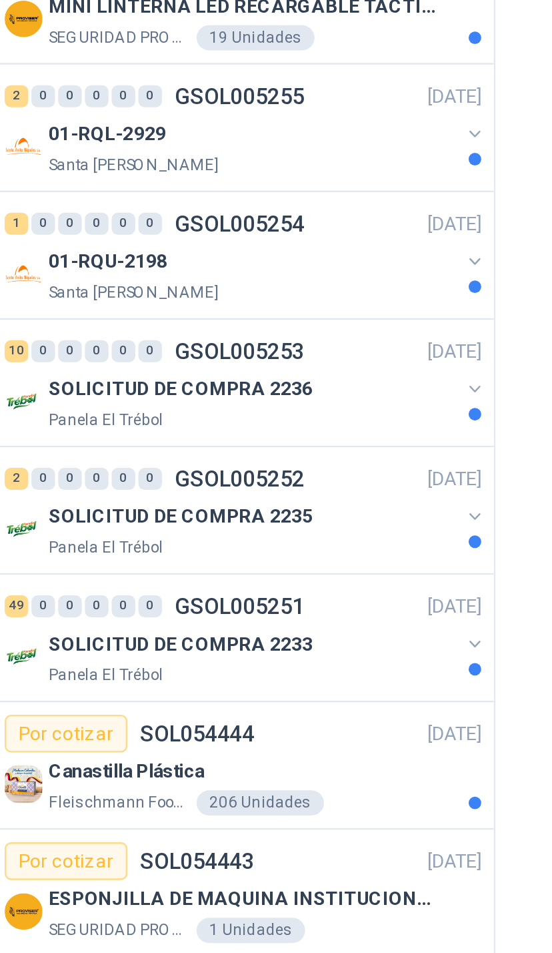
click at [195, 629] on div "SOLICITUD DE COMPRA 2236 Panela El Trébol" at bounding box center [171, 642] width 205 height 27
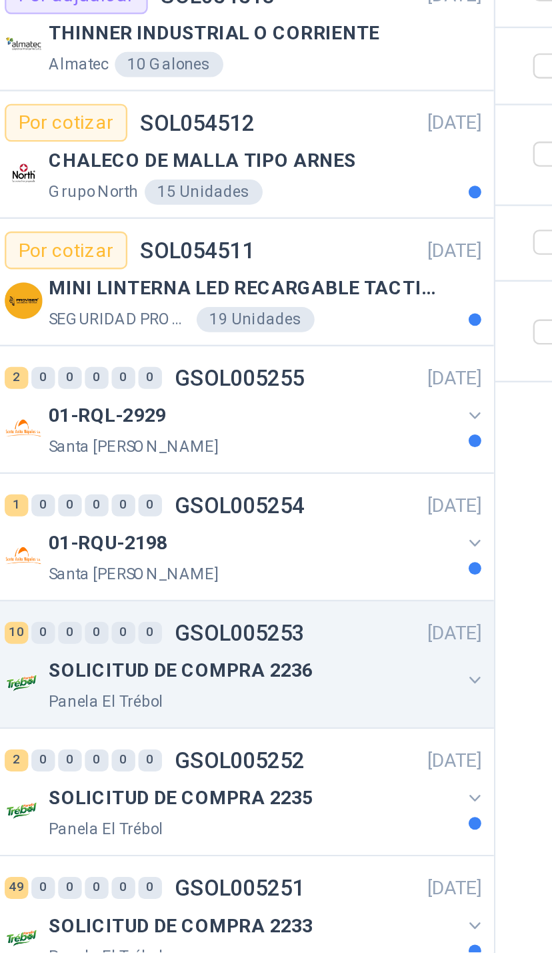
scroll to position [1488, 0]
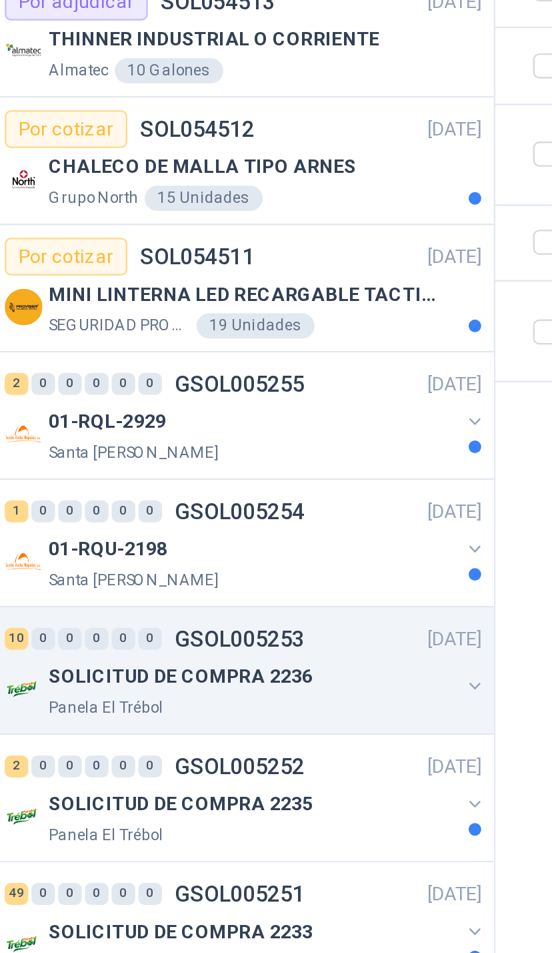
click at [193, 828] on div "SOLICITUD DE COMPRA 2236" at bounding box center [174, 836] width 173 height 16
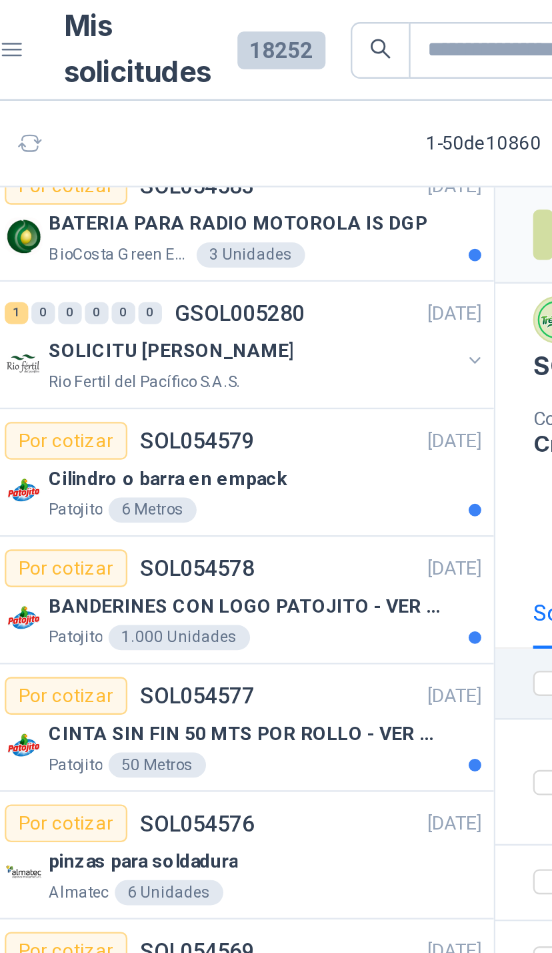
scroll to position [1417, 0]
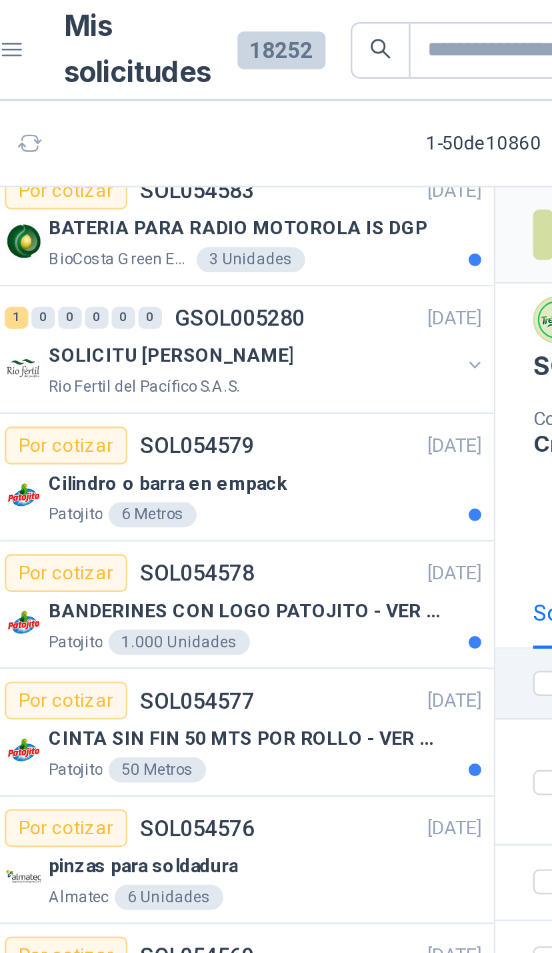
click at [193, 156] on div "SOLICITU [PERSON_NAME] Fertil [PERSON_NAME] S.A.S." at bounding box center [171, 156] width 205 height 27
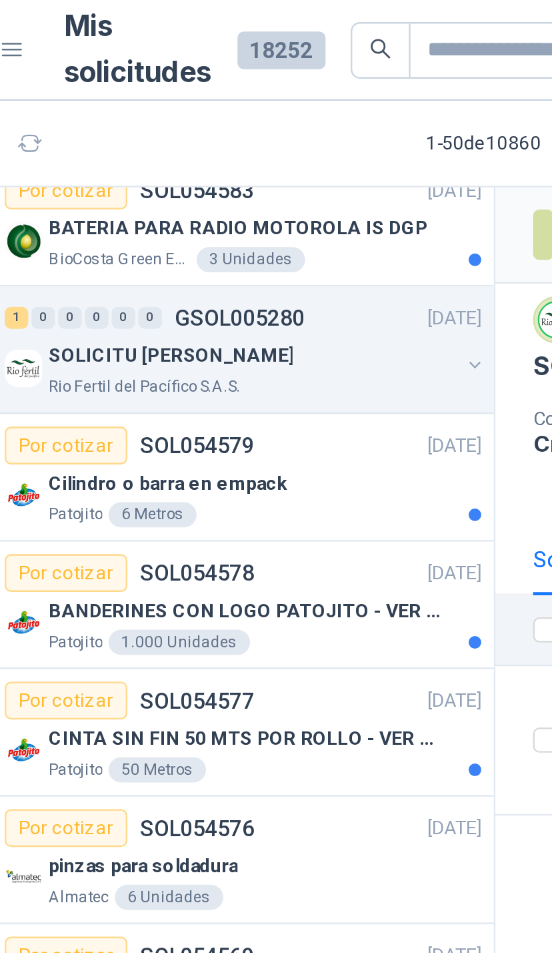
click at [191, 153] on div "SOLICITU [PERSON_NAME]" at bounding box center [174, 151] width 173 height 16
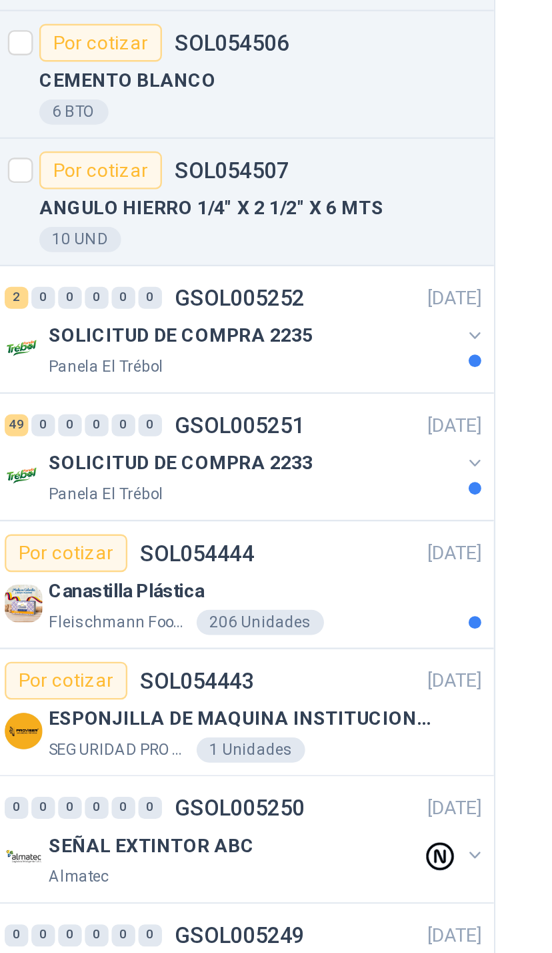
scroll to position [53, 0]
click at [263, 740] on button "button" at bounding box center [268, 745] width 11 height 11
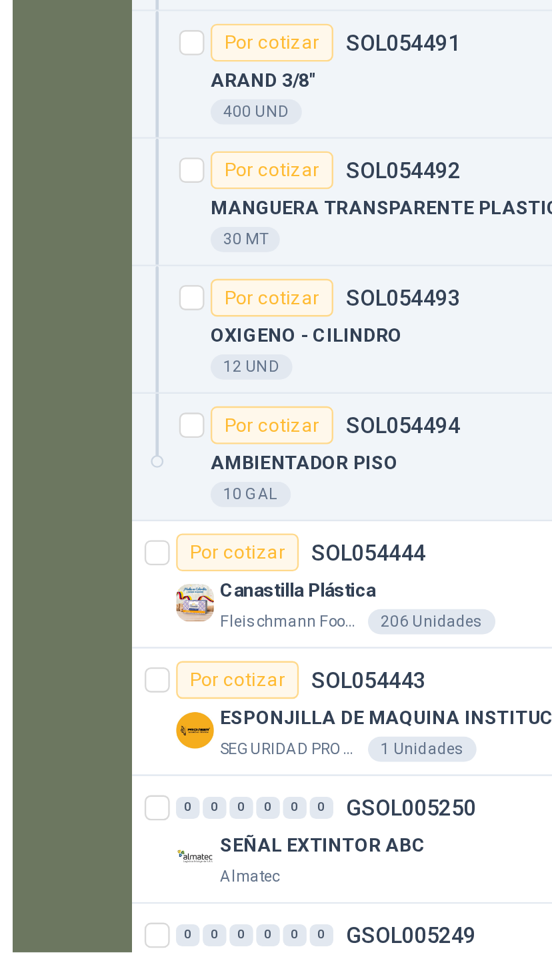
scroll to position [155, 0]
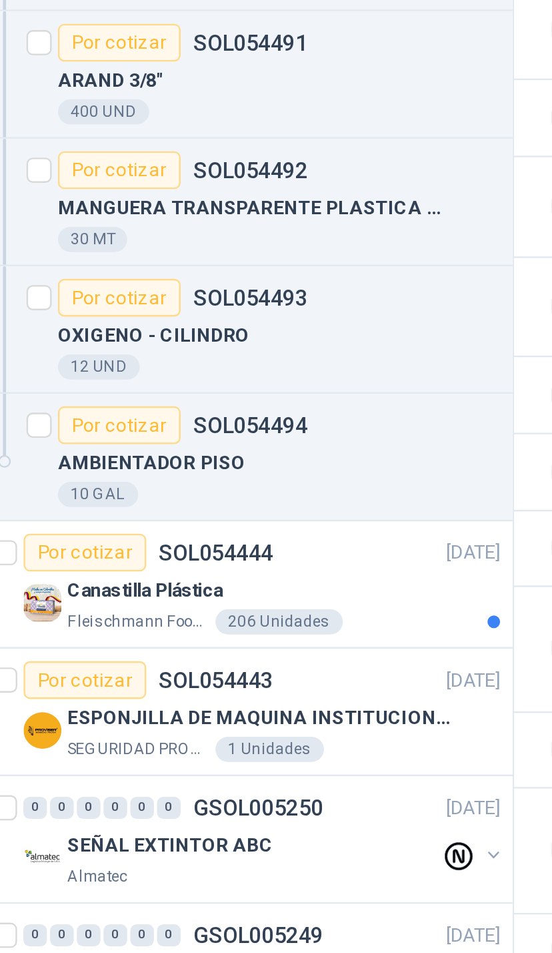
click at [263, 952] on button "button" at bounding box center [268, 965] width 11 height 11
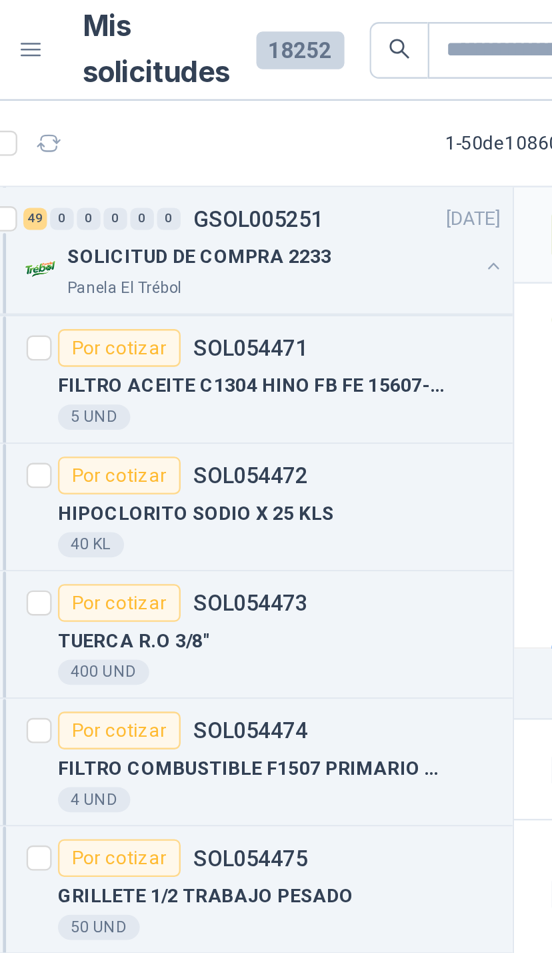
scroll to position [4289, 0]
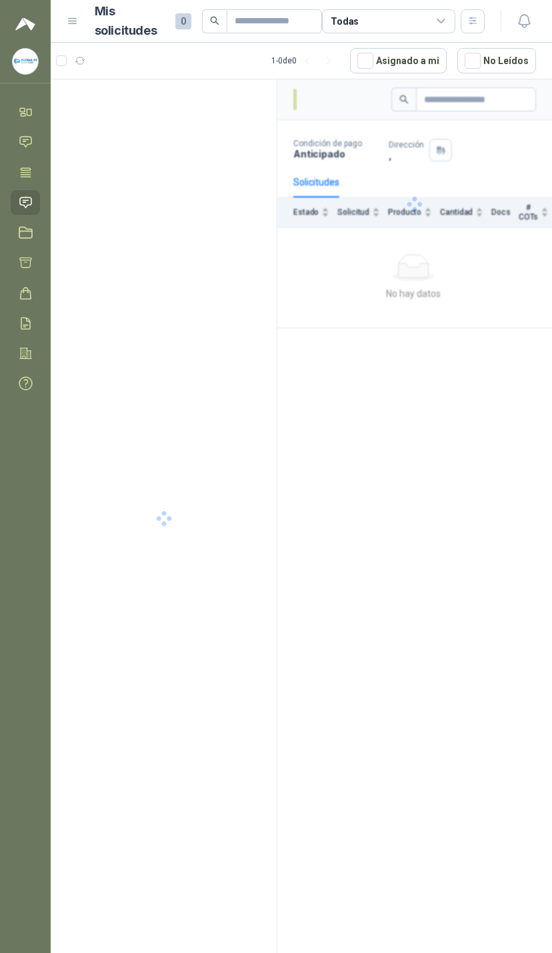
scroll to position [0, 59]
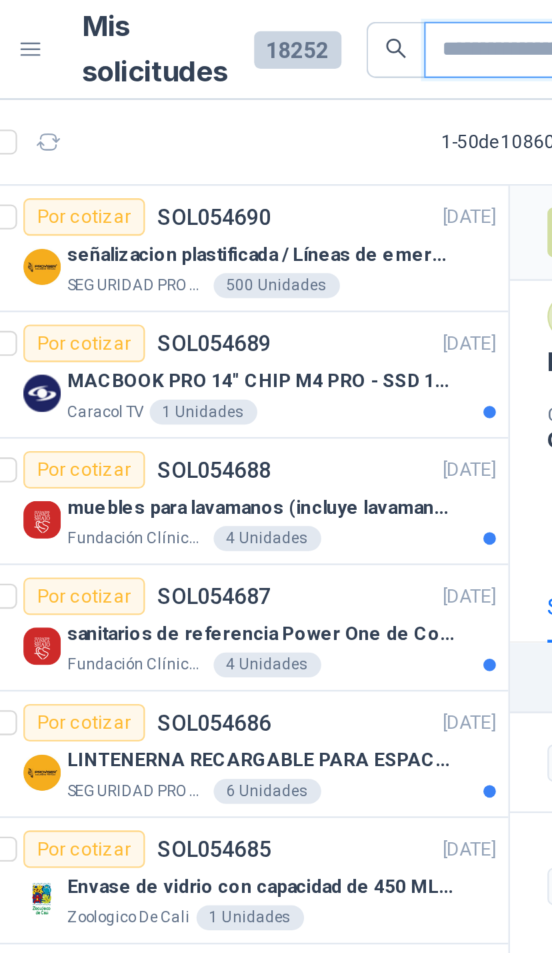
click at [249, 19] on input "text" at bounding box center [276, 21] width 55 height 23
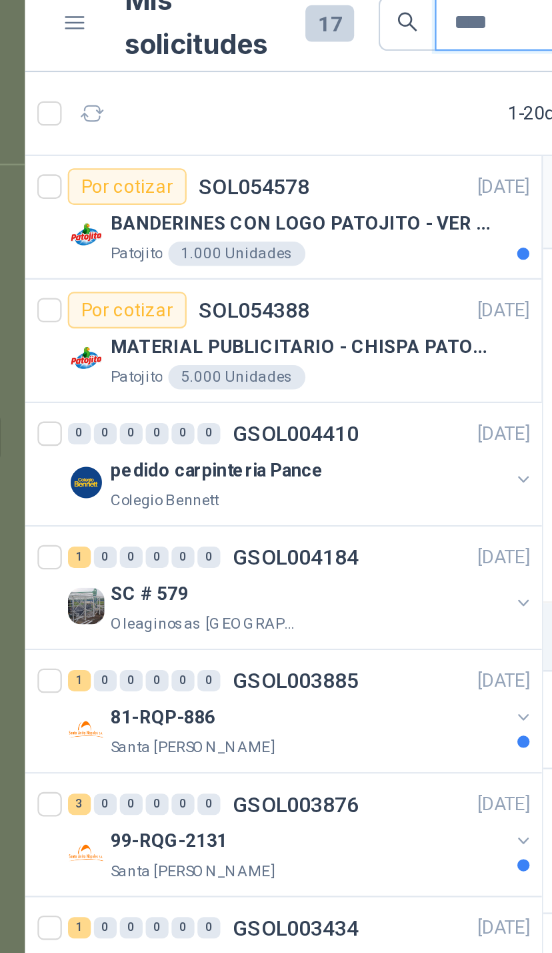
scroll to position [0, 0]
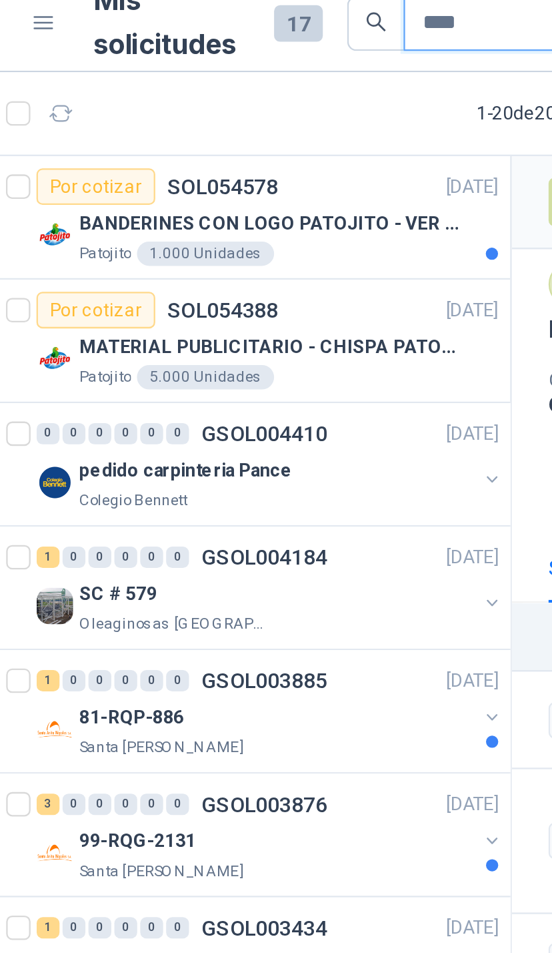
type input "****"
click at [185, 117] on div "Patojito 1.000 Unidades" at bounding box center [179, 122] width 183 height 11
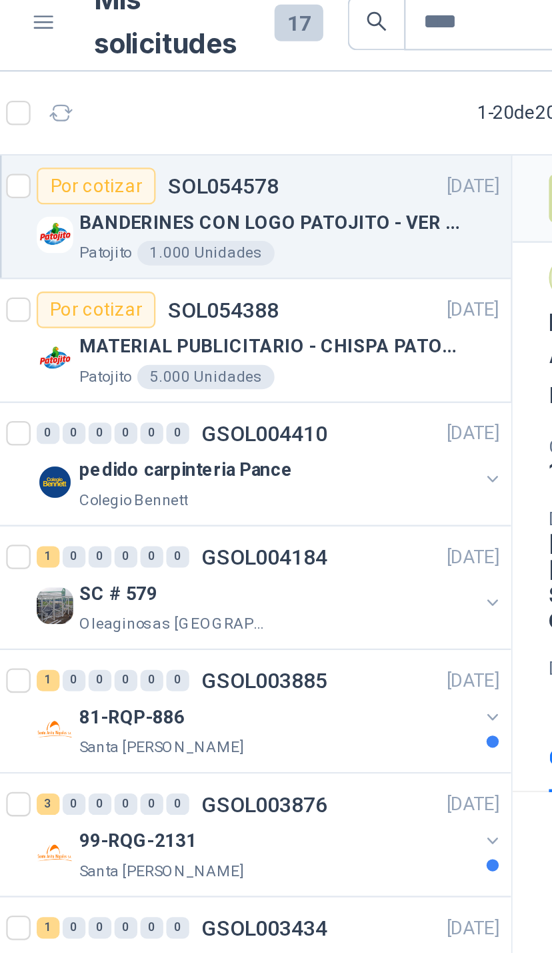
click at [197, 103] on div "BANDERINES CON LOGO PATOJITO - VER DOC ADJUNTO" at bounding box center [179, 109] width 183 height 16
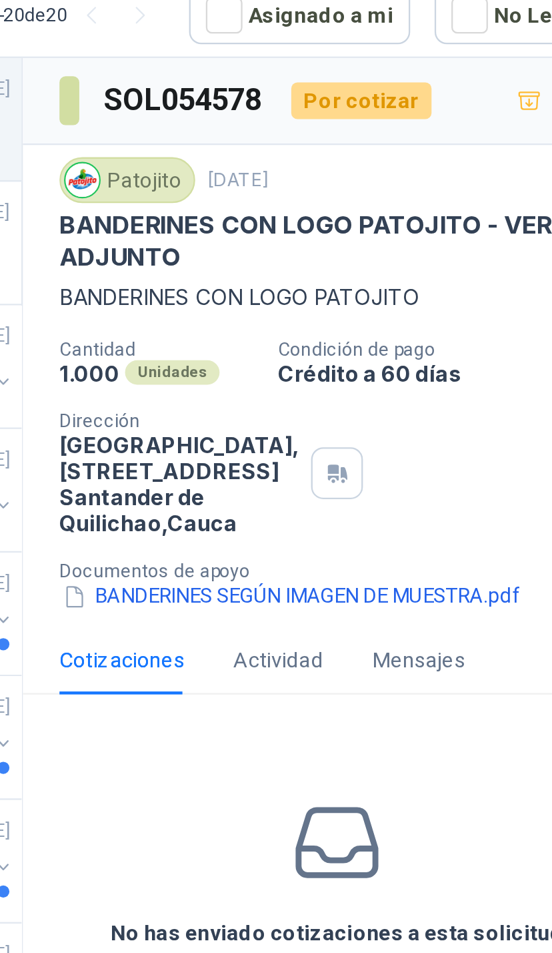
click at [294, 322] on button "BANDERINES SEGÚN IMAGEN DE MUESTRA.pdf" at bounding box center [395, 315] width 203 height 14
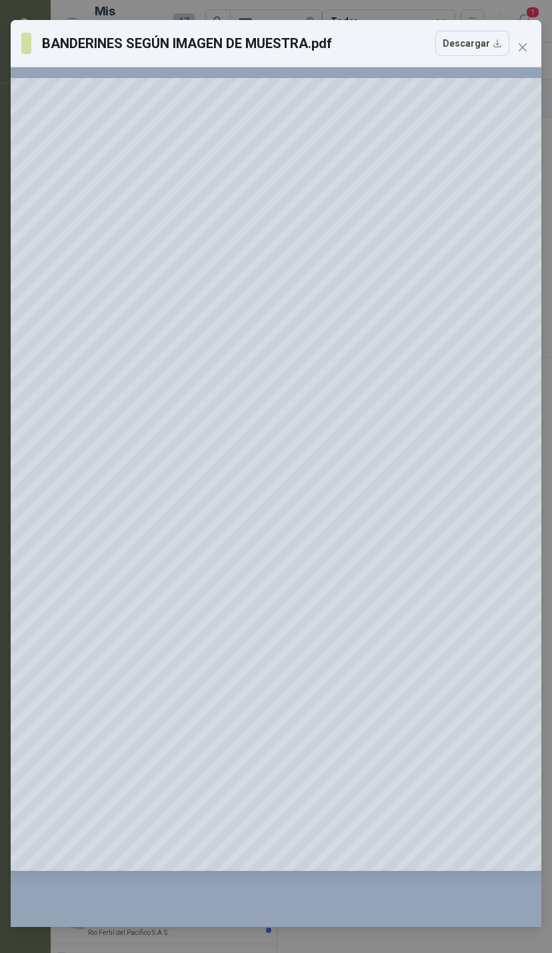
click at [527, 54] on button "Close" at bounding box center [522, 47] width 21 height 21
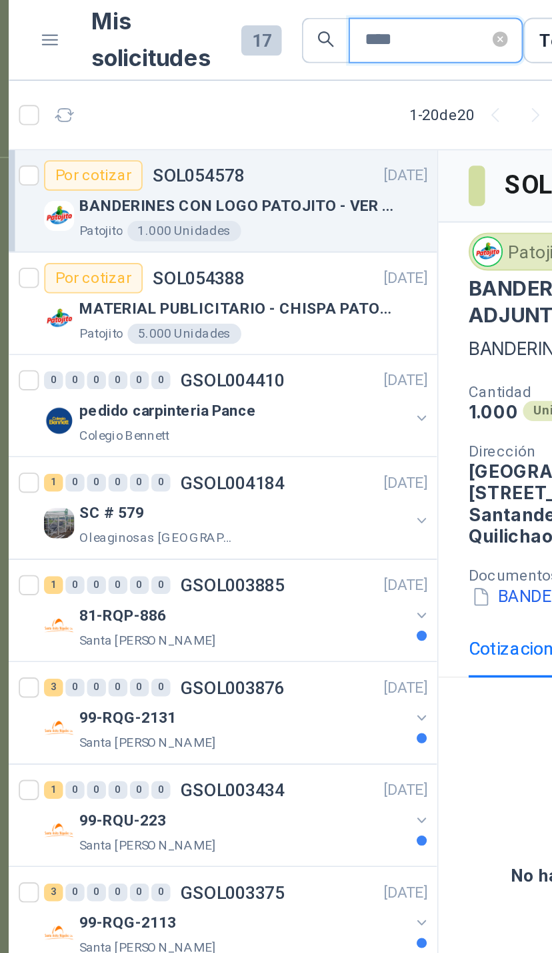
click at [256, 25] on input "****" at bounding box center [270, 21] width 65 height 23
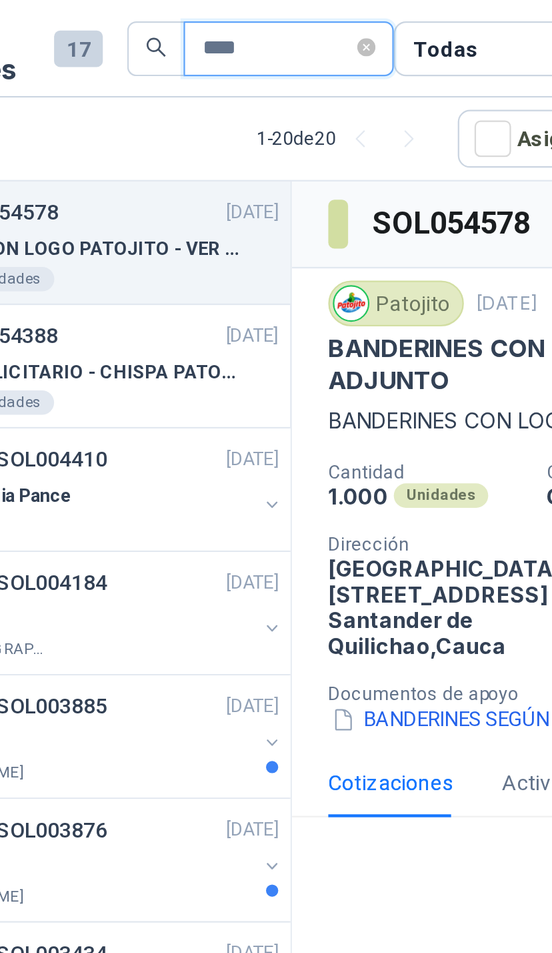
click at [306, 19] on icon "close-circle" at bounding box center [310, 21] width 8 height 8
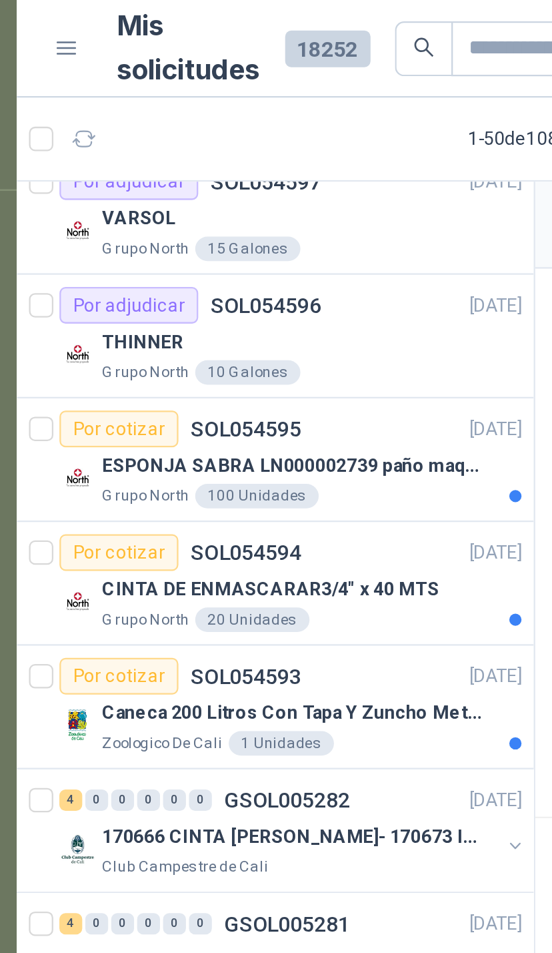
scroll to position [975, 0]
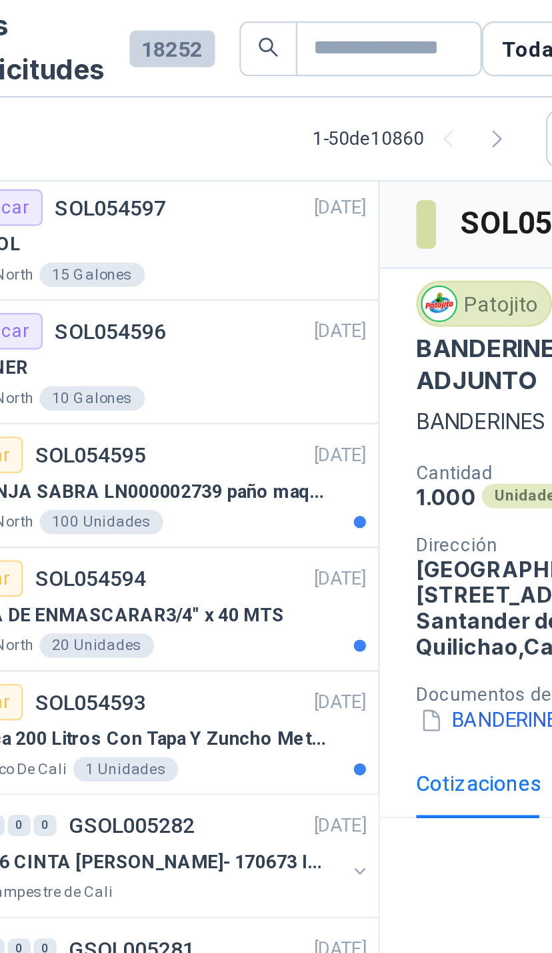
click at [127, 220] on p "ESPONJA SABRA LN000002739 paño maquina 3m 14cm x10 m" at bounding box center [171, 215] width 166 height 13
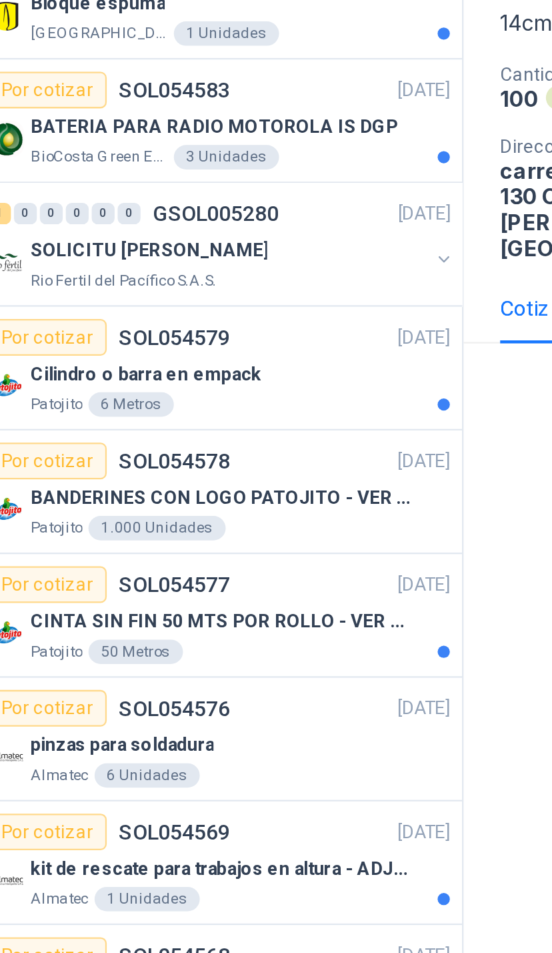
scroll to position [1287, 0]
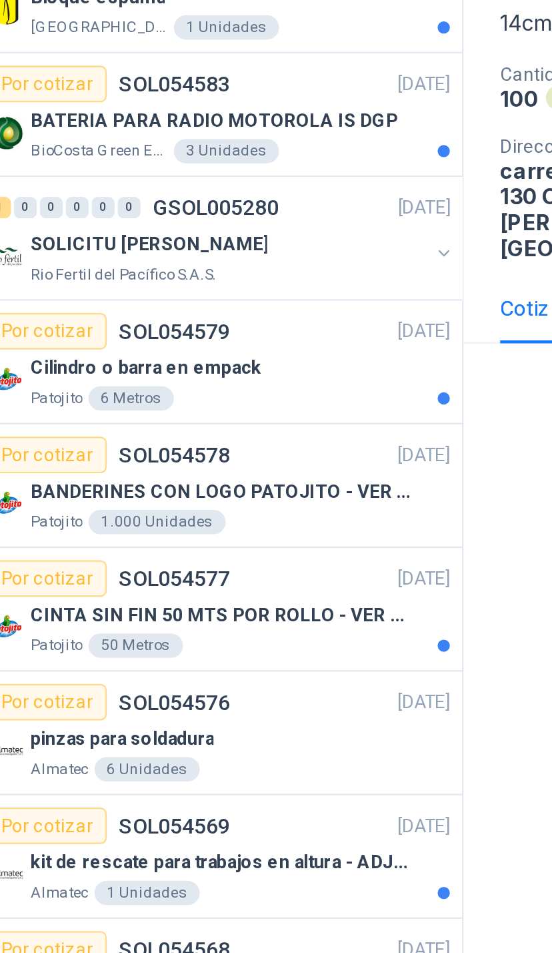
click at [109, 437] on p "CINTA SIN FIN 50 MTS POR ROLLO - VER DOC ADJUNTO" at bounding box center [171, 443] width 166 height 13
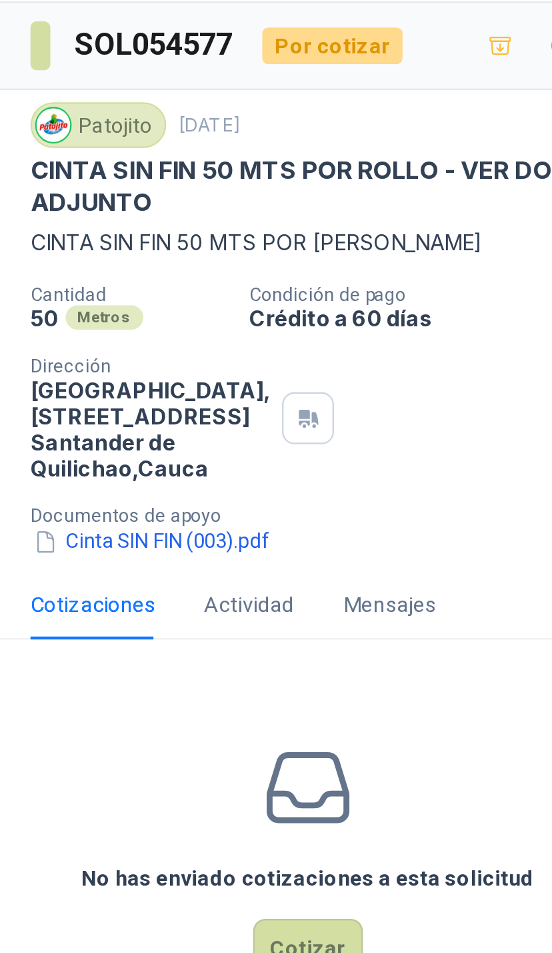
click at [294, 308] on button "Cinta SIN FIN (003).pdf" at bounding box center [347, 315] width 106 height 14
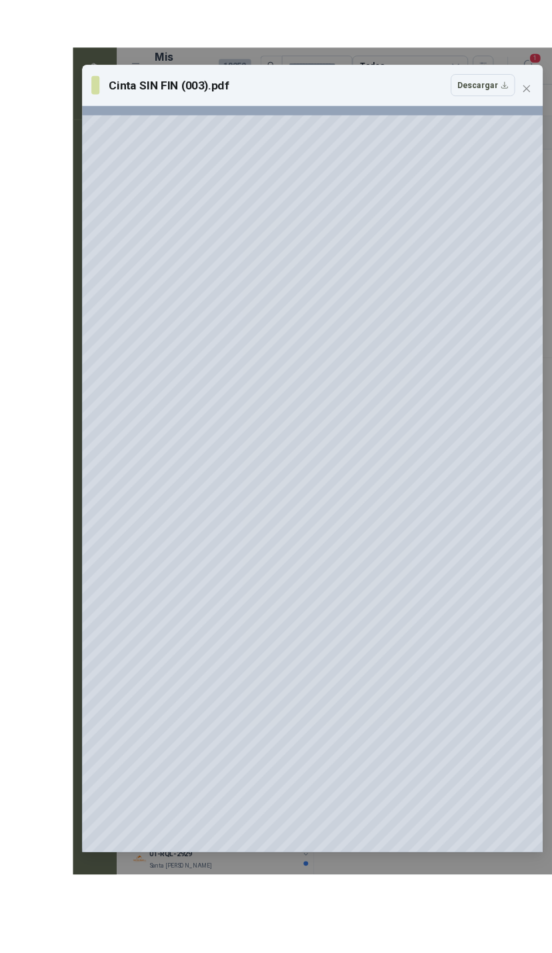
scroll to position [87, 0]
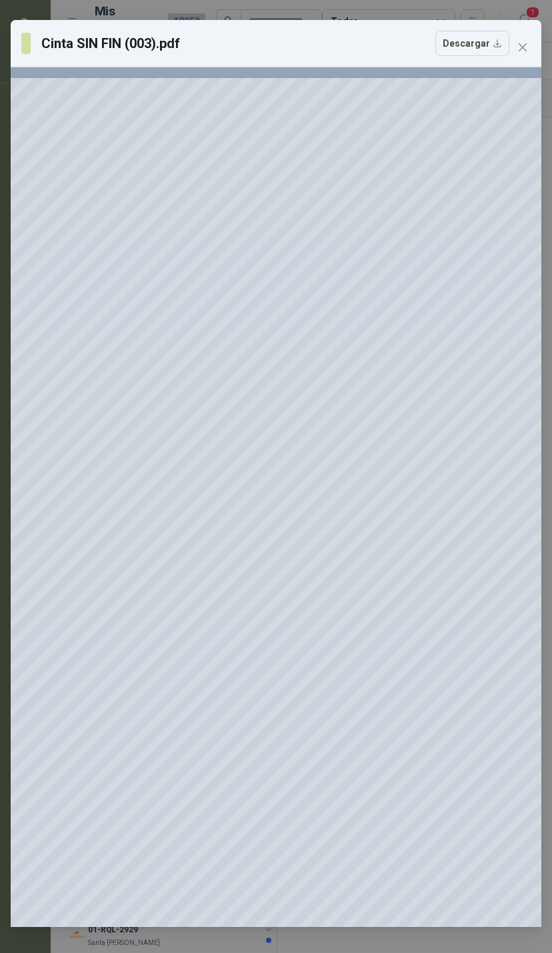
click at [466, 49] on button "Descargar" at bounding box center [473, 43] width 74 height 25
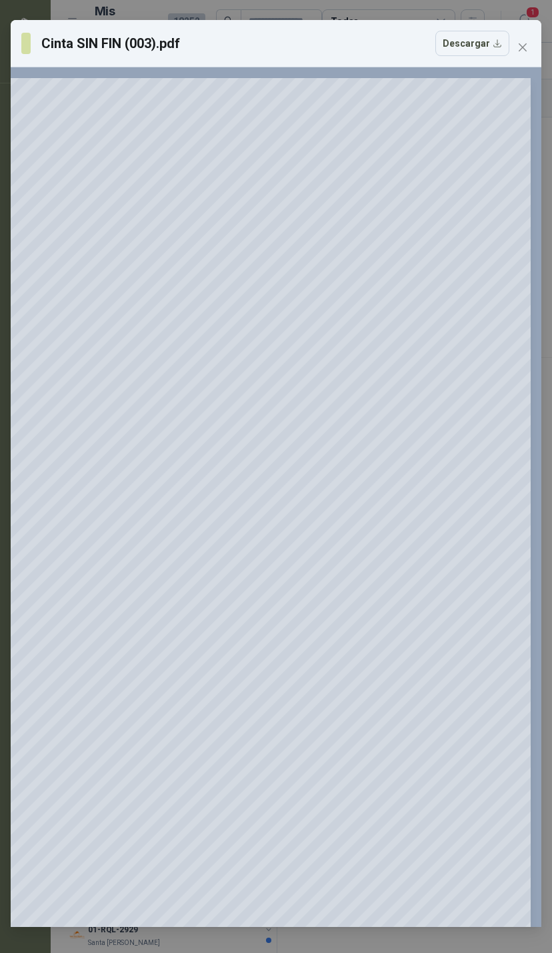
scroll to position [0, 289]
click at [519, 45] on icon "close" at bounding box center [523, 47] width 11 height 11
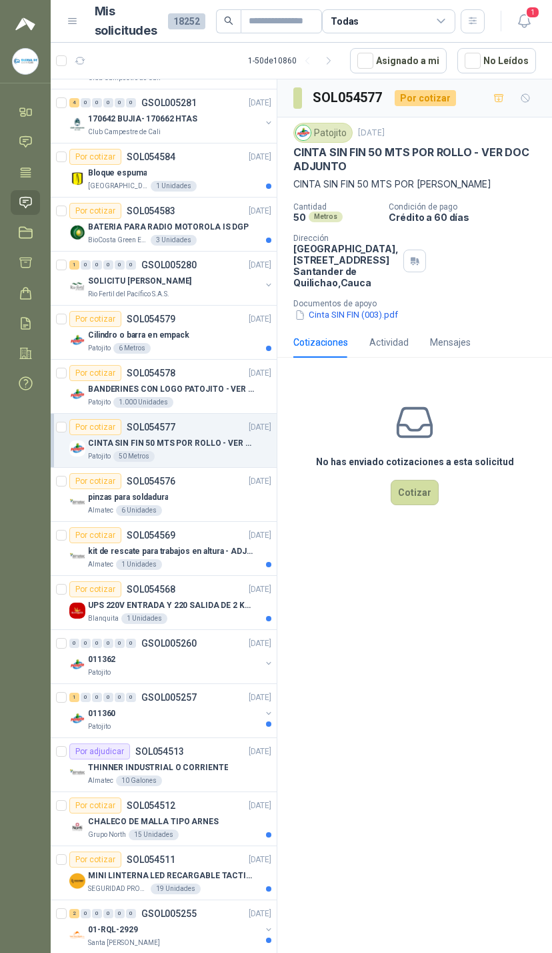
click at [354, 308] on button "Cinta SIN FIN (003).pdf" at bounding box center [347, 315] width 106 height 14
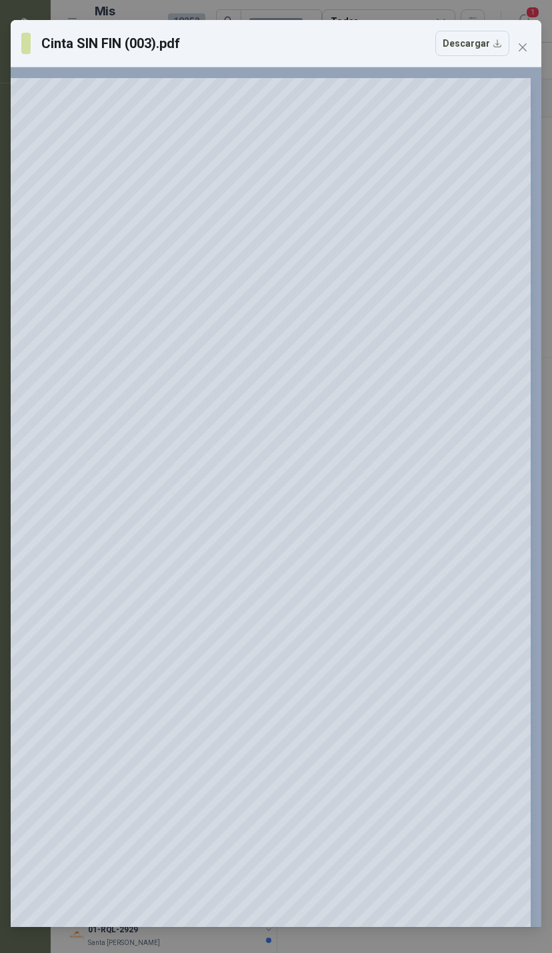
scroll to position [20, 0]
click at [458, 31] on button "Descargar" at bounding box center [473, 43] width 74 height 25
